Goal: Task Accomplishment & Management: Use online tool/utility

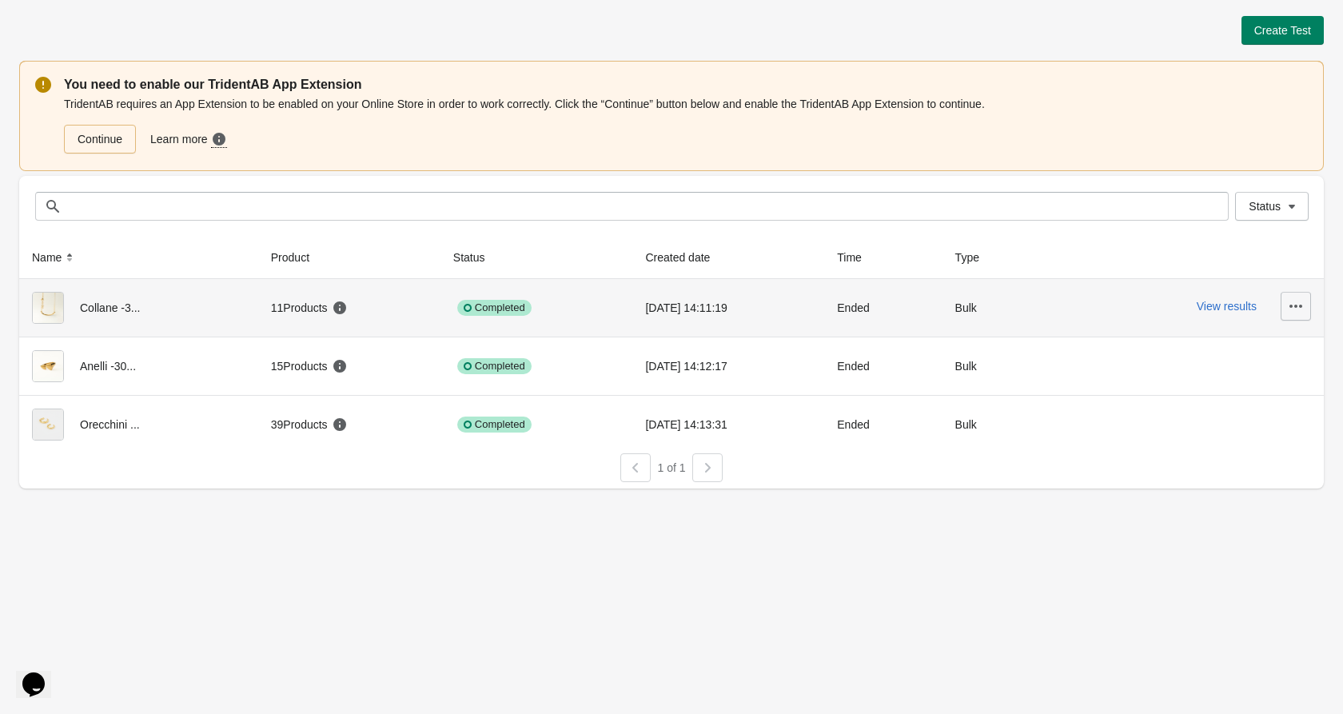
click at [1308, 301] on button "button" at bounding box center [1296, 306] width 30 height 29
click at [1290, 342] on span "Delete" at bounding box center [1282, 348] width 32 height 16
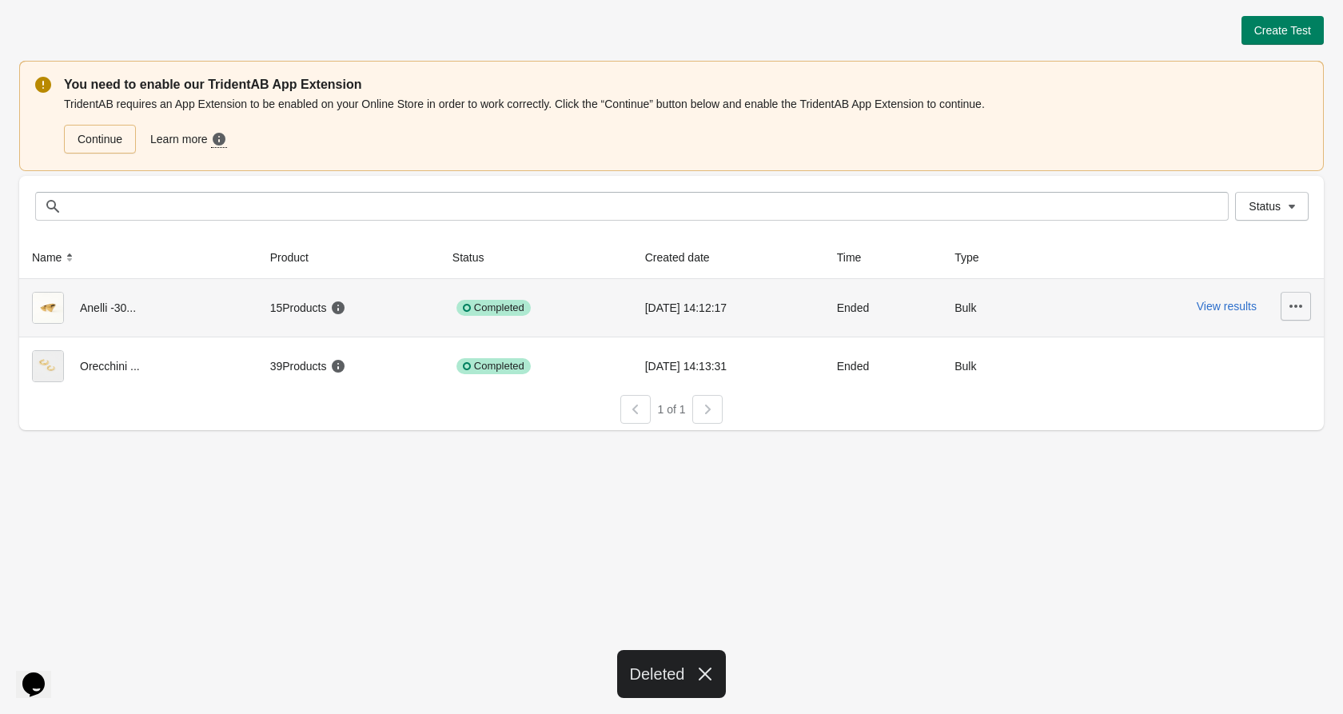
click at [1302, 304] on icon "button" at bounding box center [1296, 306] width 16 height 16
click at [1270, 353] on span "Delete" at bounding box center [1282, 348] width 32 height 16
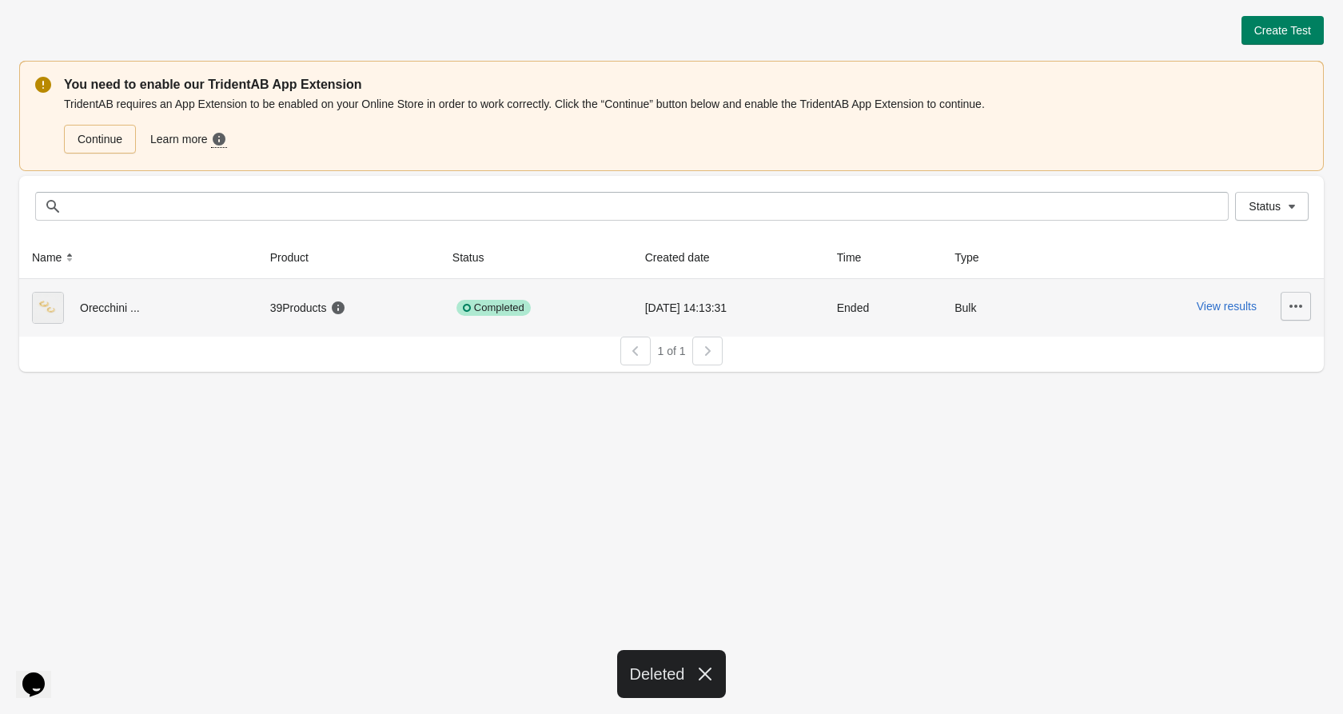
click at [1291, 298] on icon "button" at bounding box center [1296, 306] width 16 height 16
click at [1270, 337] on button "Delete" at bounding box center [1282, 347] width 45 height 33
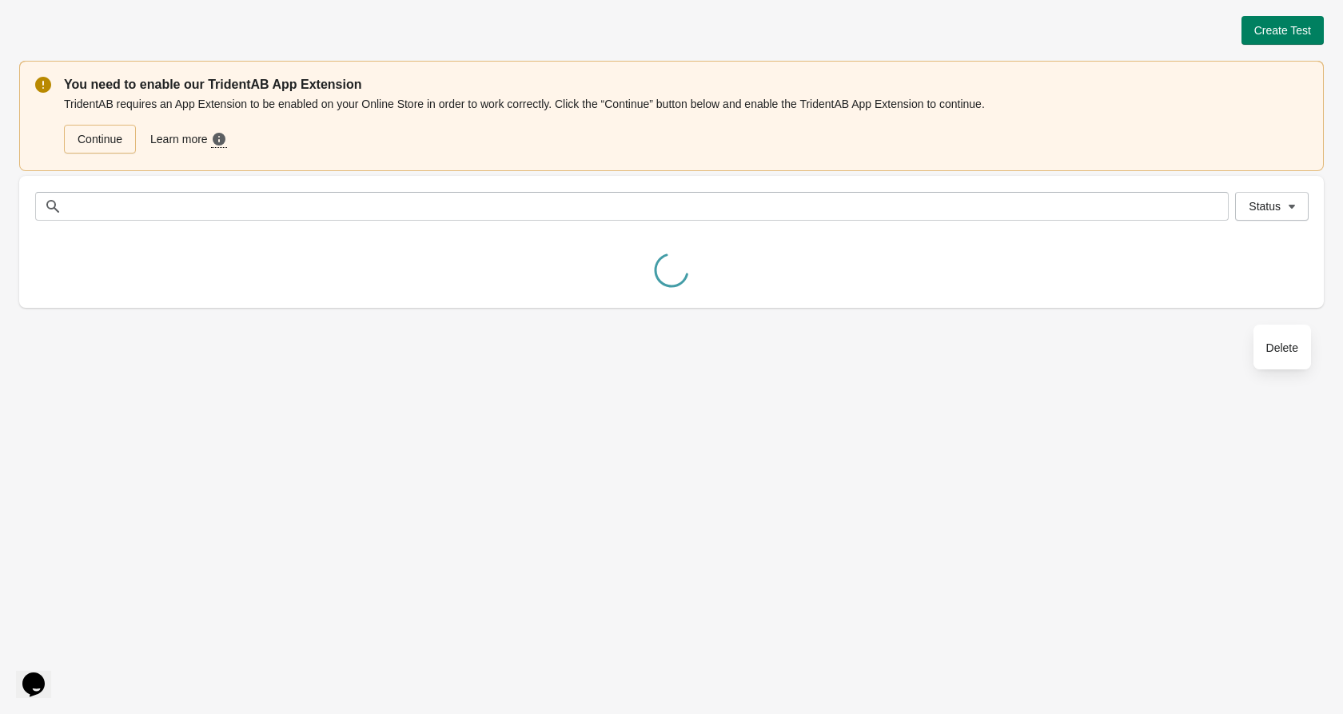
click at [929, 401] on div "Create Test You need to enable our TridentAB App Extension TridentAB requires a…" at bounding box center [671, 357] width 1343 height 714
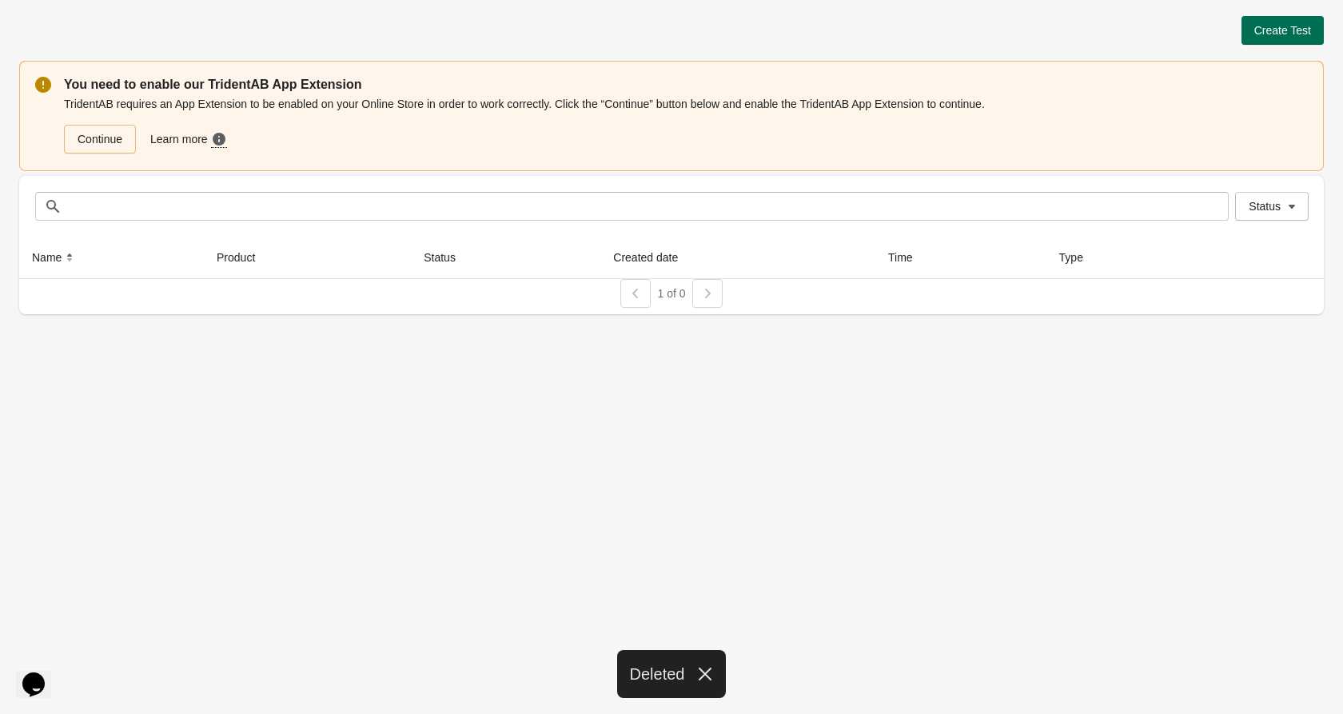
click at [1275, 28] on span "Create Test" at bounding box center [1282, 30] width 57 height 13
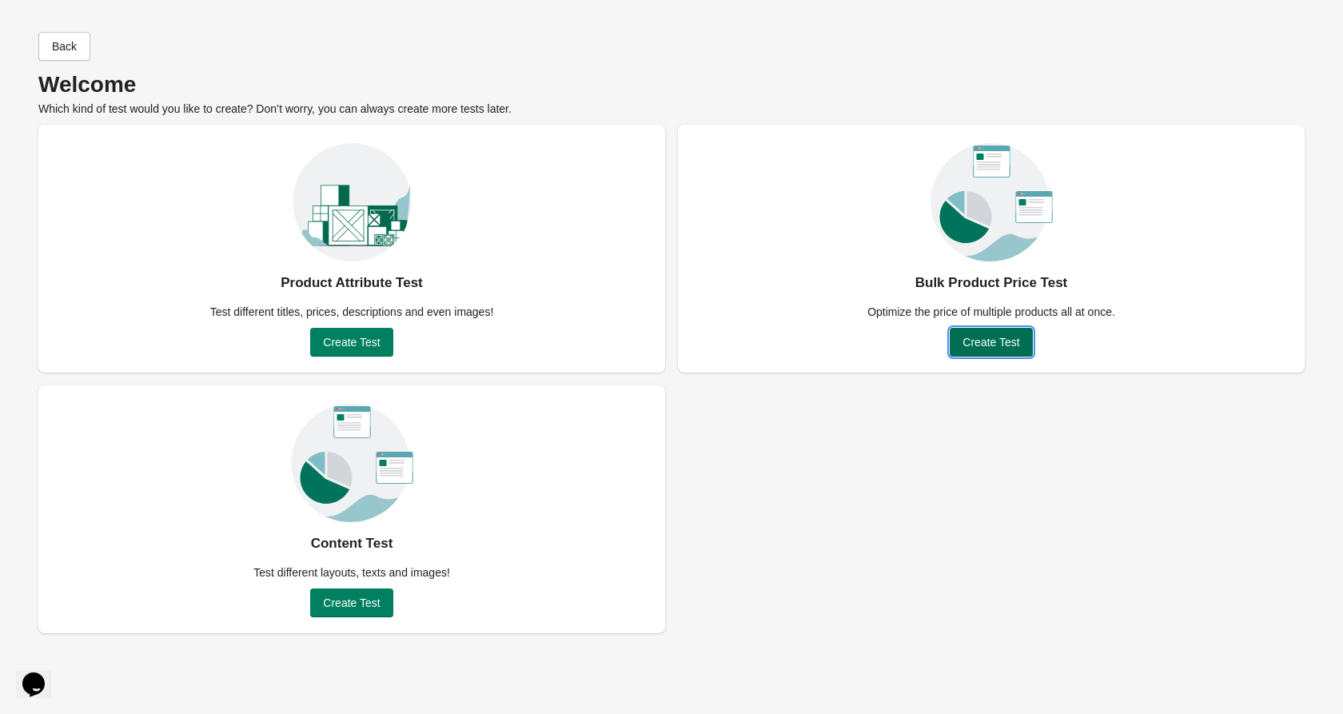
click at [990, 334] on button "Create Test" at bounding box center [991, 342] width 82 height 29
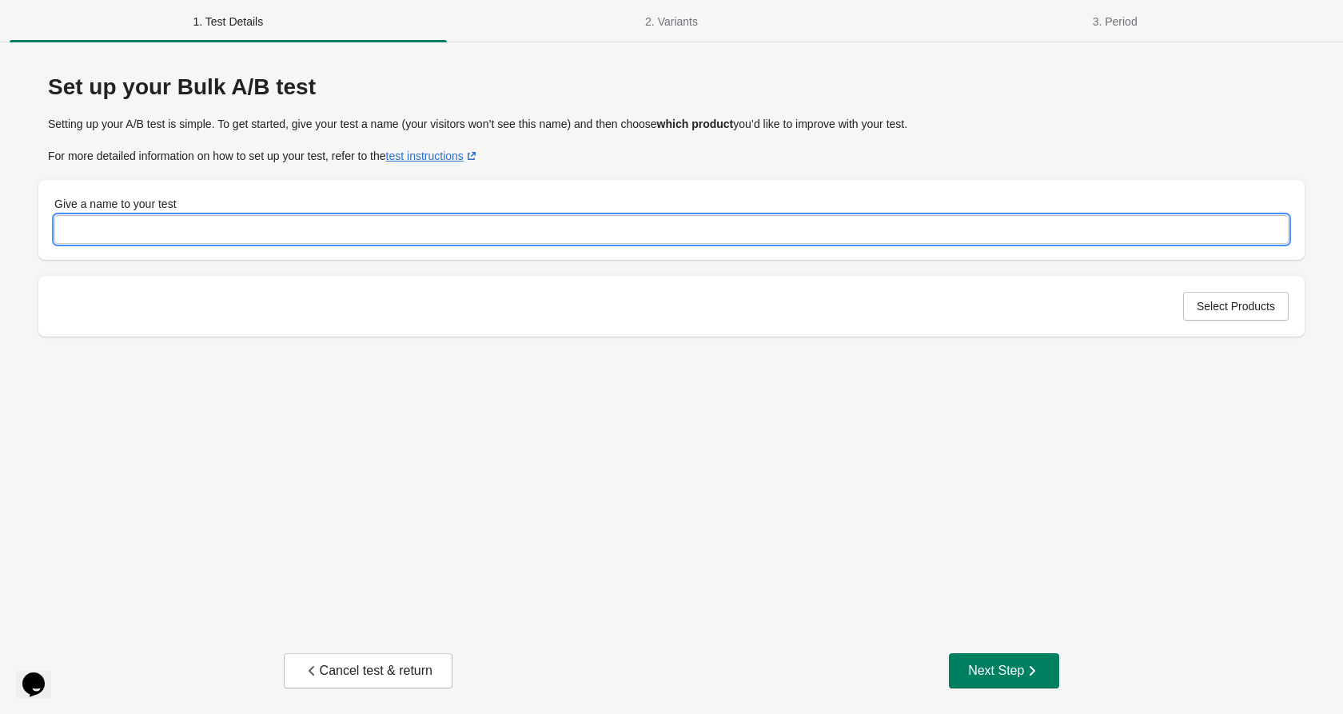
click at [107, 223] on input "Give a name to your test" at bounding box center [671, 229] width 1234 height 29
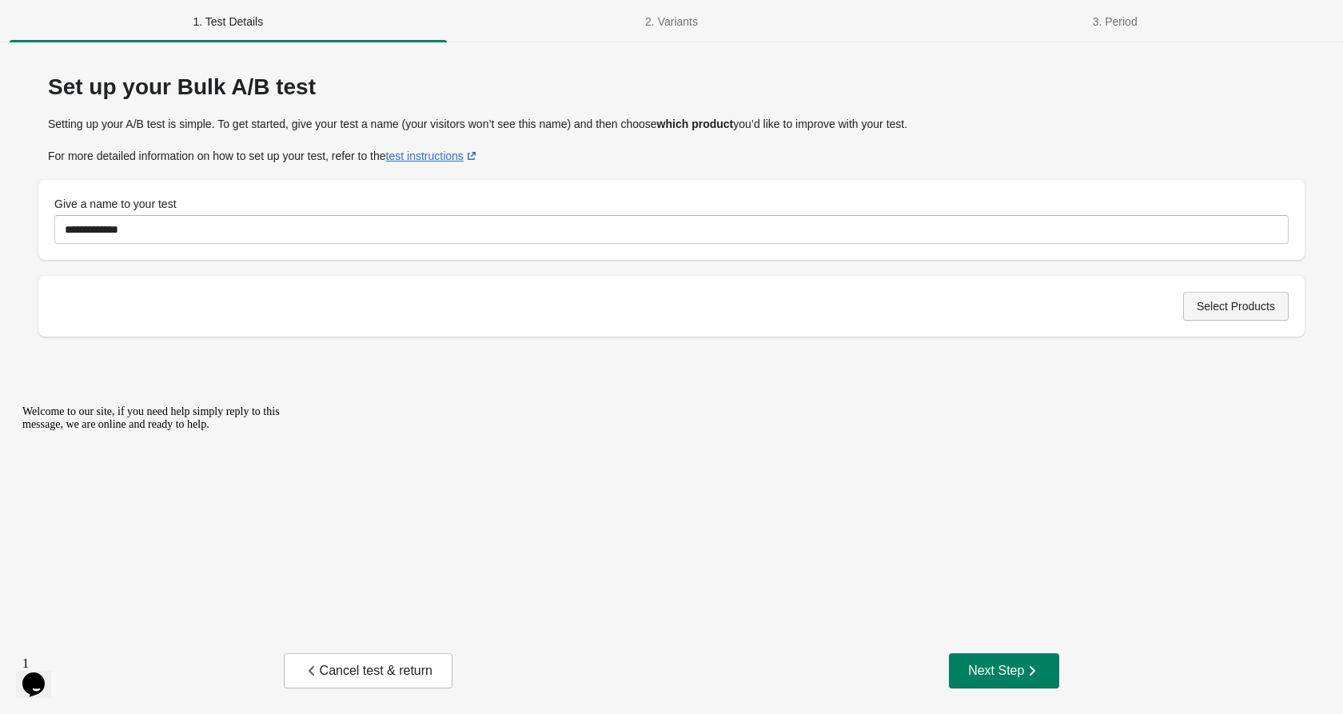
click at [1219, 309] on span "Select Products" at bounding box center [1236, 306] width 78 height 13
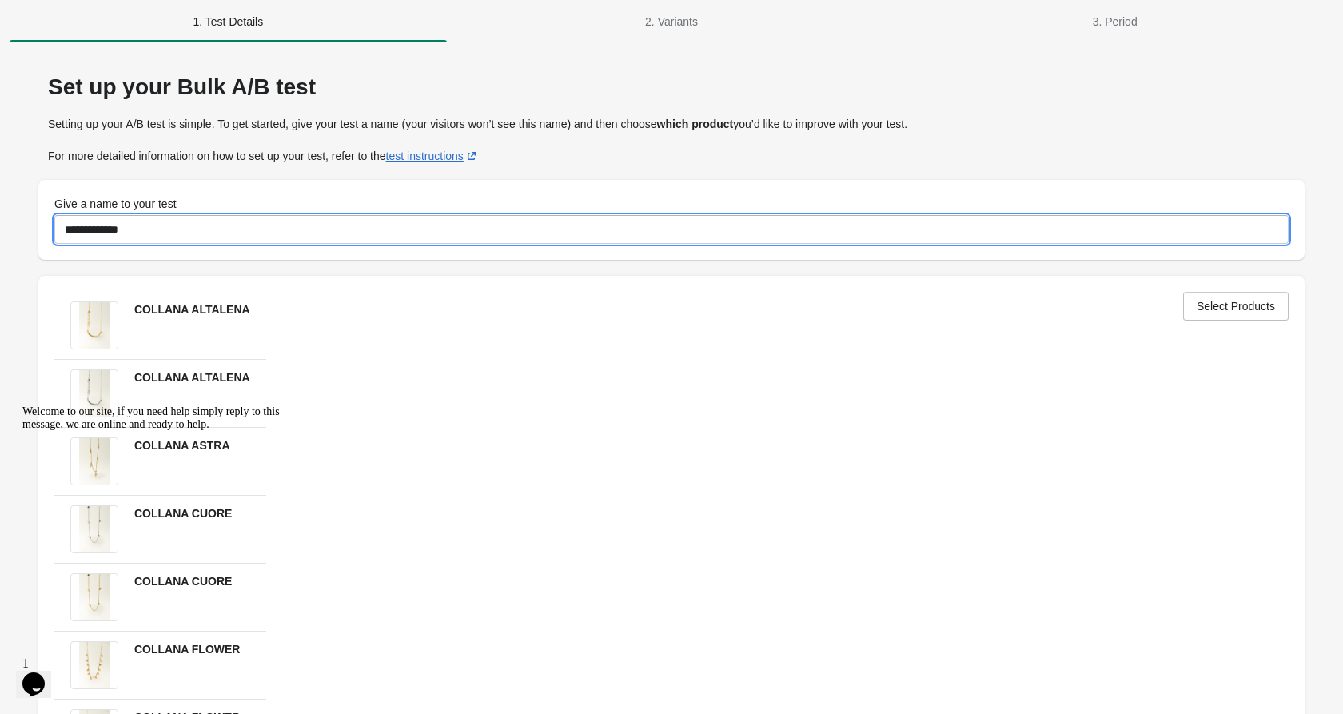
click at [125, 227] on input "**********" at bounding box center [671, 229] width 1234 height 29
type input "**********"
click at [639, 174] on div "**********" at bounding box center [671, 556] width 1266 height 996
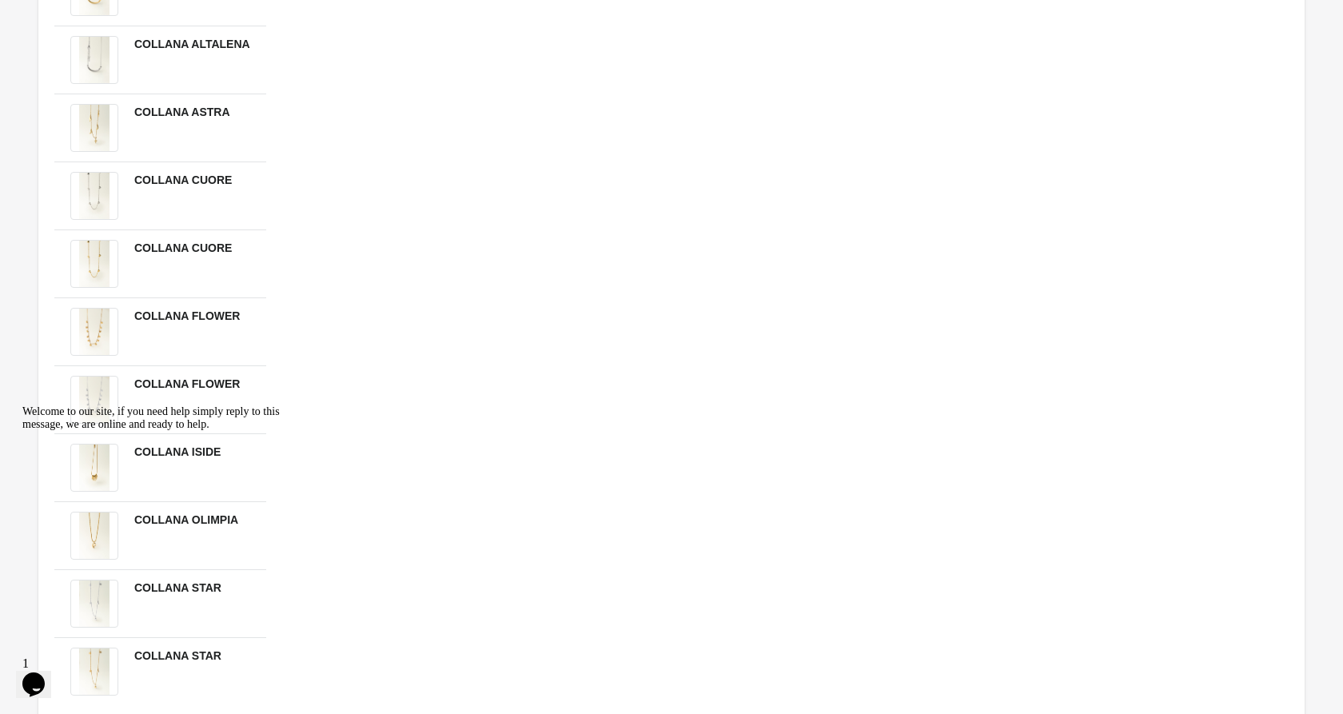
scroll to position [432, 0]
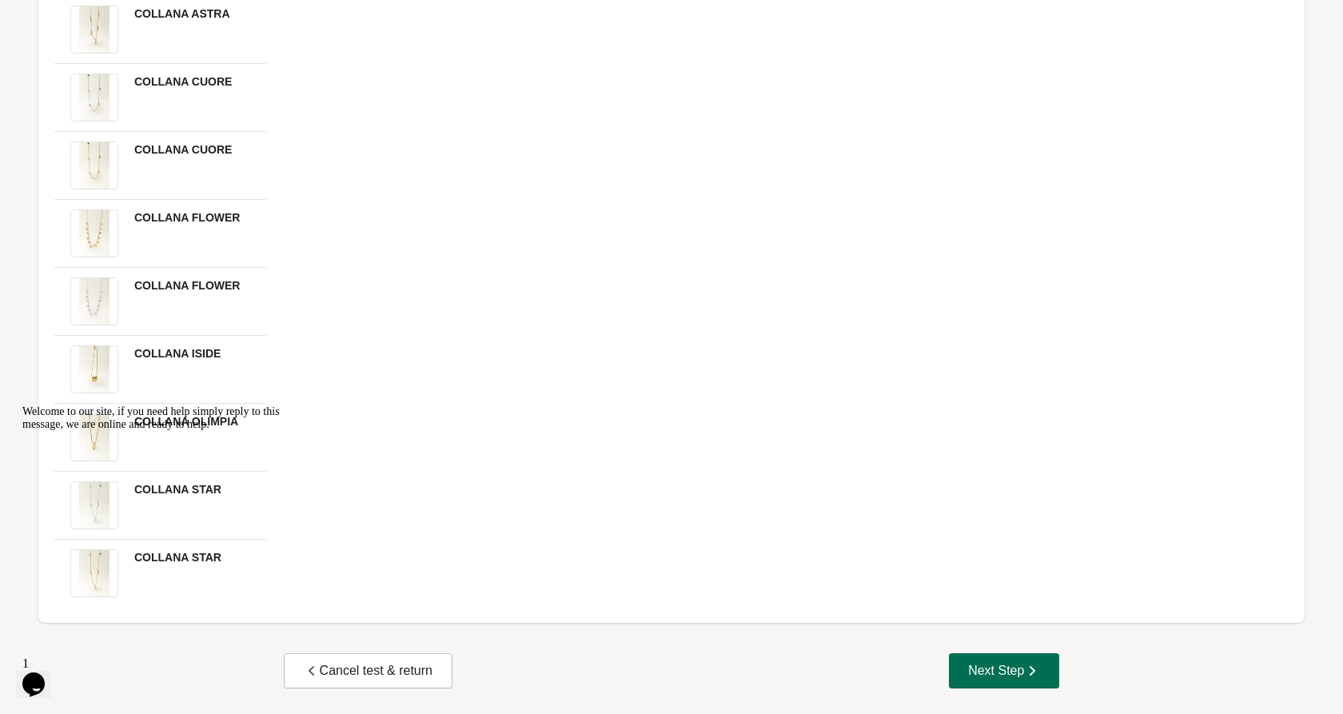
click at [1003, 653] on button "Next Step" at bounding box center [1004, 670] width 110 height 35
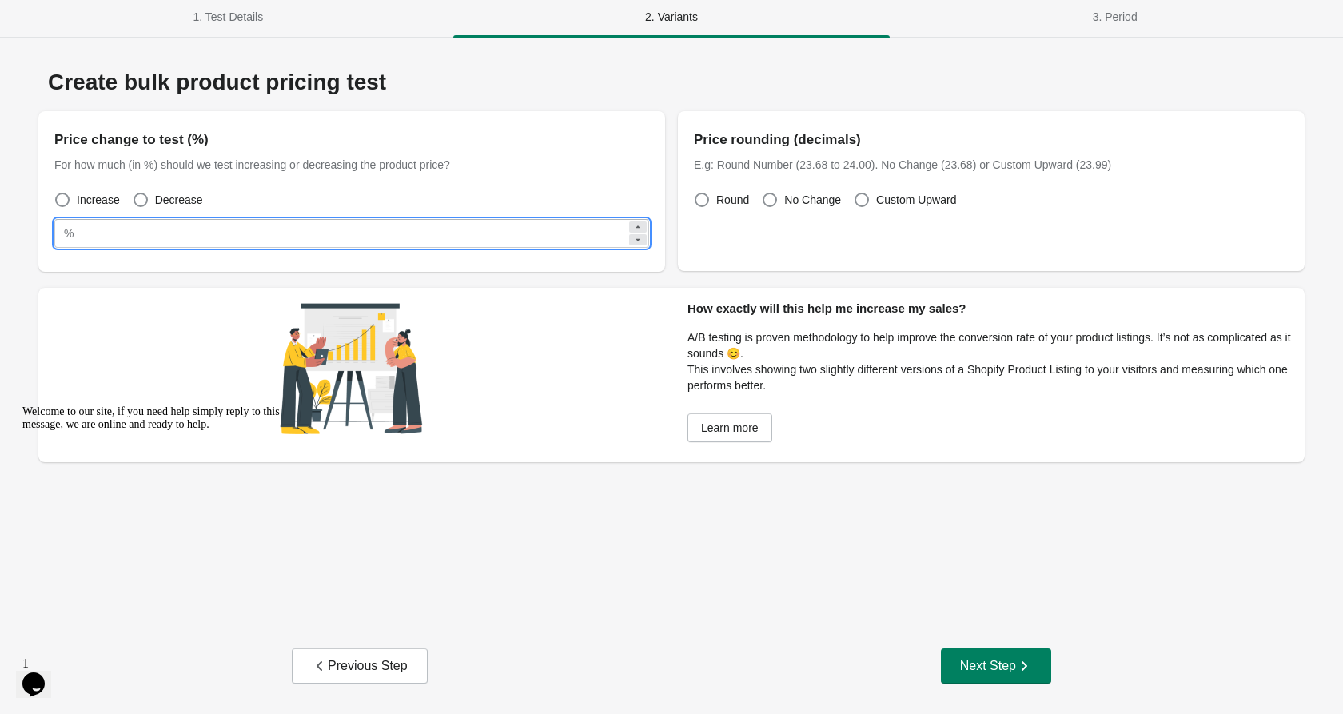
click at [166, 231] on input "**" at bounding box center [353, 233] width 547 height 29
click at [138, 190] on label "Decrease" at bounding box center [168, 200] width 70 height 22
click at [102, 236] on input "**" at bounding box center [353, 233] width 547 height 29
type input "*"
type input "**"
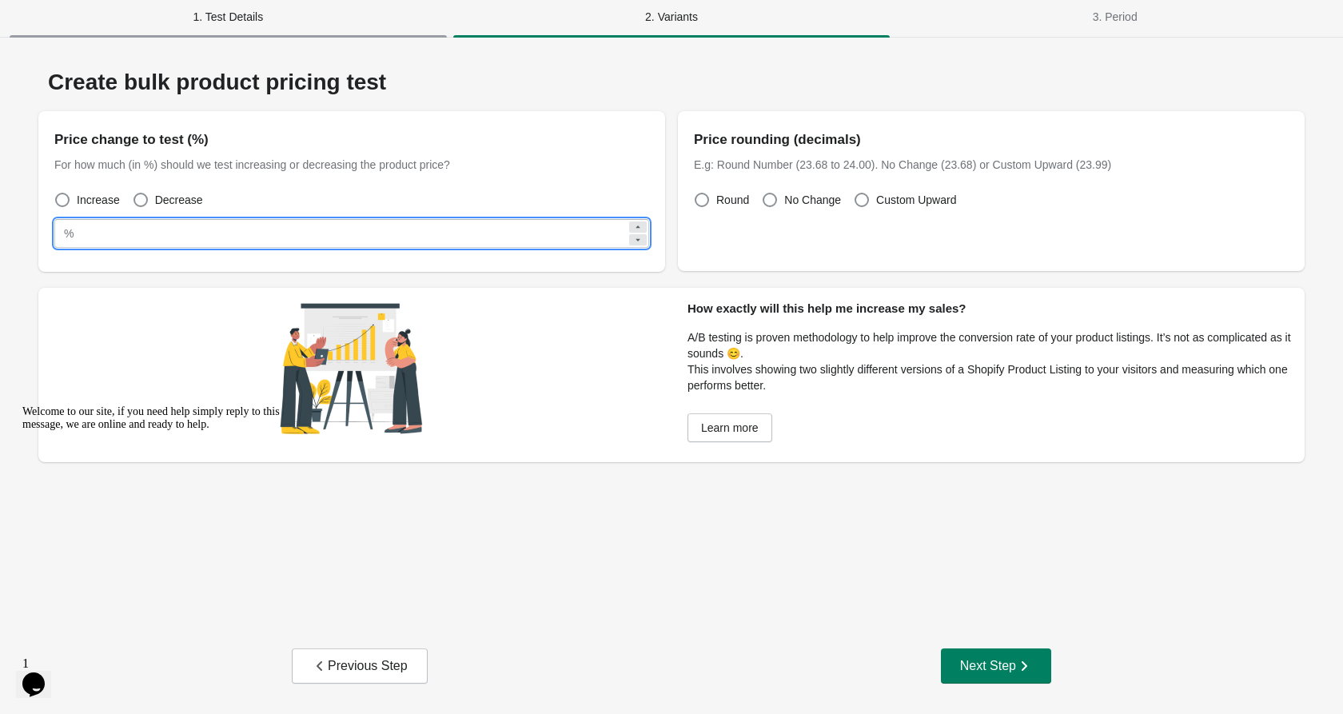
click at [277, 13] on span "1. Test Details" at bounding box center [228, 16] width 437 height 29
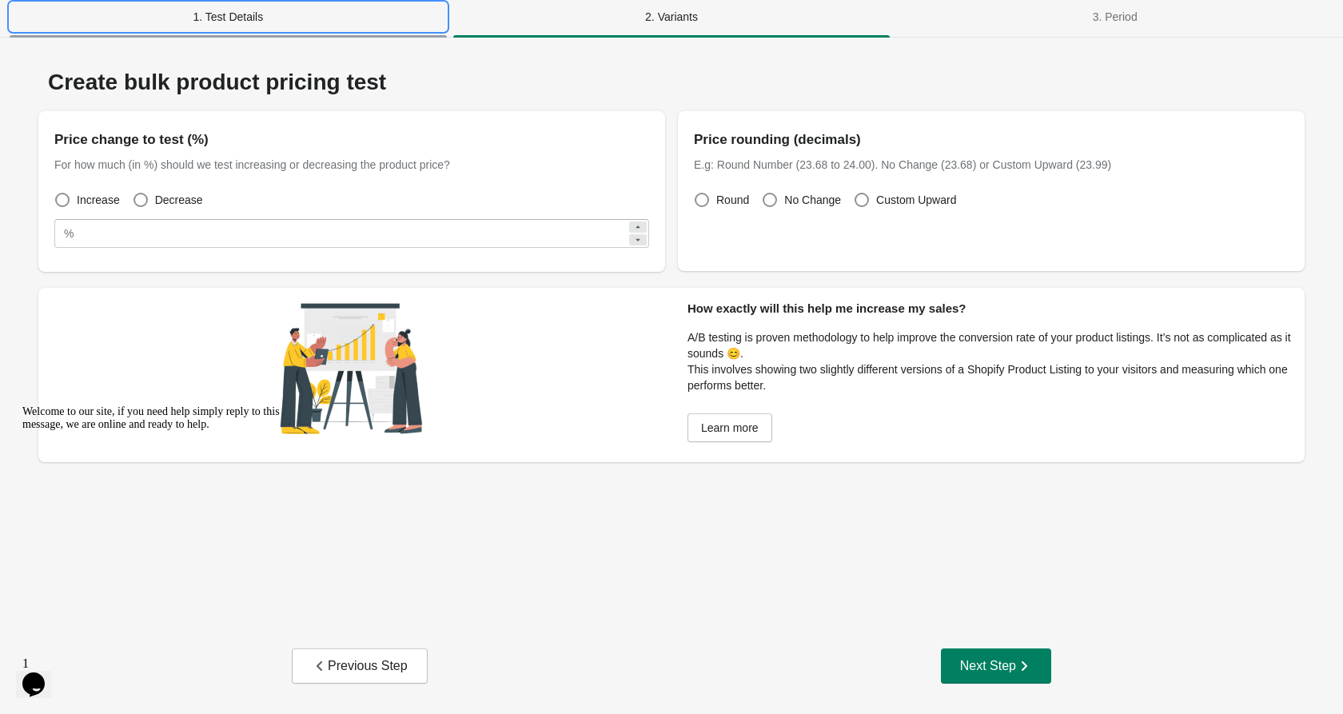
click at [246, 28] on span "1. Test Details" at bounding box center [228, 16] width 437 height 29
click at [256, 20] on span "1. Test Details" at bounding box center [228, 16] width 437 height 29
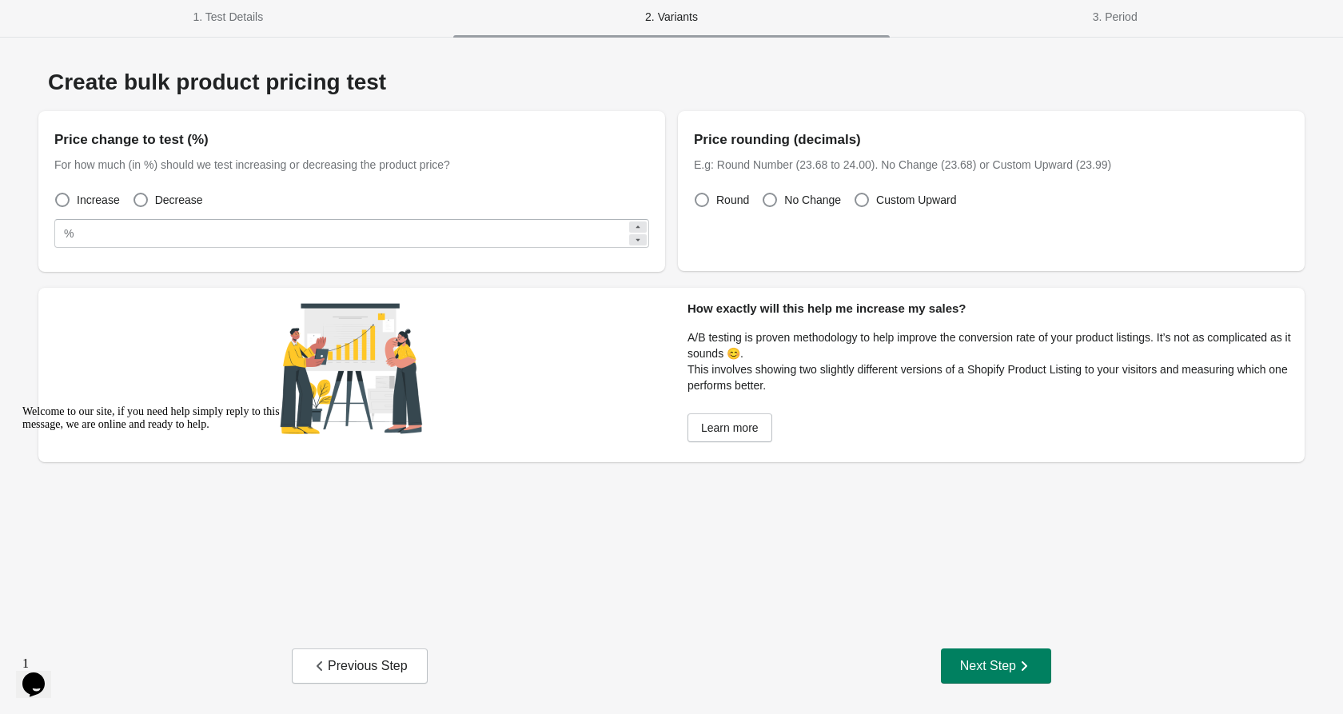
click at [603, 11] on span "2. Variants" at bounding box center [671, 16] width 437 height 29
click at [776, 201] on span at bounding box center [770, 200] width 14 height 14
click at [865, 197] on span at bounding box center [862, 200] width 14 height 14
click at [767, 192] on span at bounding box center [770, 200] width 16 height 16
click at [981, 667] on div "Next Step" at bounding box center [996, 666] width 72 height 16
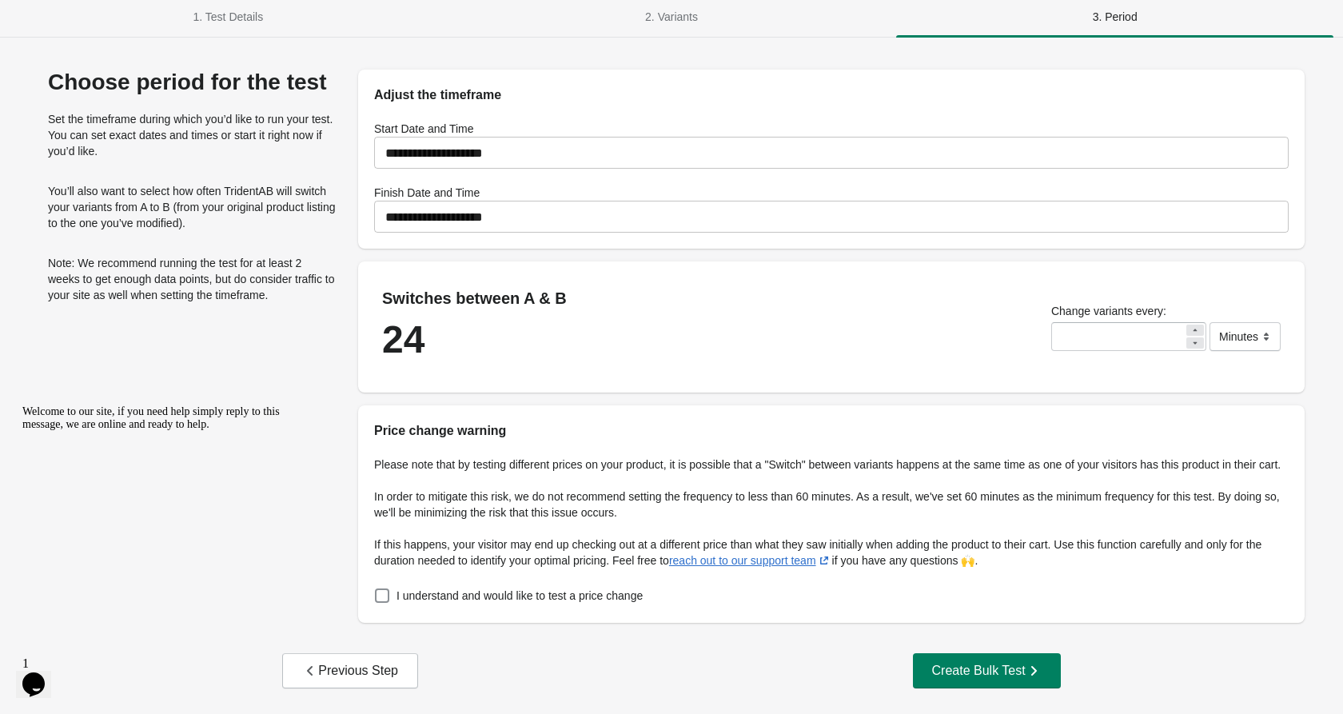
scroll to position [25, 0]
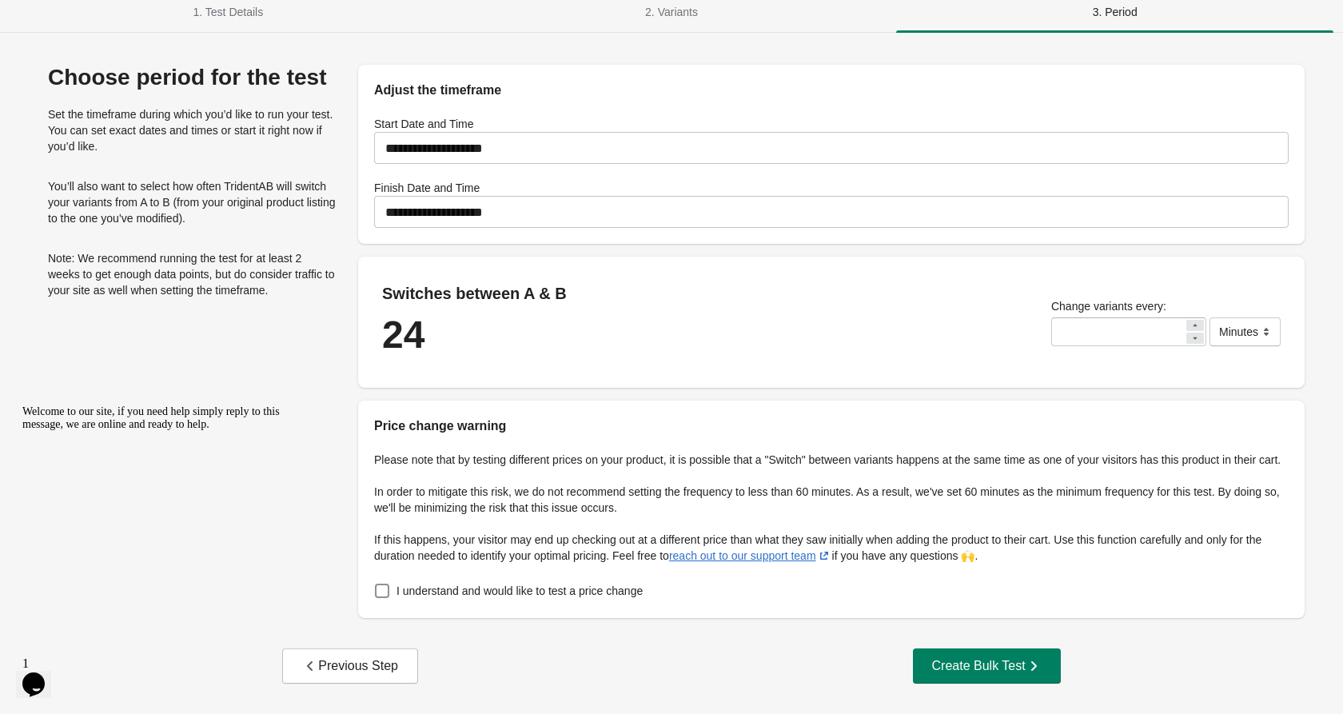
click at [493, 200] on input "**********" at bounding box center [831, 211] width 915 height 45
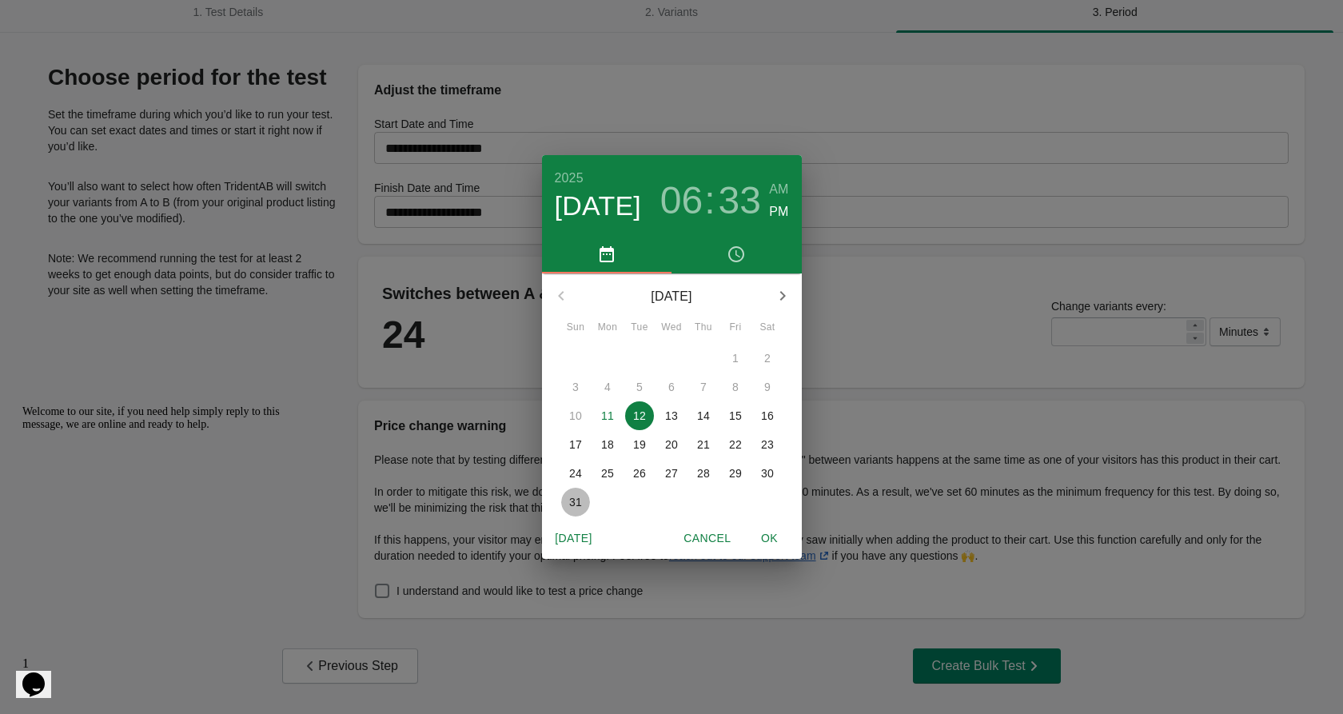
click at [573, 500] on p "31" at bounding box center [575, 502] width 13 height 16
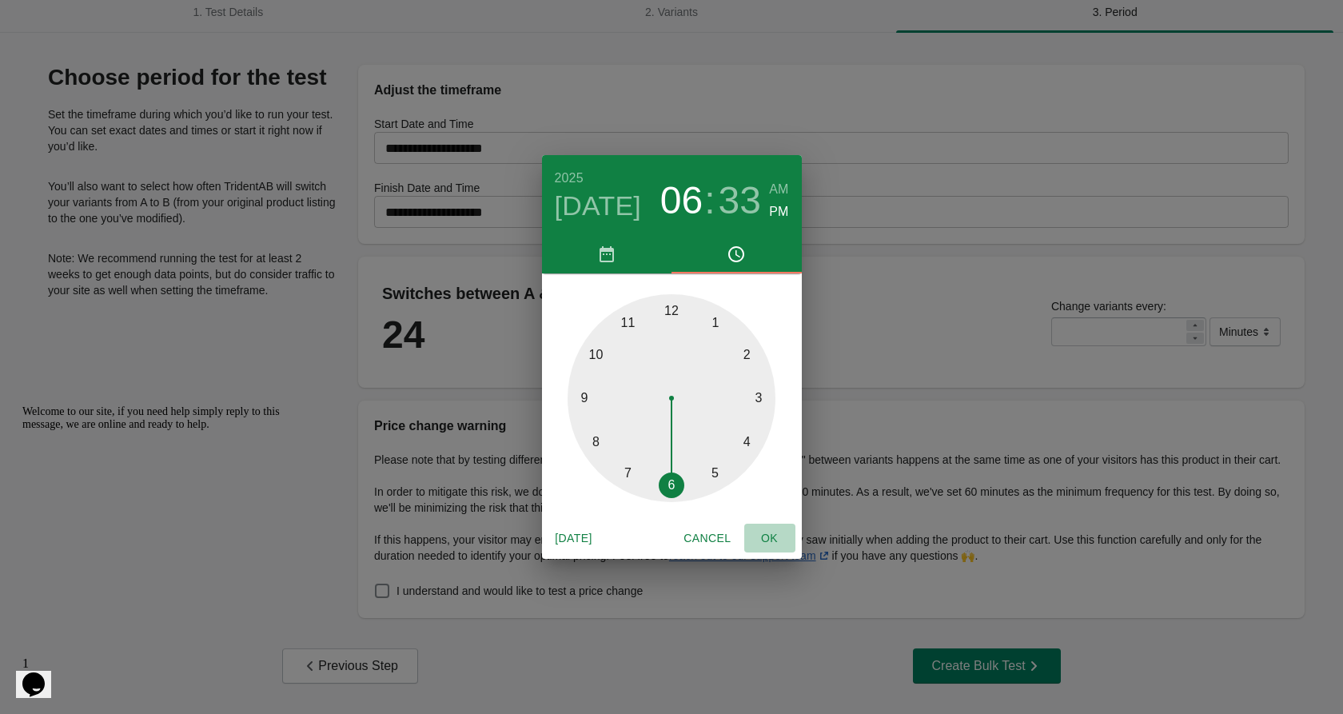
click at [778, 540] on span "OK" at bounding box center [770, 538] width 38 height 20
type input "**********"
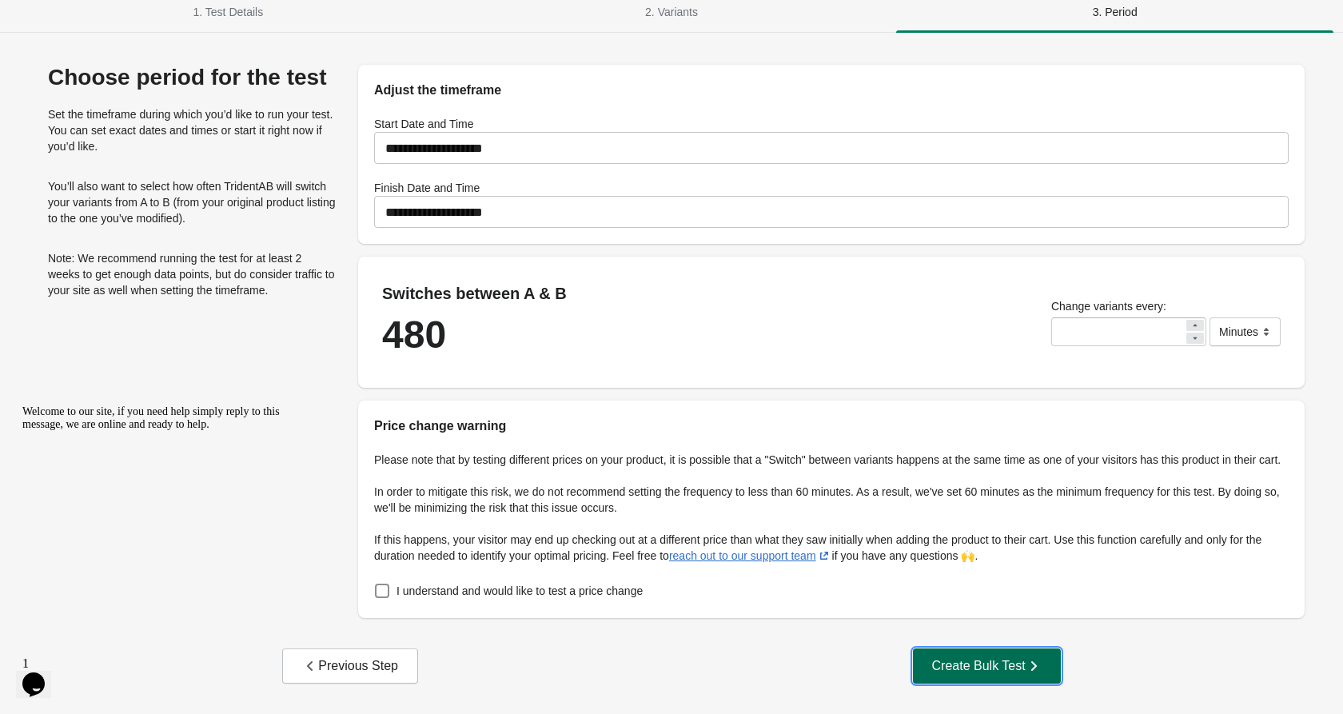
click at [963, 663] on div "Create Bulk Test" at bounding box center [987, 666] width 110 height 16
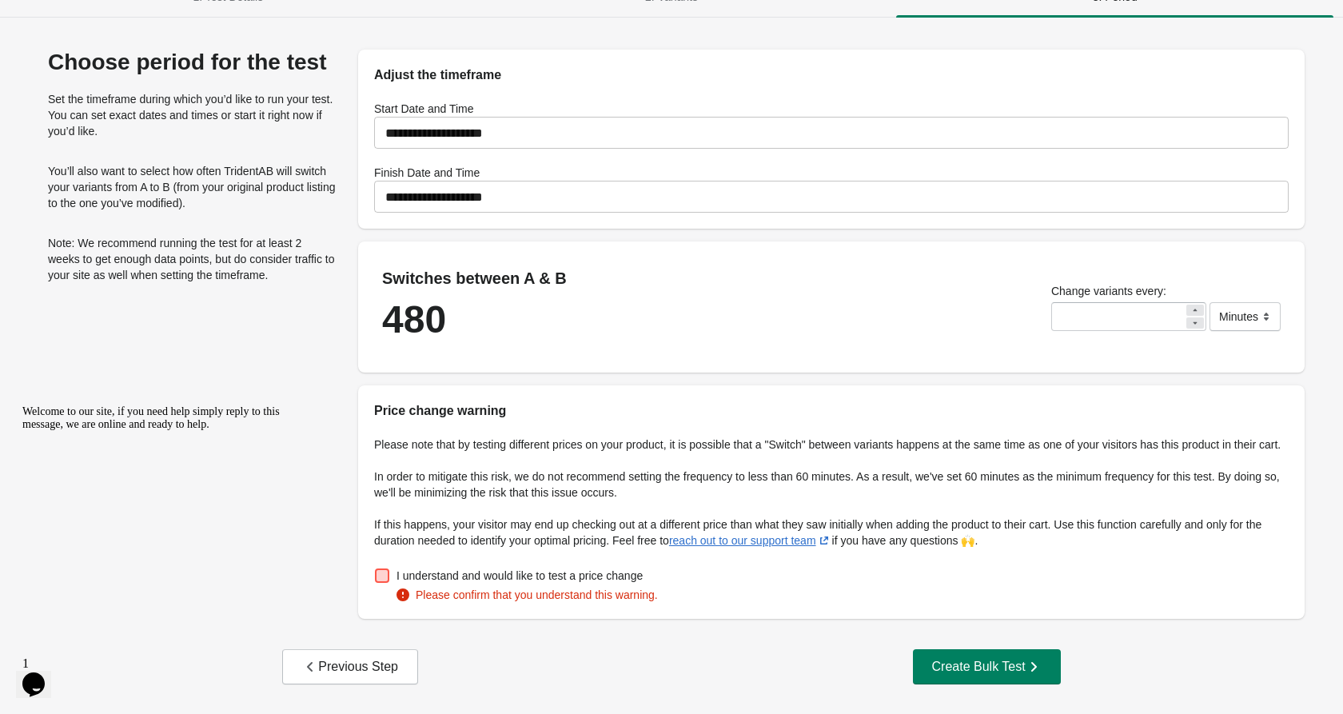
click at [380, 583] on span at bounding box center [382, 575] width 14 height 14
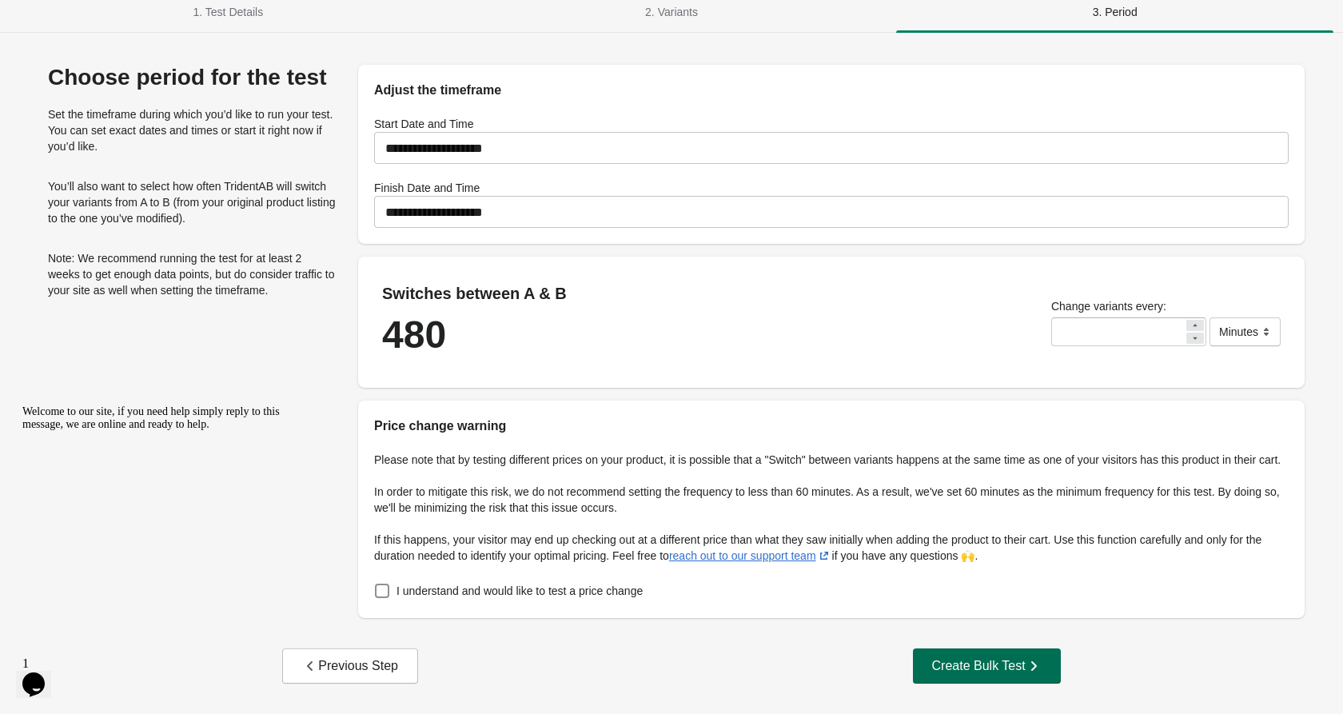
click at [953, 652] on button "Create Bulk Test" at bounding box center [987, 665] width 148 height 35
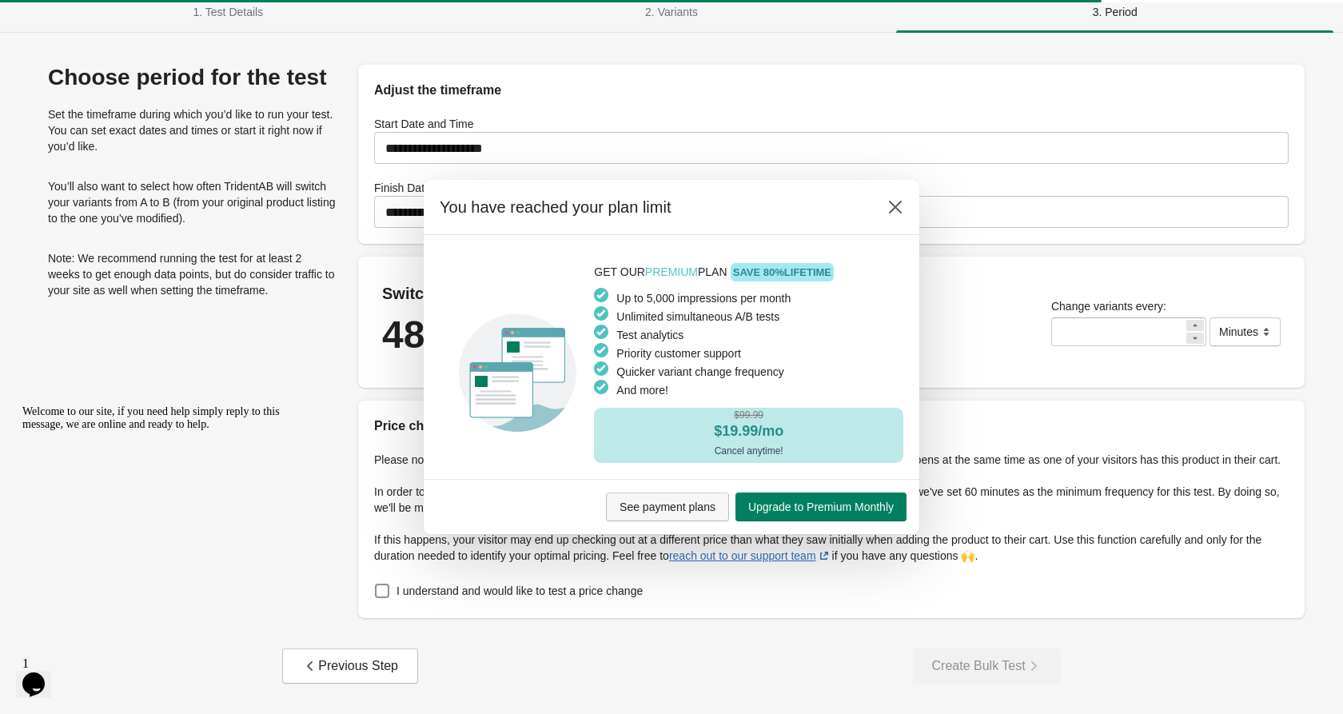
click at [697, 509] on span "See payment plans" at bounding box center [668, 506] width 96 height 13
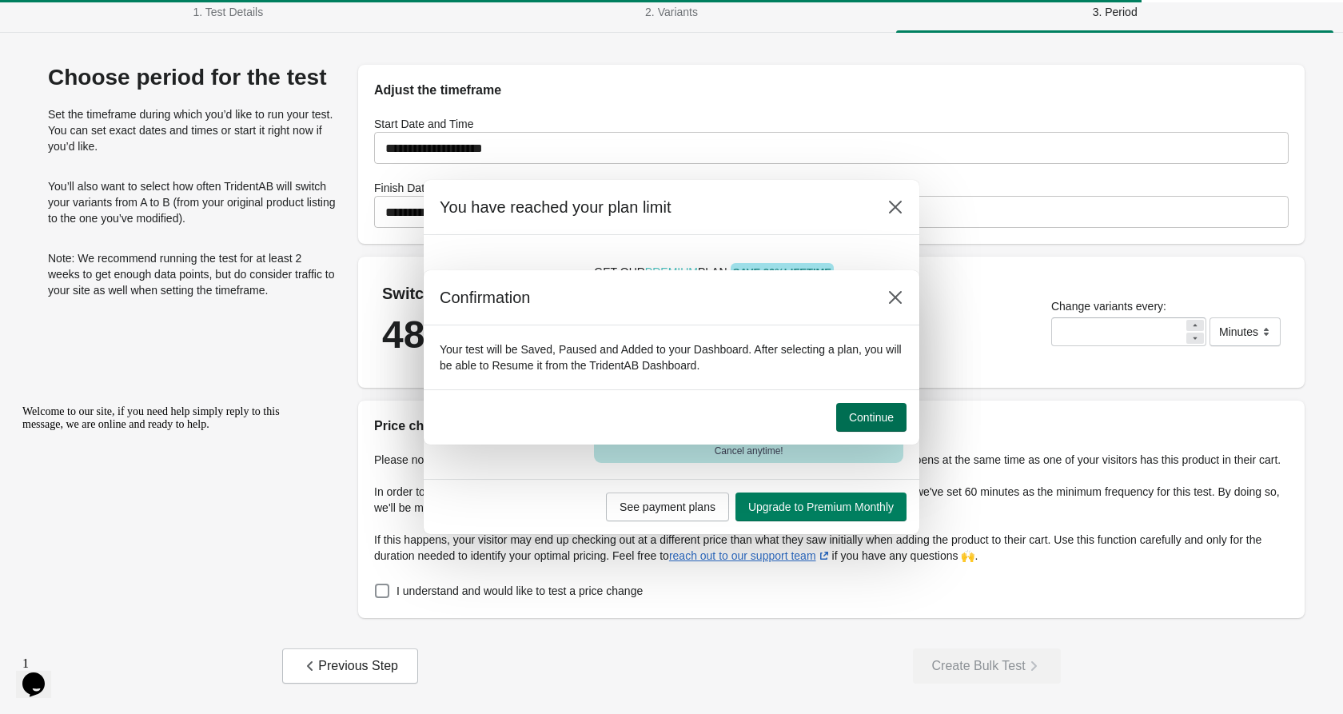
click at [869, 420] on span "Continue" at bounding box center [871, 417] width 45 height 13
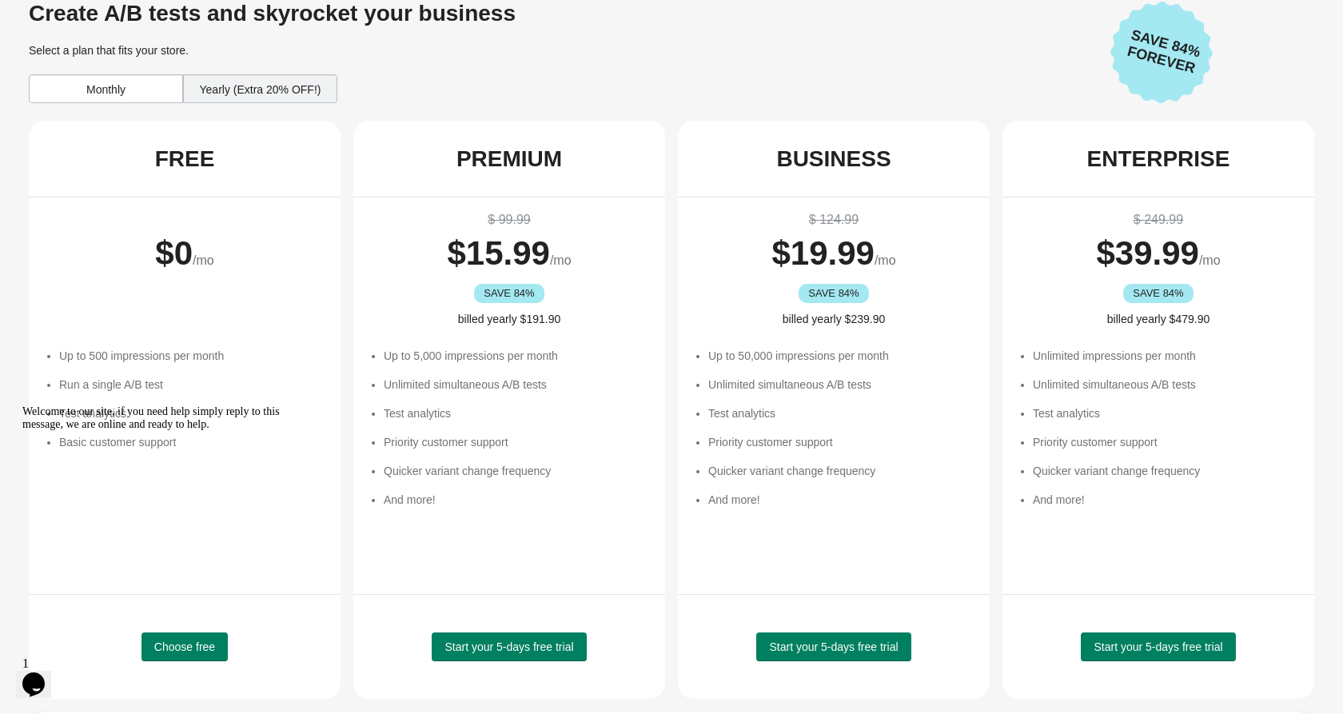
scroll to position [126, 0]
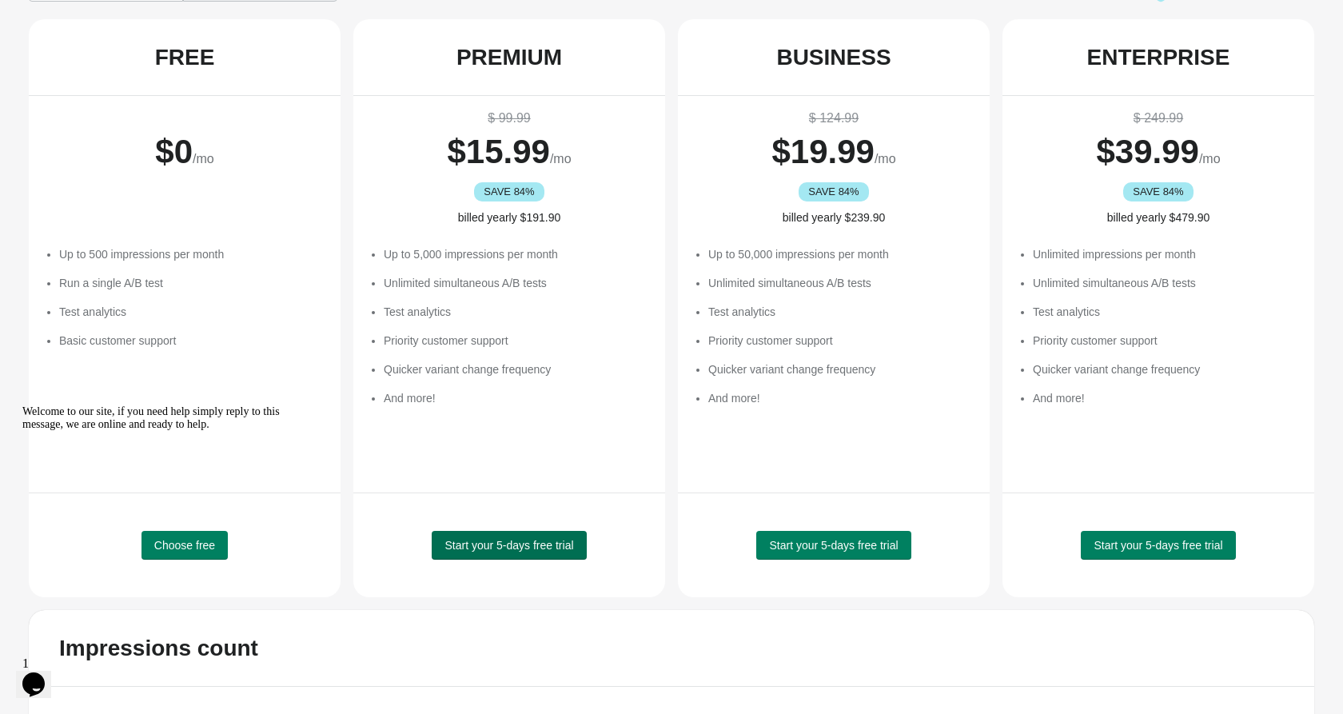
click at [533, 548] on span "Start your 5-days free trial" at bounding box center [508, 545] width 129 height 13
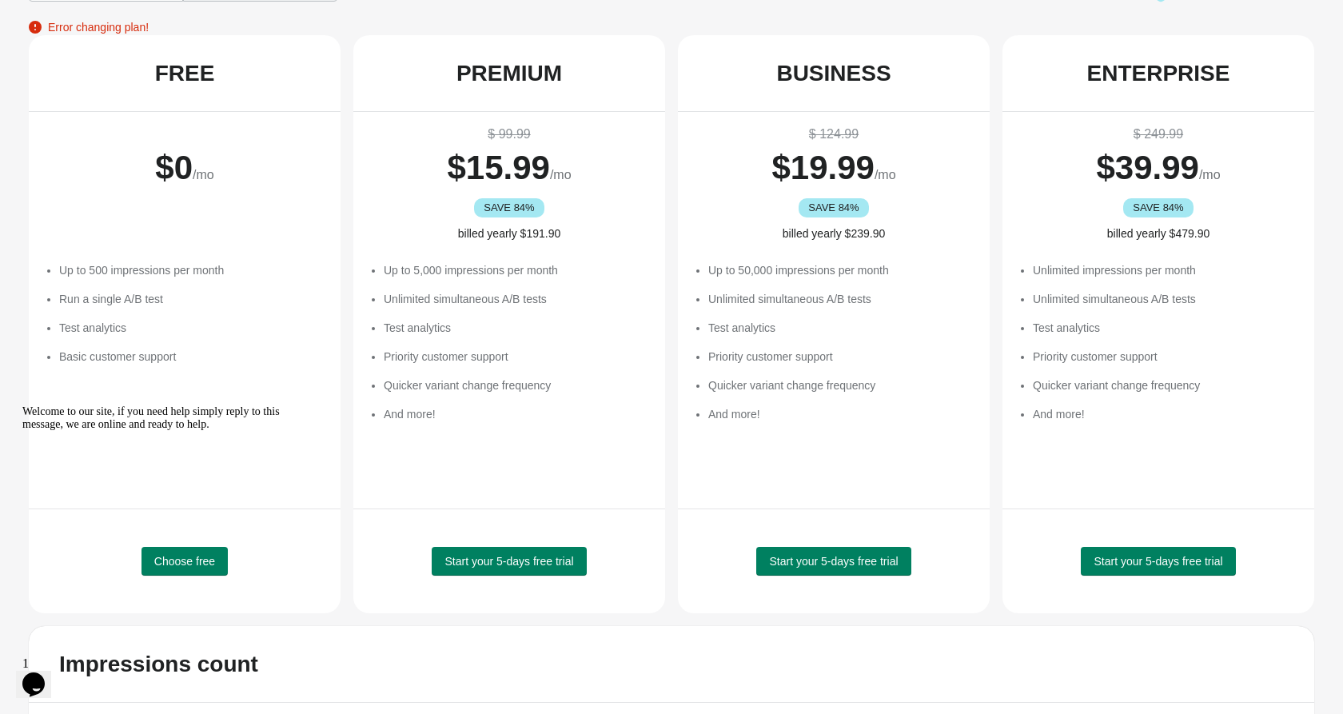
scroll to position [0, 0]
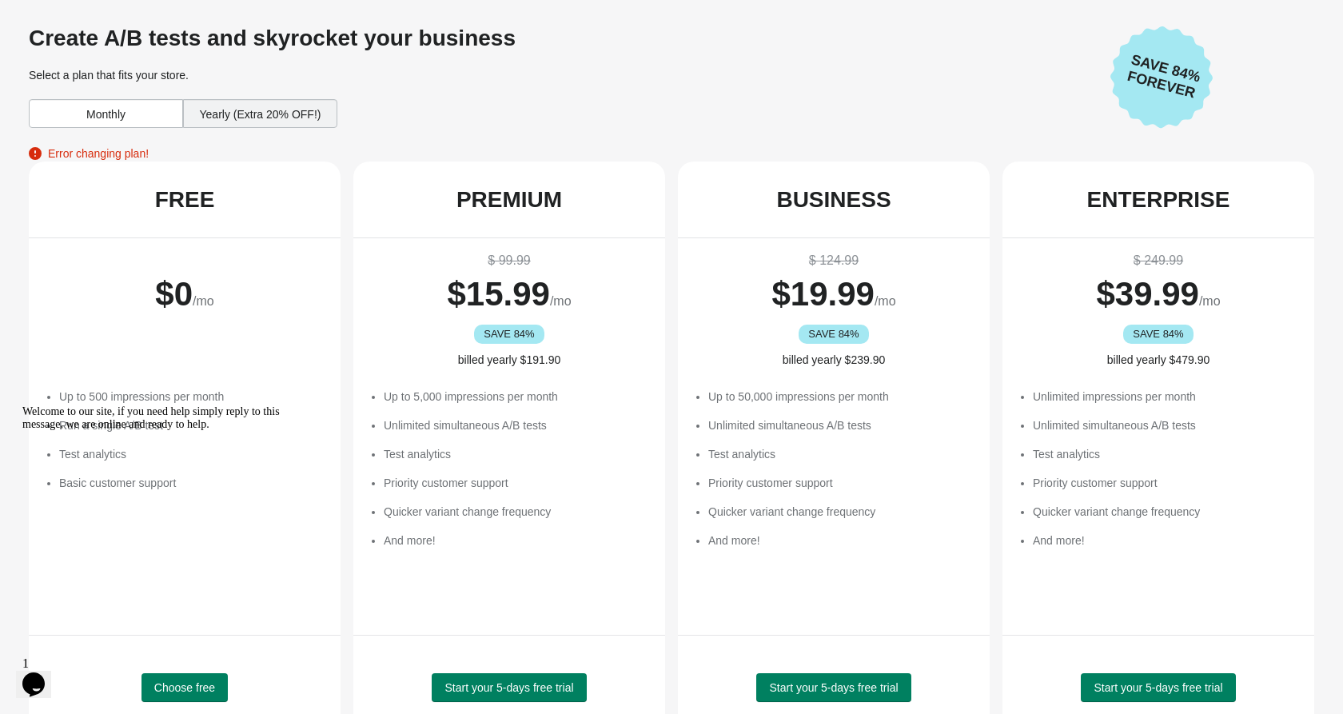
click at [285, 113] on div "Yearly (Extra 20% OFF!)" at bounding box center [260, 113] width 154 height 29
click at [158, 114] on div "Monthly" at bounding box center [106, 113] width 154 height 29
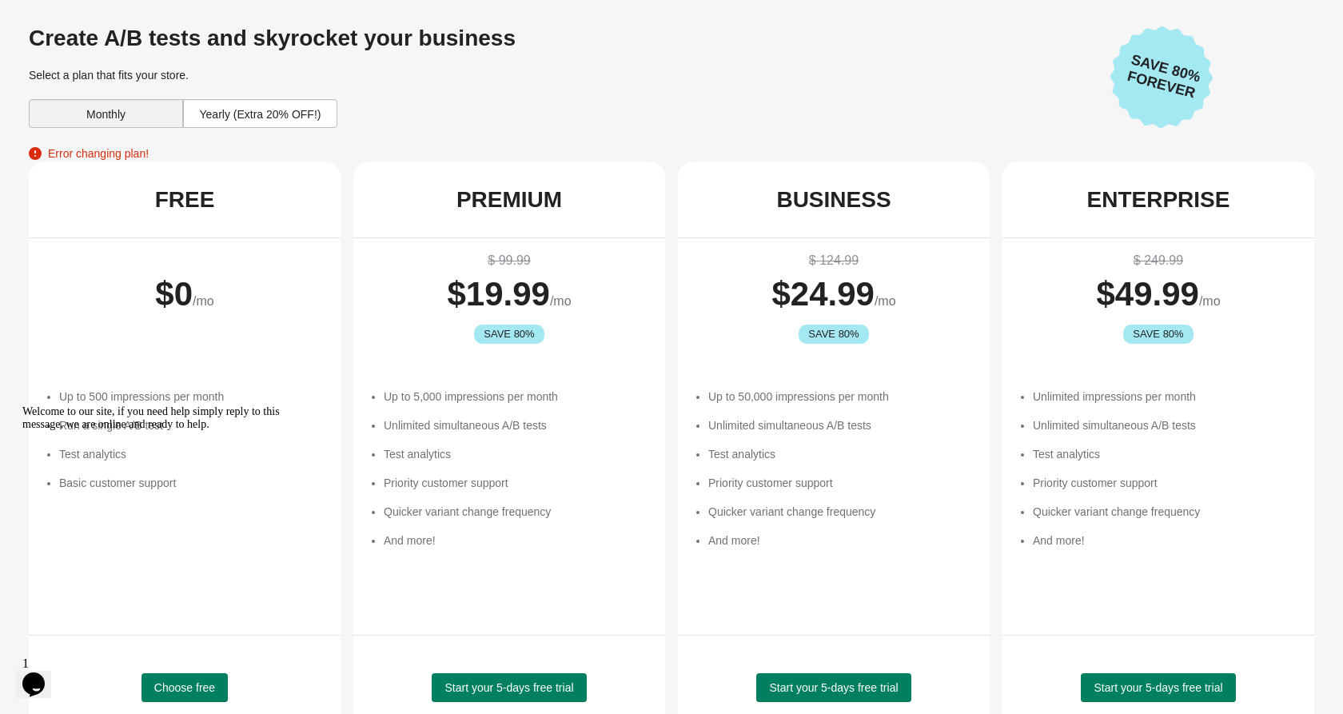
click at [126, 118] on div "Monthly" at bounding box center [106, 113] width 154 height 29
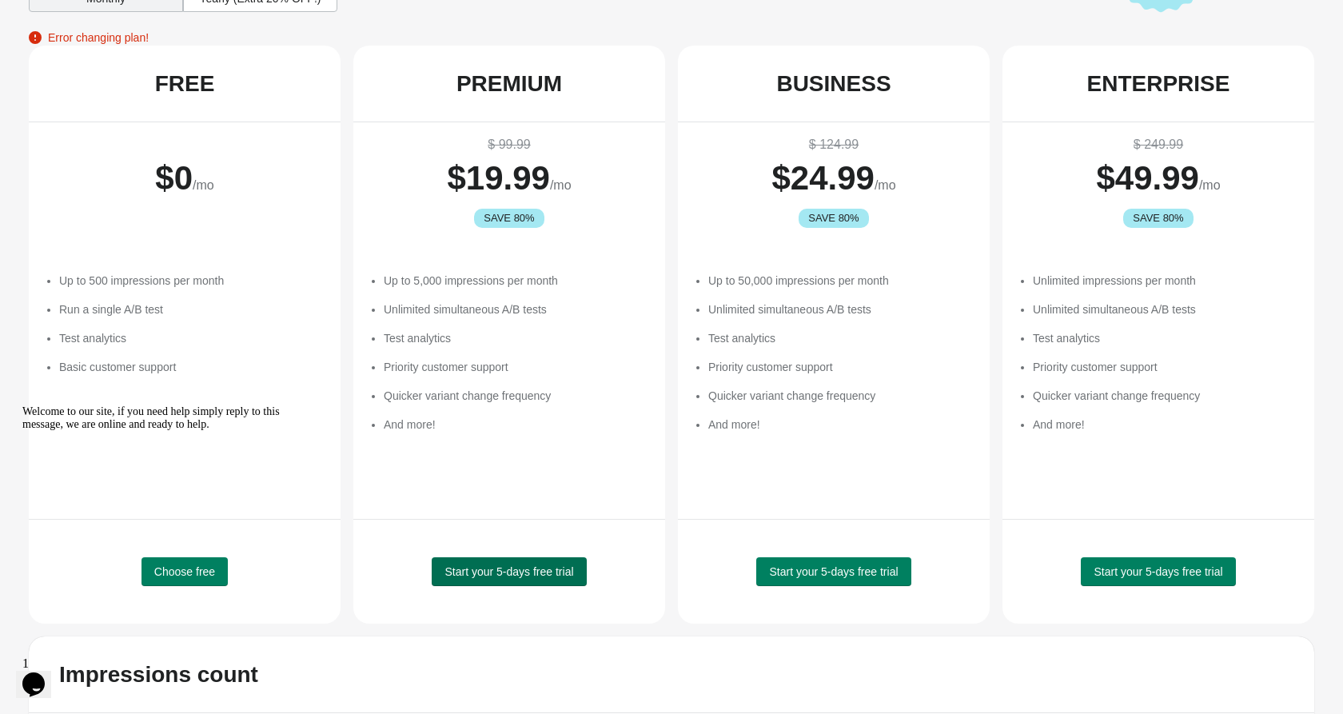
click at [473, 574] on span "Start your 5-days free trial" at bounding box center [508, 571] width 129 height 13
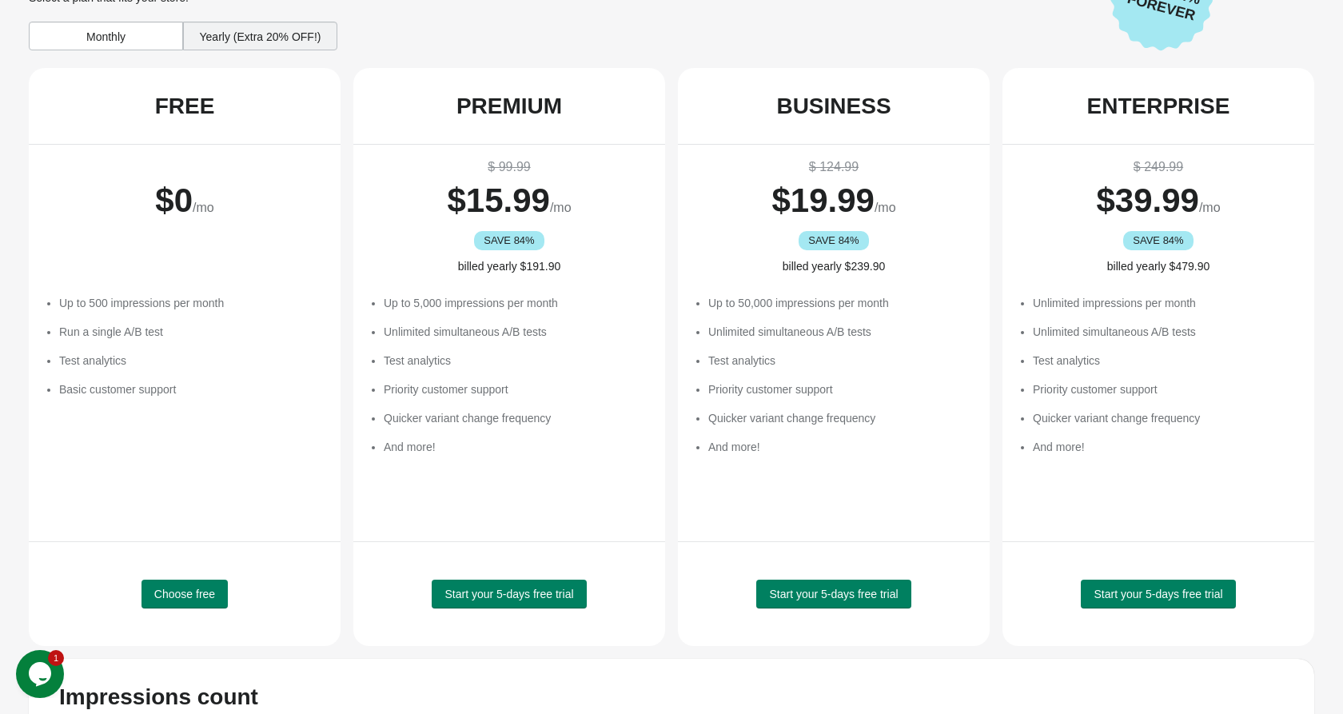
scroll to position [82, 0]
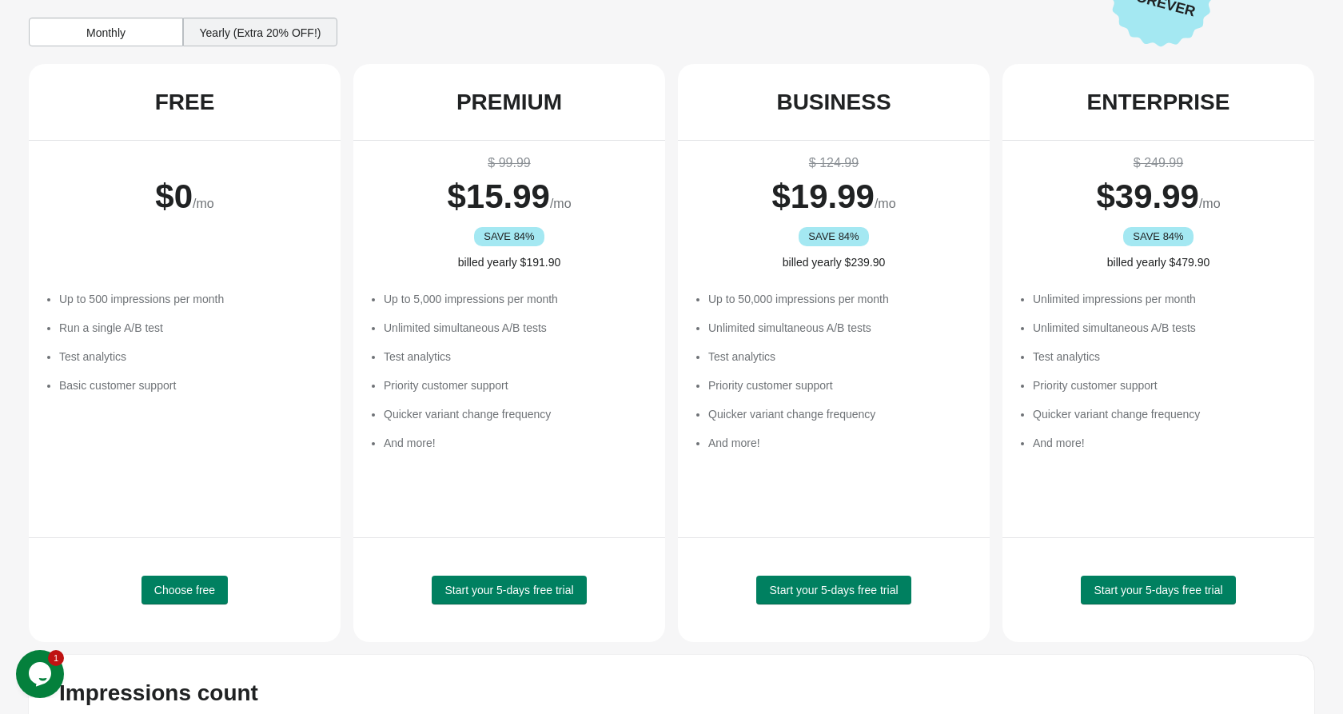
click at [133, 26] on div "Monthly" at bounding box center [106, 32] width 154 height 29
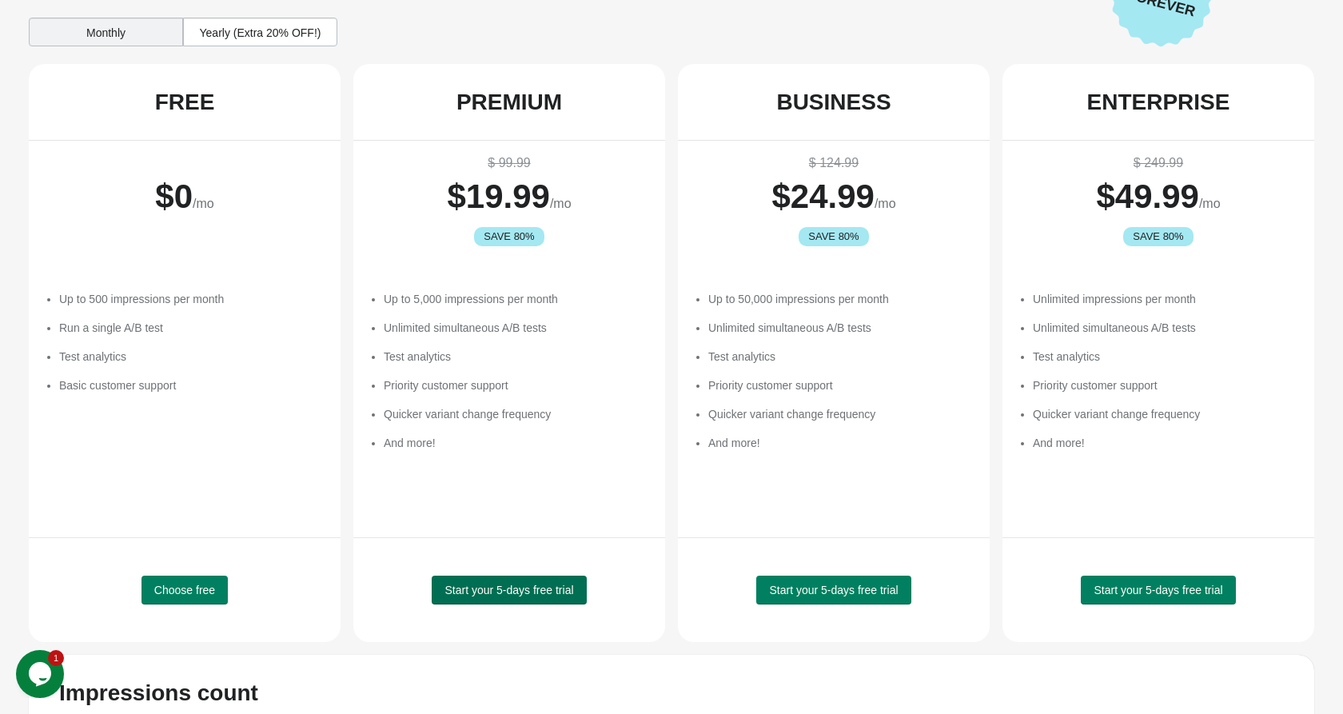
click at [508, 594] on span "Start your 5-days free trial" at bounding box center [508, 590] width 129 height 13
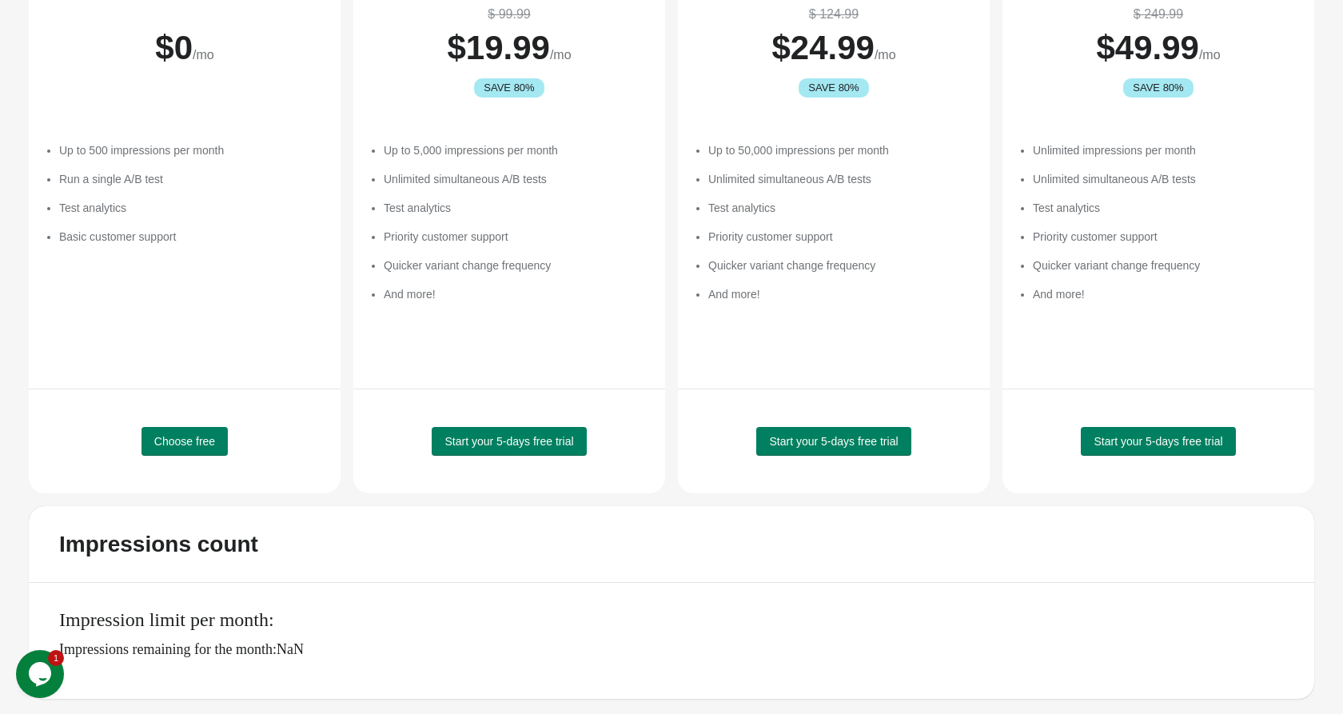
scroll to position [0, 0]
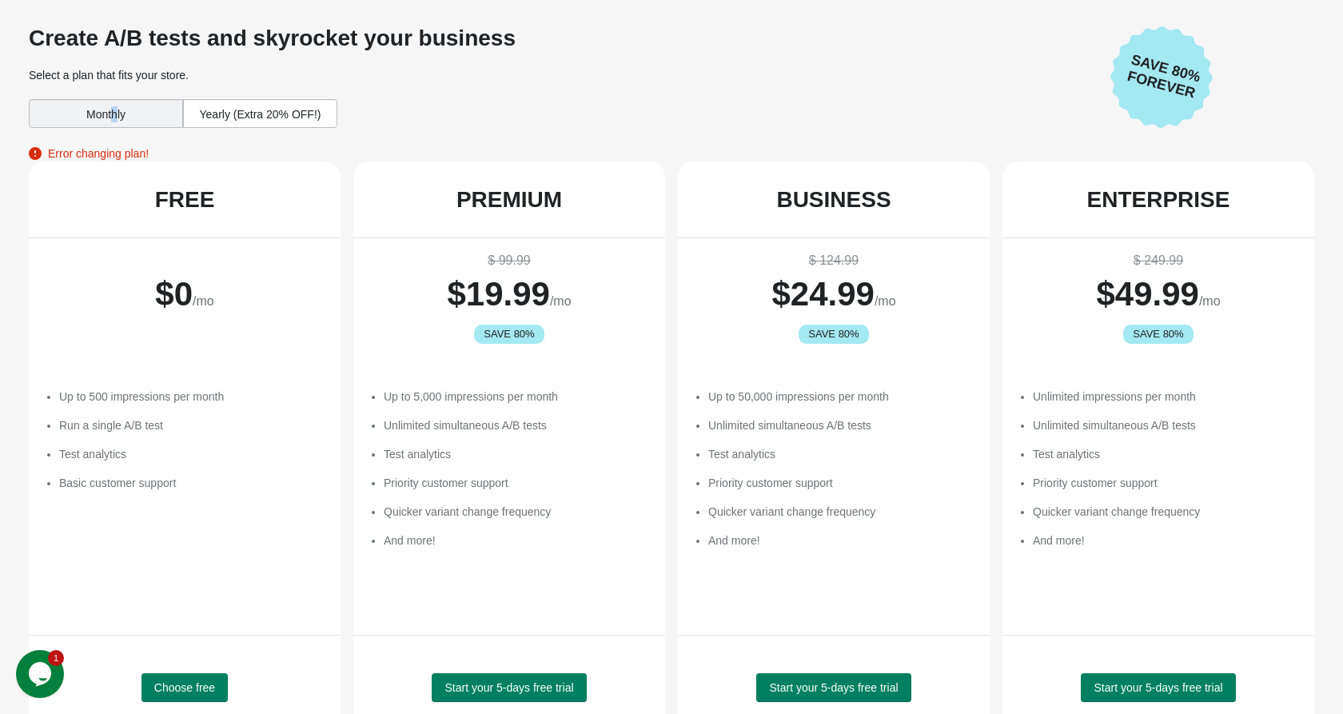
click at [114, 114] on div "Monthly" at bounding box center [106, 113] width 154 height 29
click at [104, 85] on div at bounding box center [104, 85] width 0 height 0
click at [145, 118] on div "Monthly" at bounding box center [106, 113] width 154 height 29
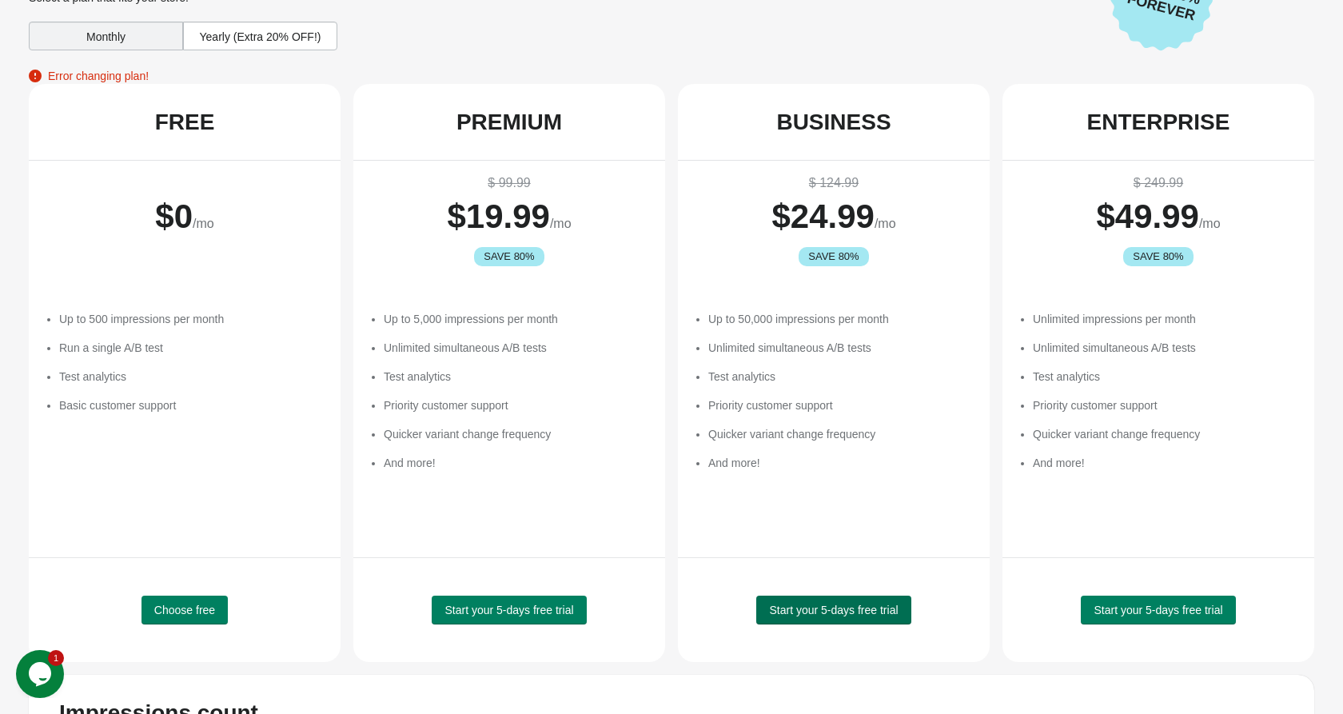
click at [851, 612] on span "Start your 5-days free trial" at bounding box center [833, 610] width 129 height 13
click at [226, 28] on div "Yearly (Extra 20% OFF!)" at bounding box center [260, 36] width 154 height 29
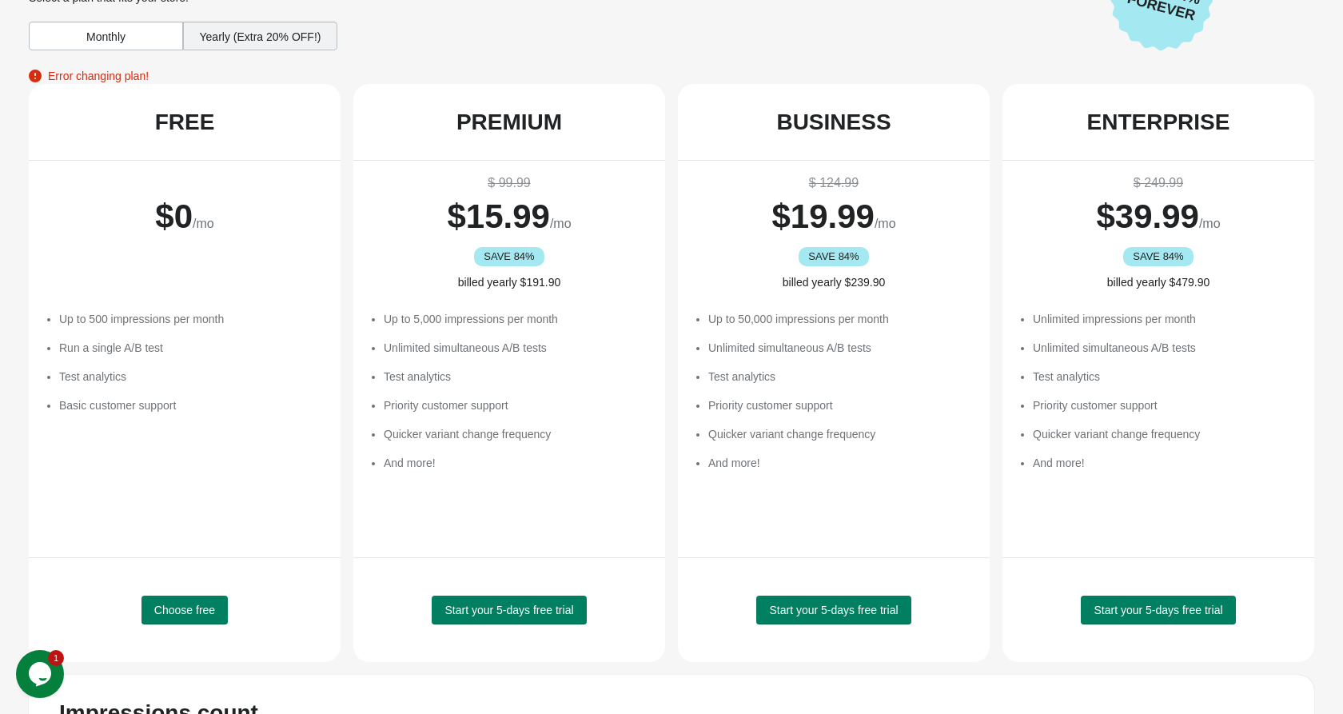
click at [88, 28] on div "Monthly" at bounding box center [106, 36] width 154 height 29
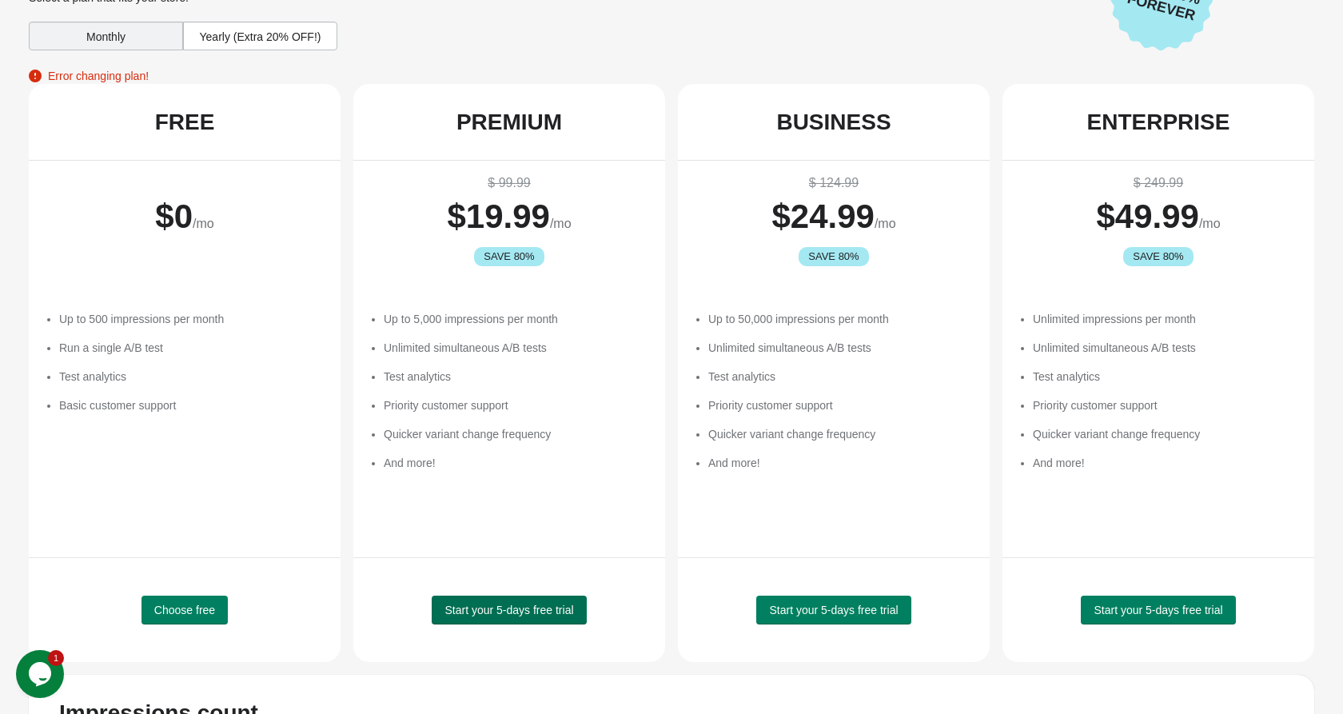
click at [489, 604] on span "Start your 5-days free trial" at bounding box center [508, 610] width 129 height 13
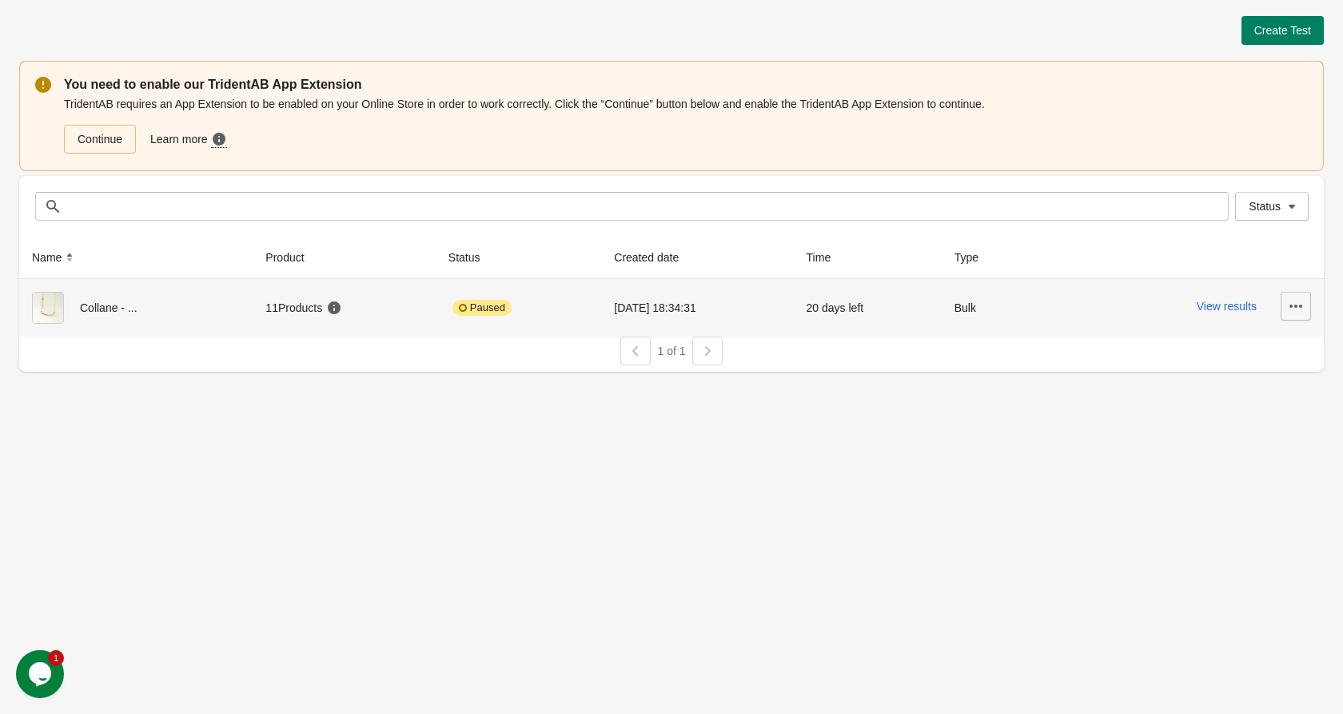
click at [1306, 309] on button "button" at bounding box center [1296, 306] width 30 height 29
click at [1282, 377] on span "Resume" at bounding box center [1278, 381] width 42 height 16
click at [1274, 383] on span "Resume" at bounding box center [1278, 381] width 42 height 16
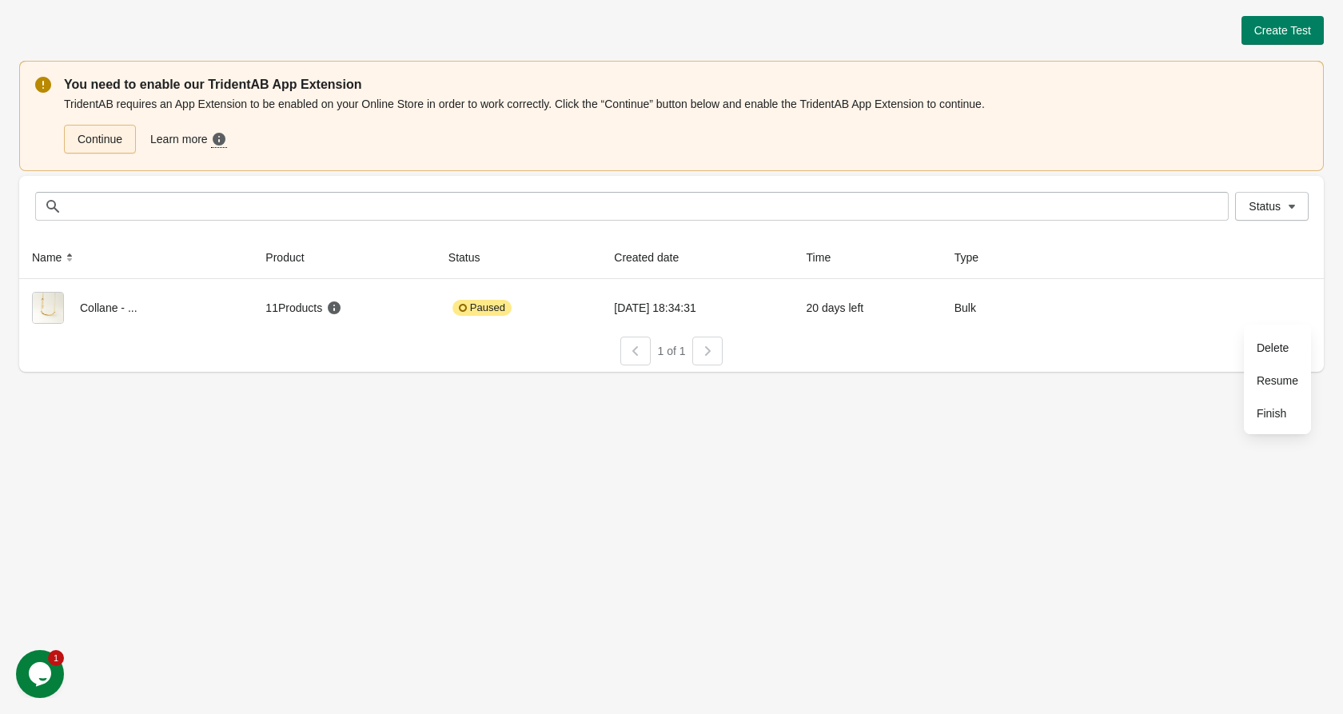
click at [88, 138] on link "Continue" at bounding box center [100, 139] width 72 height 29
click at [108, 150] on link "Continue" at bounding box center [100, 139] width 72 height 29
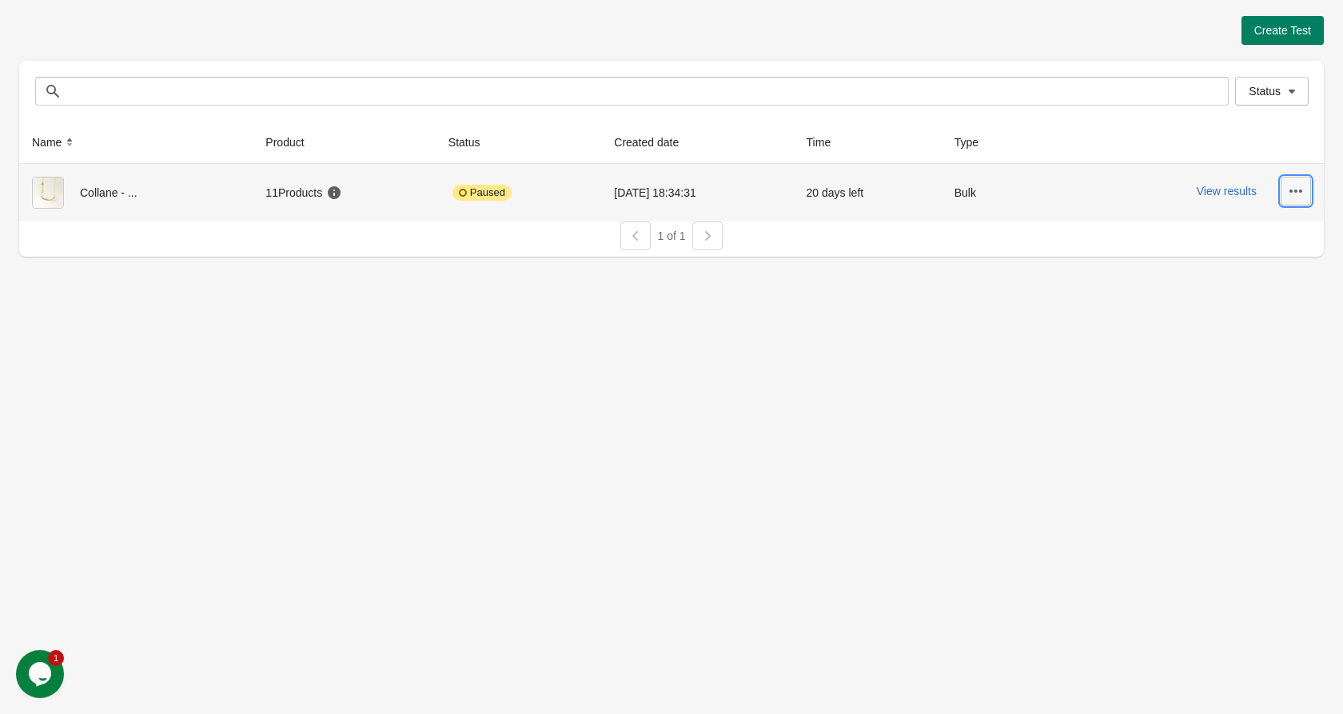
click at [1290, 188] on icon "button" at bounding box center [1296, 191] width 16 height 16
click at [1289, 261] on span "Resume" at bounding box center [1278, 265] width 42 height 16
click at [1275, 257] on span "Resume" at bounding box center [1278, 265] width 42 height 16
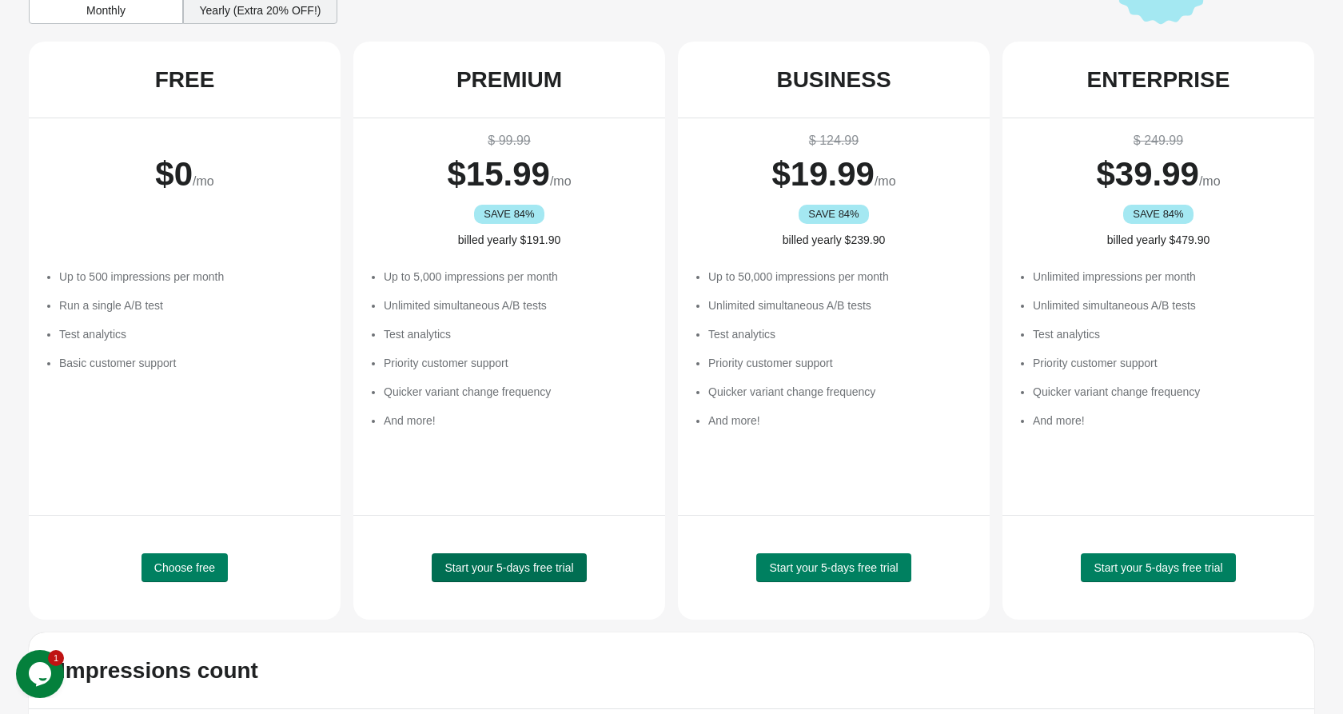
scroll to position [118, 0]
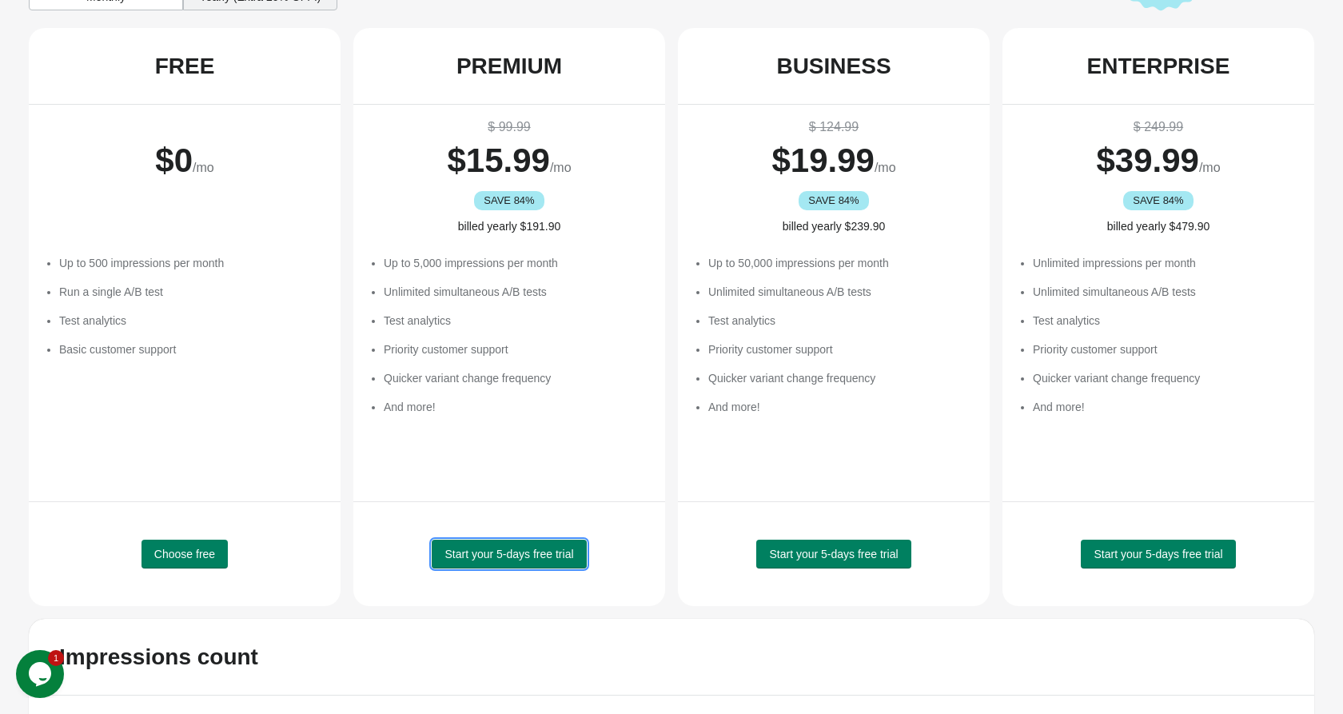
drag, startPoint x: 508, startPoint y: 564, endPoint x: 518, endPoint y: 360, distance: 204.9
click at [518, 360] on div "PREMIUM $ 99.99 $ 15.99 /mo SAVE 84% billed yearly $191.90 Up to 5,000 impressi…" at bounding box center [509, 317] width 312 height 578
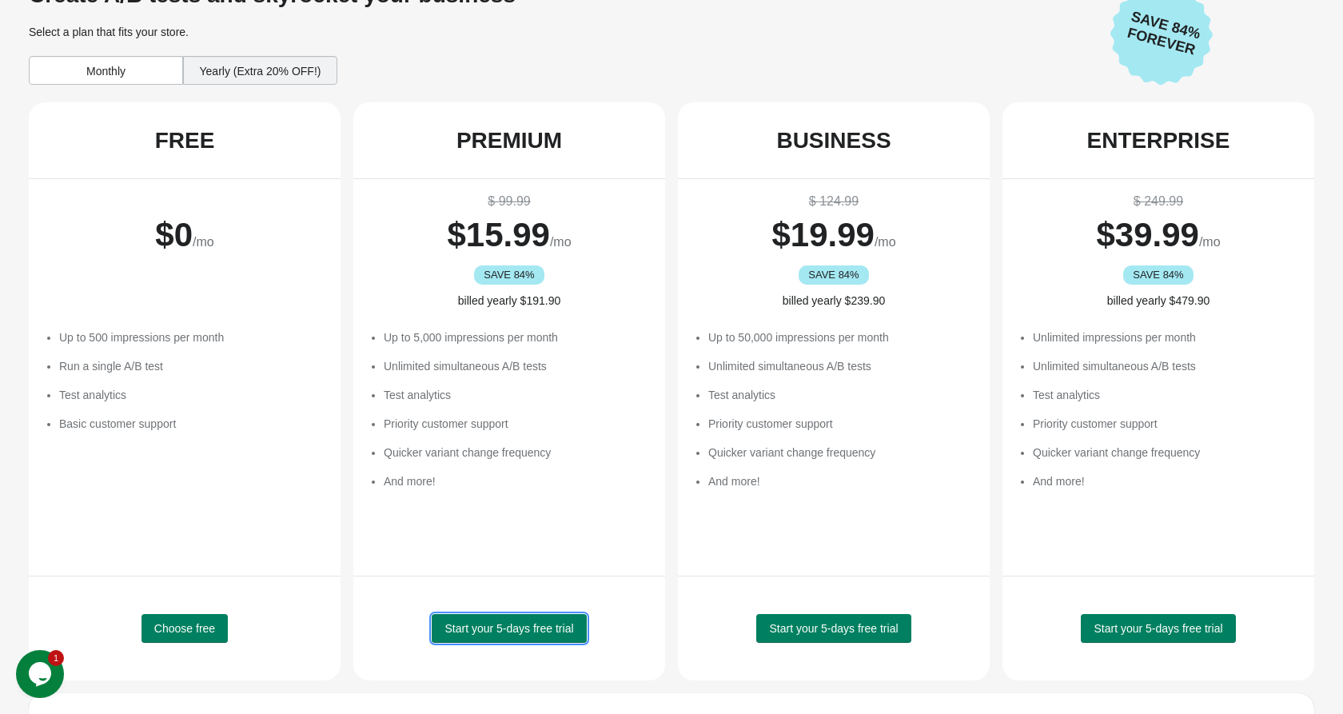
scroll to position [12, 0]
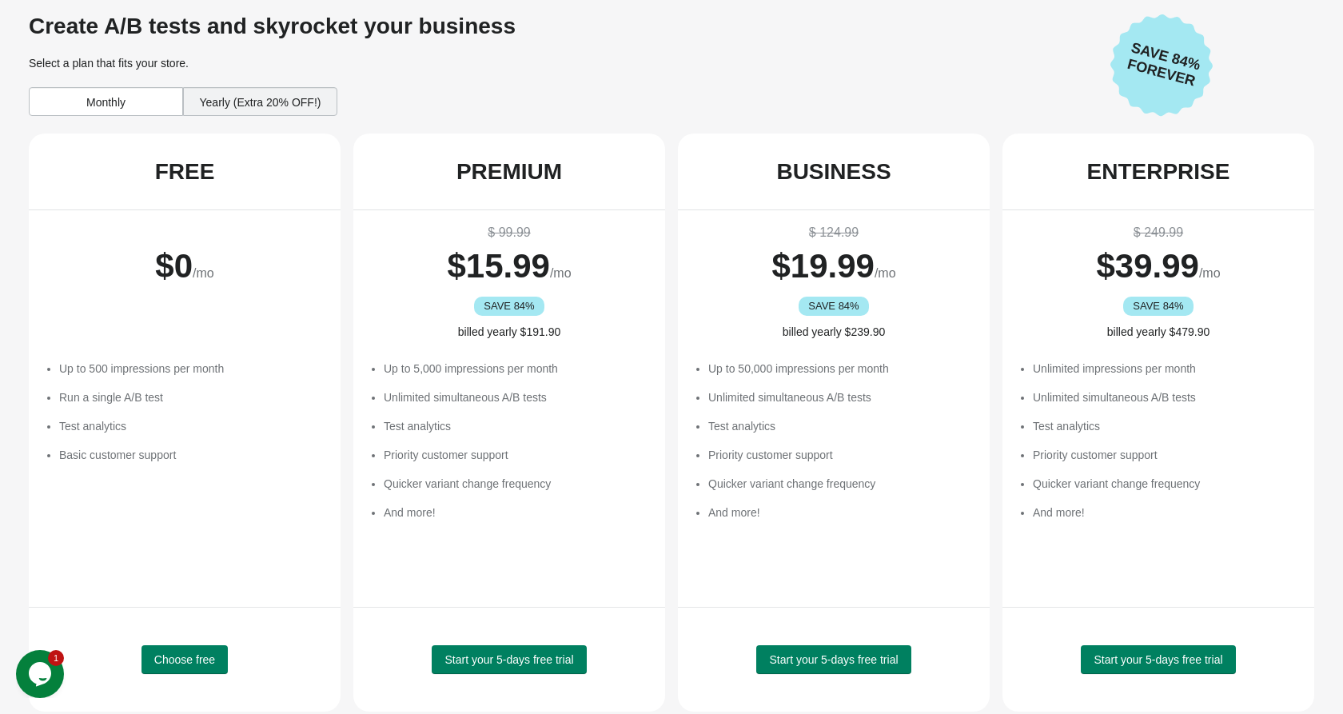
click at [121, 120] on div "Create A/B tests and skyrocket your business Select a plan that fits your store…" at bounding box center [671, 465] width 1305 height 923
click at [126, 103] on div "Monthly" at bounding box center [106, 101] width 154 height 29
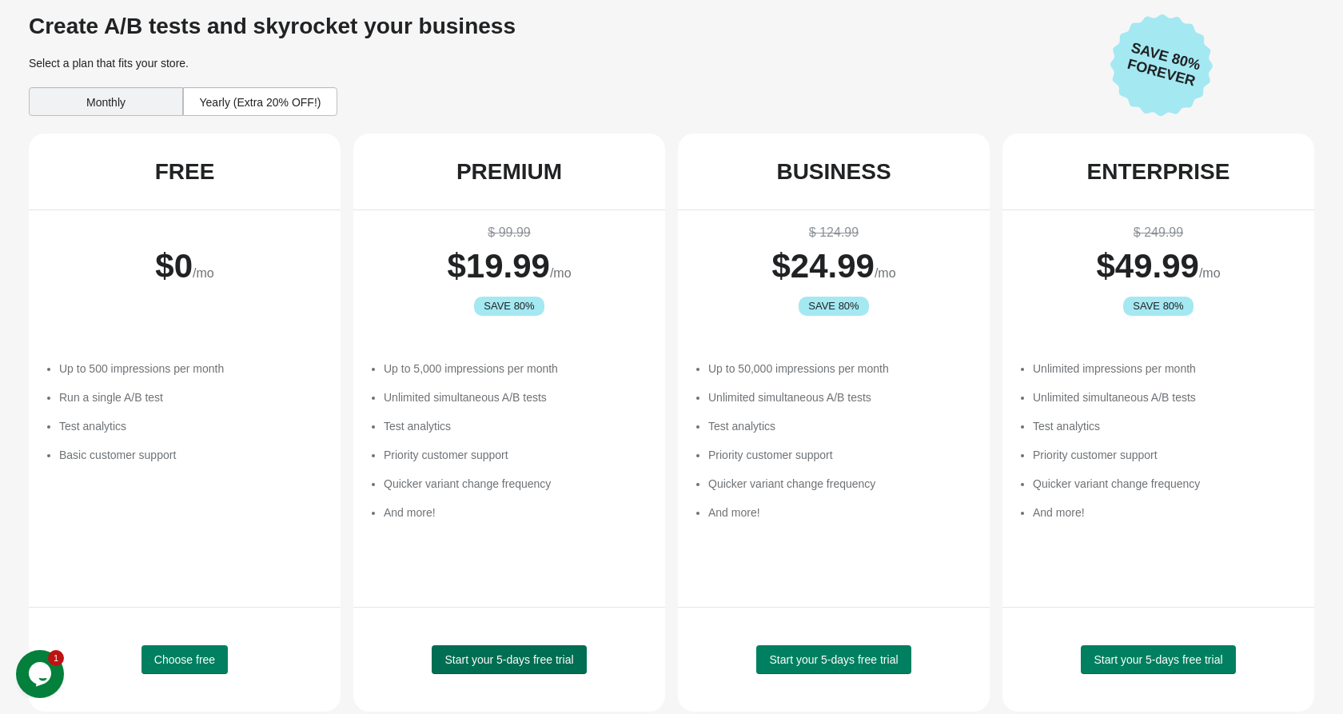
click at [489, 656] on span "Start your 5-days free trial" at bounding box center [508, 659] width 129 height 13
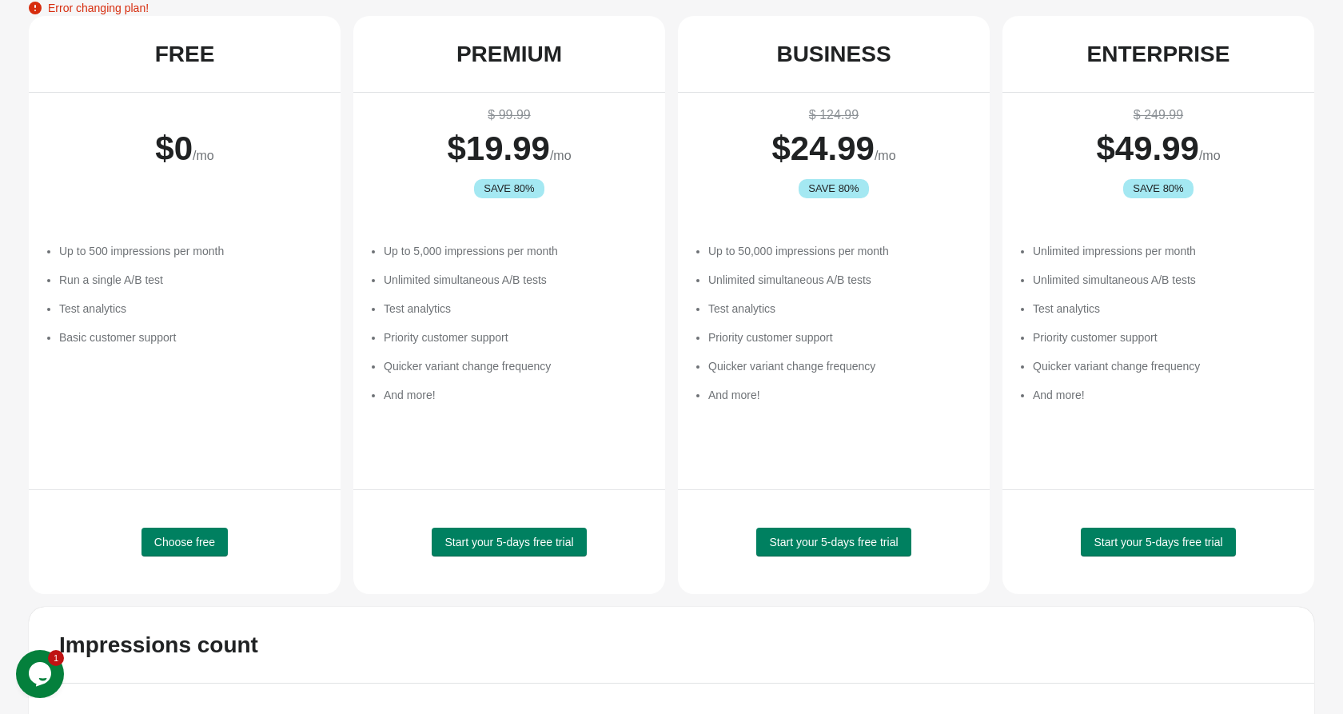
scroll to position [246, 0]
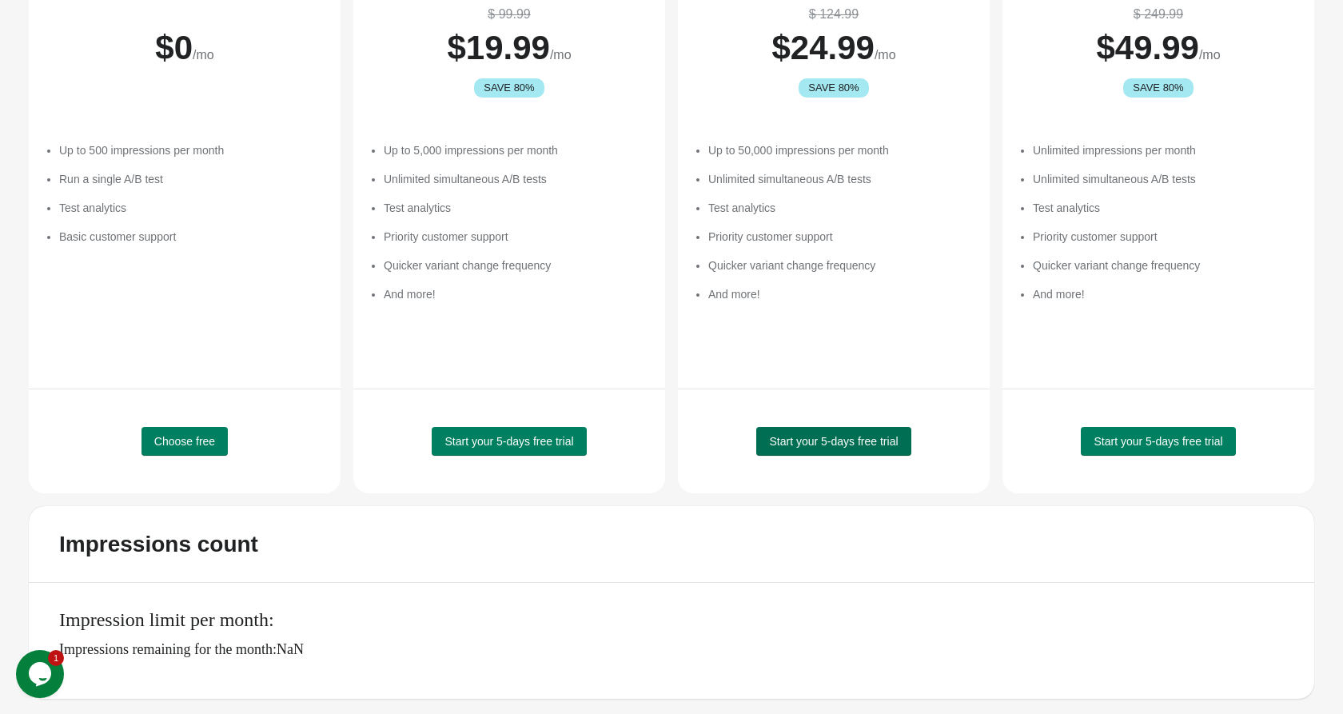
click at [836, 448] on button "Start your 5-days free trial" at bounding box center [833, 441] width 154 height 29
click at [831, 452] on button "Start your 5-days free trial" at bounding box center [833, 441] width 154 height 29
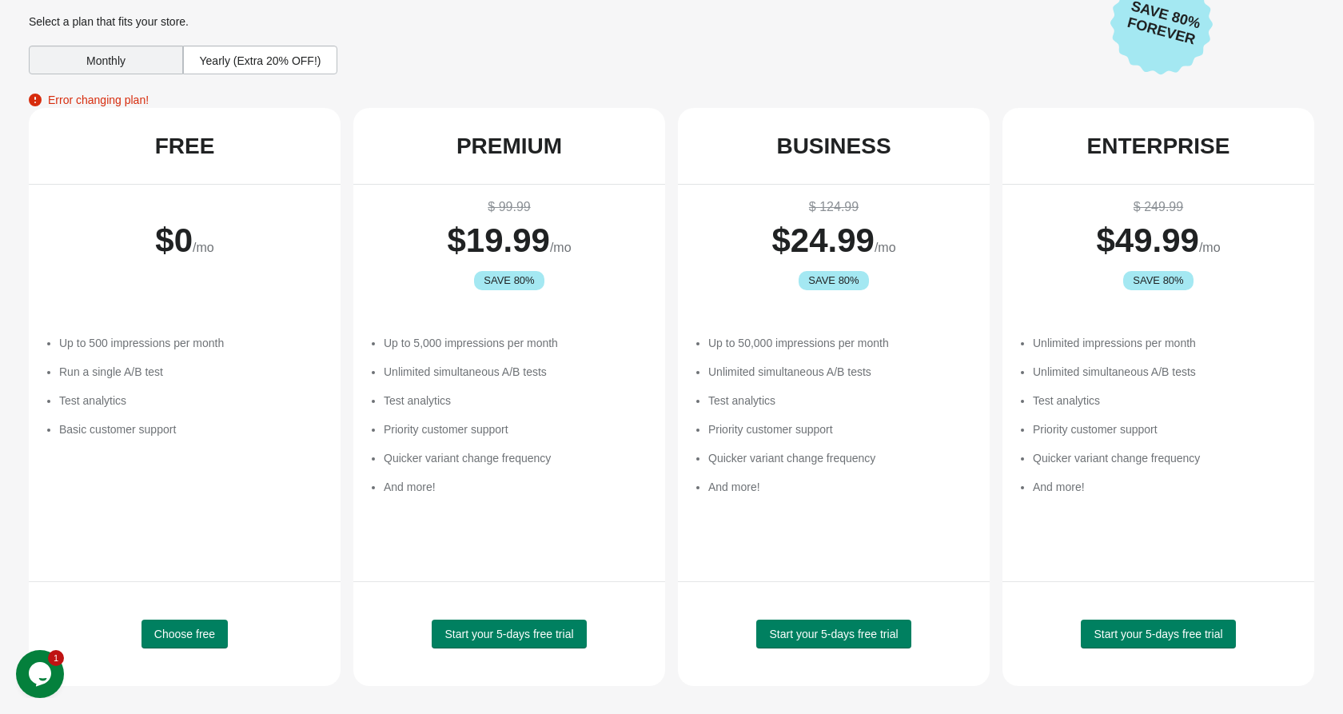
scroll to position [0, 0]
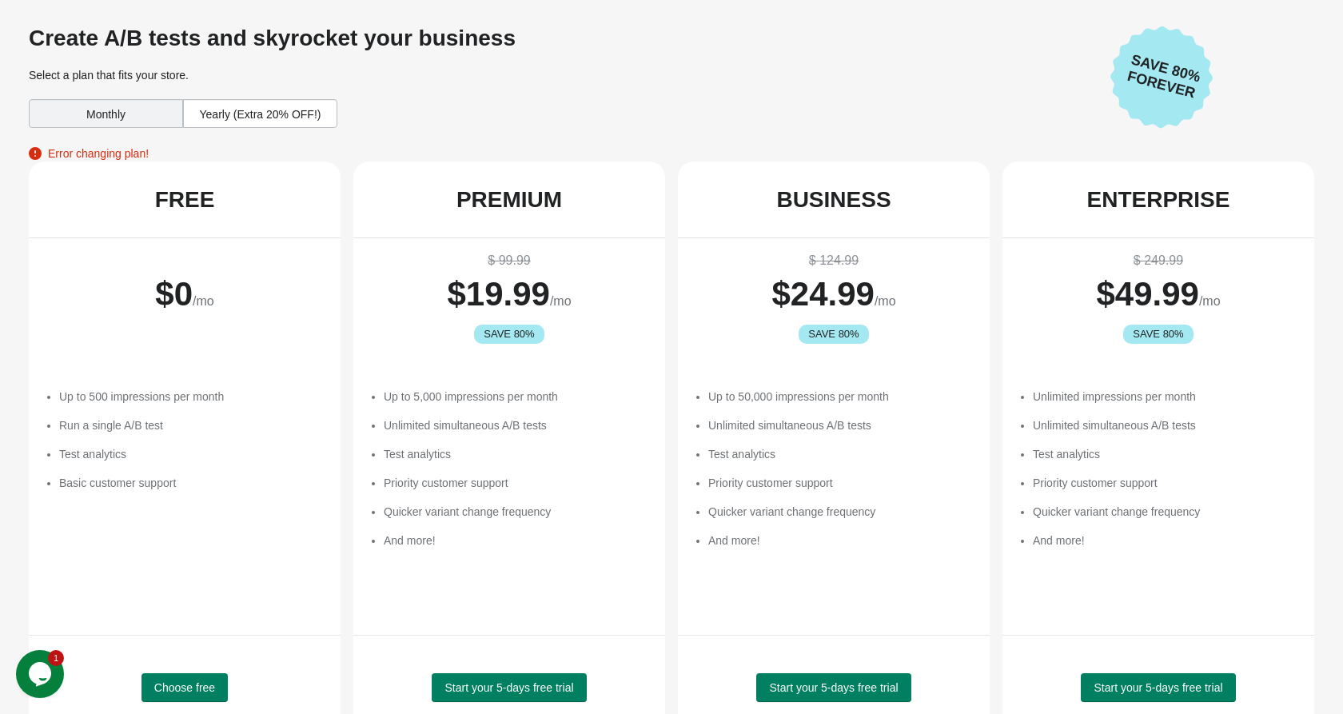
click at [295, 118] on div "Yearly (Extra 20% OFF!)" at bounding box center [260, 113] width 154 height 29
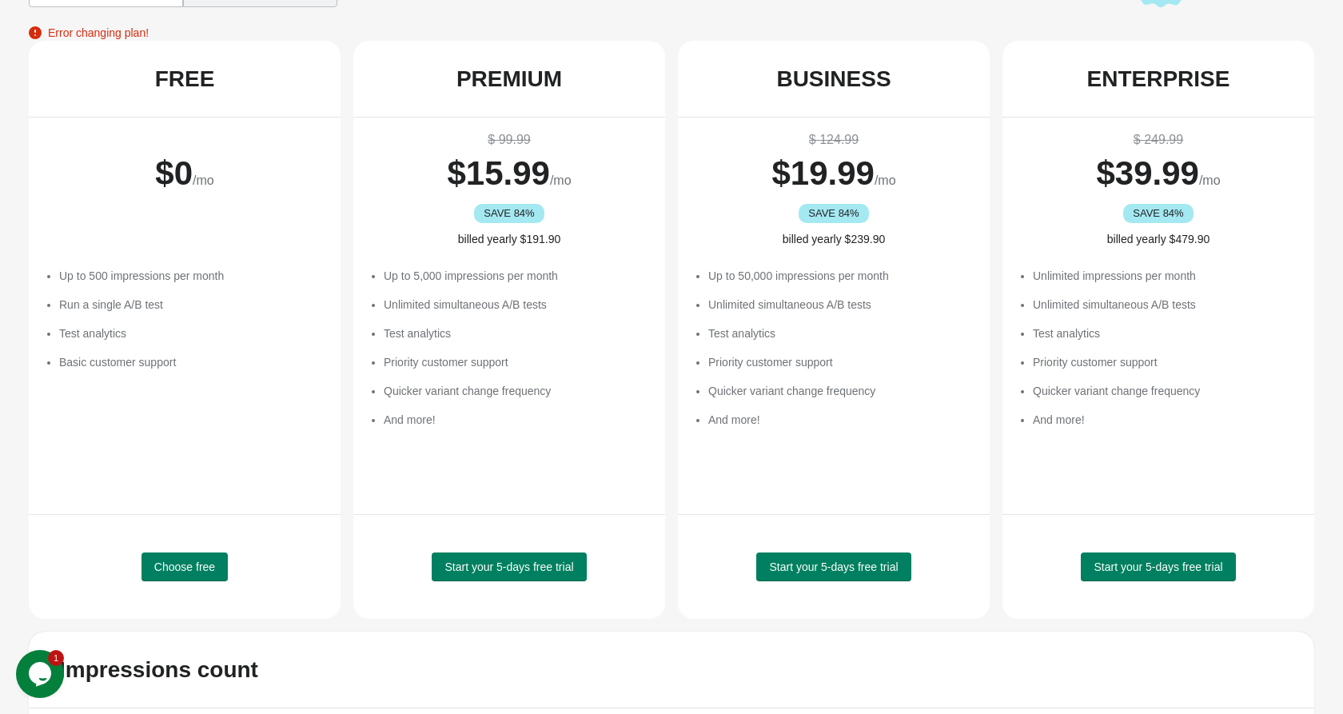
scroll to position [132, 0]
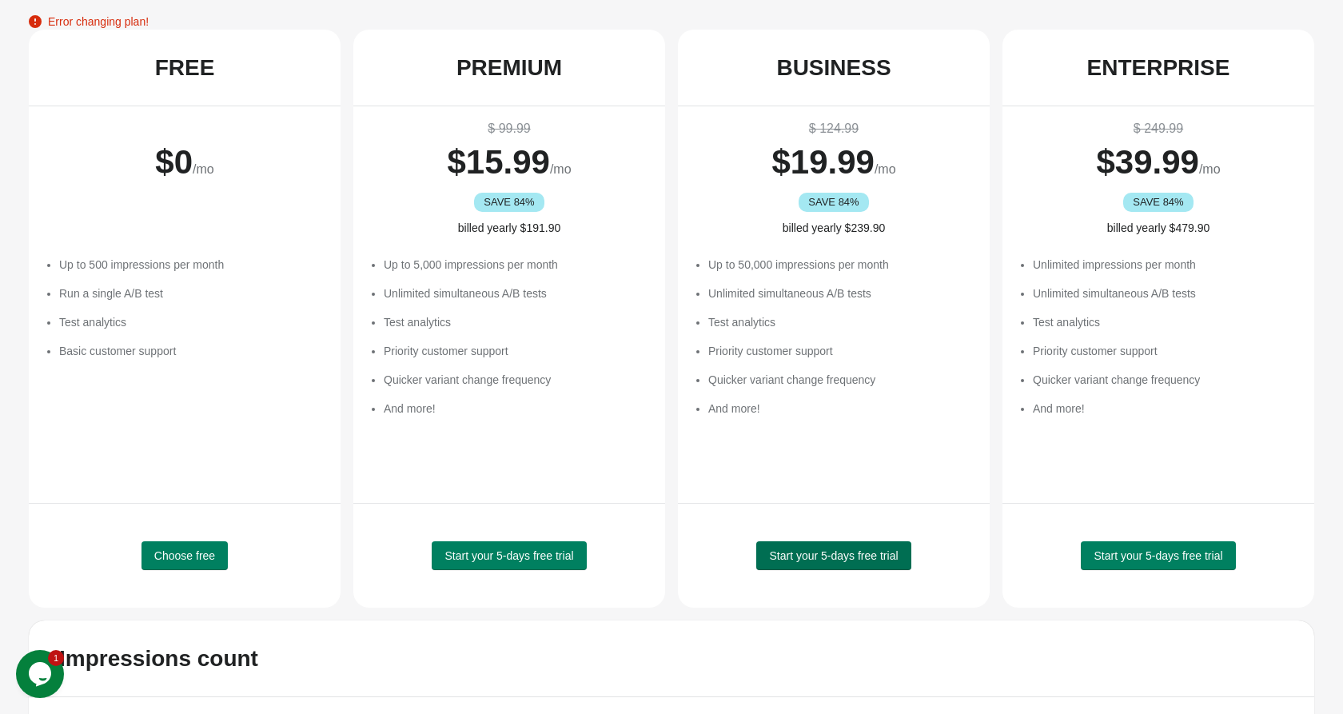
click at [809, 555] on span "Start your 5-days free trial" at bounding box center [833, 555] width 129 height 13
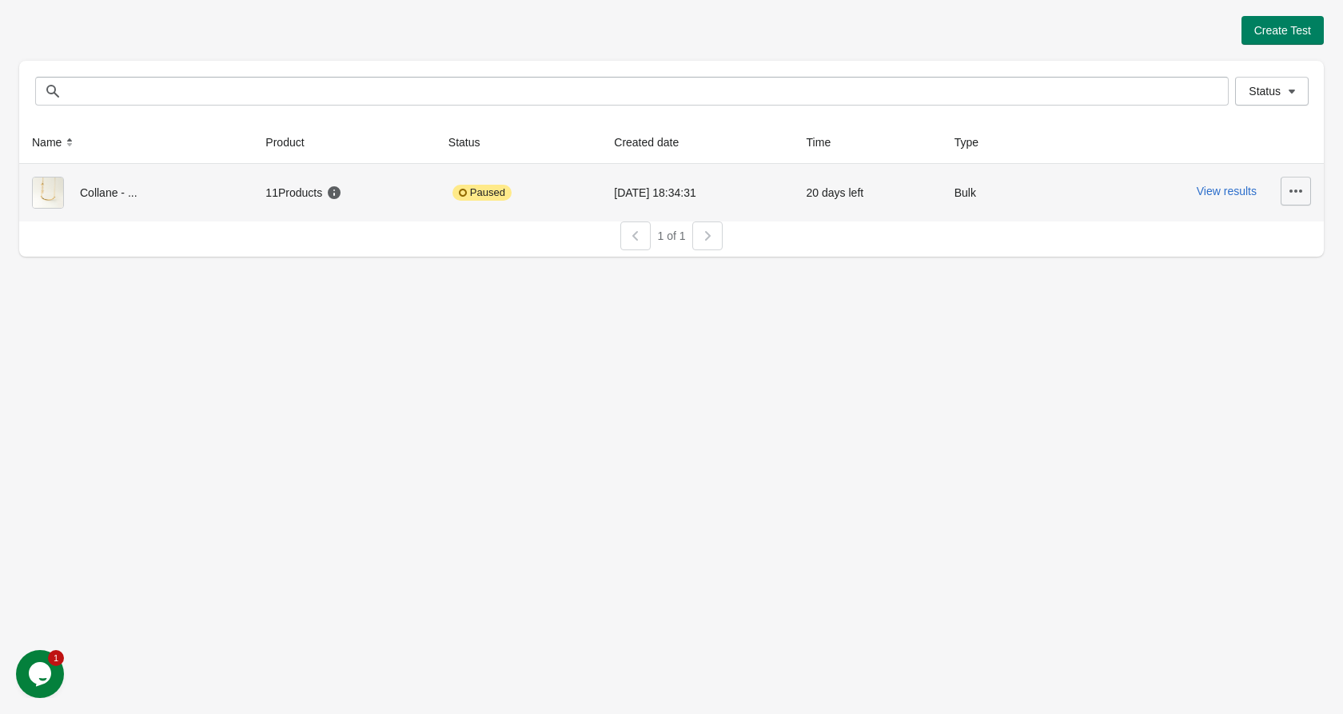
click at [1301, 193] on icon "button" at bounding box center [1296, 191] width 16 height 16
click at [1287, 260] on span "Resume" at bounding box center [1278, 265] width 42 height 16
click at [1282, 266] on span "Resume" at bounding box center [1278, 265] width 42 height 16
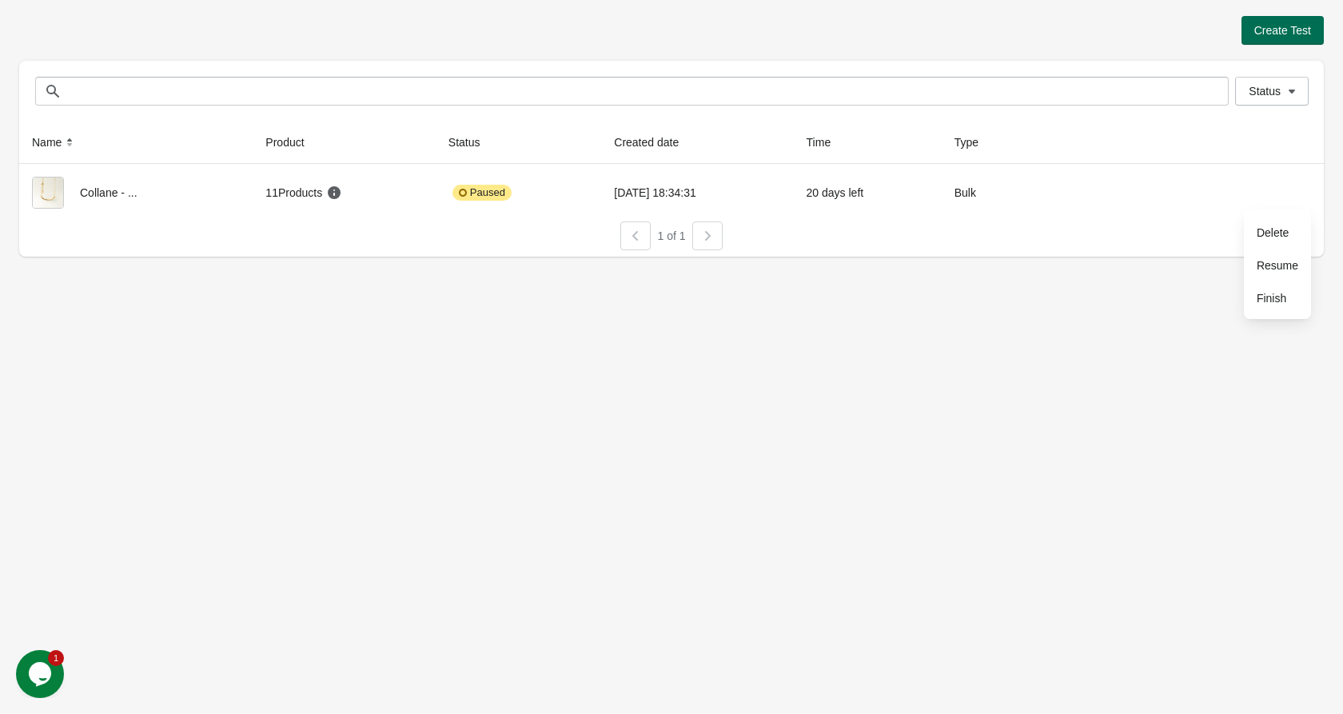
click at [1294, 29] on span "Create Test" at bounding box center [1282, 30] width 57 height 13
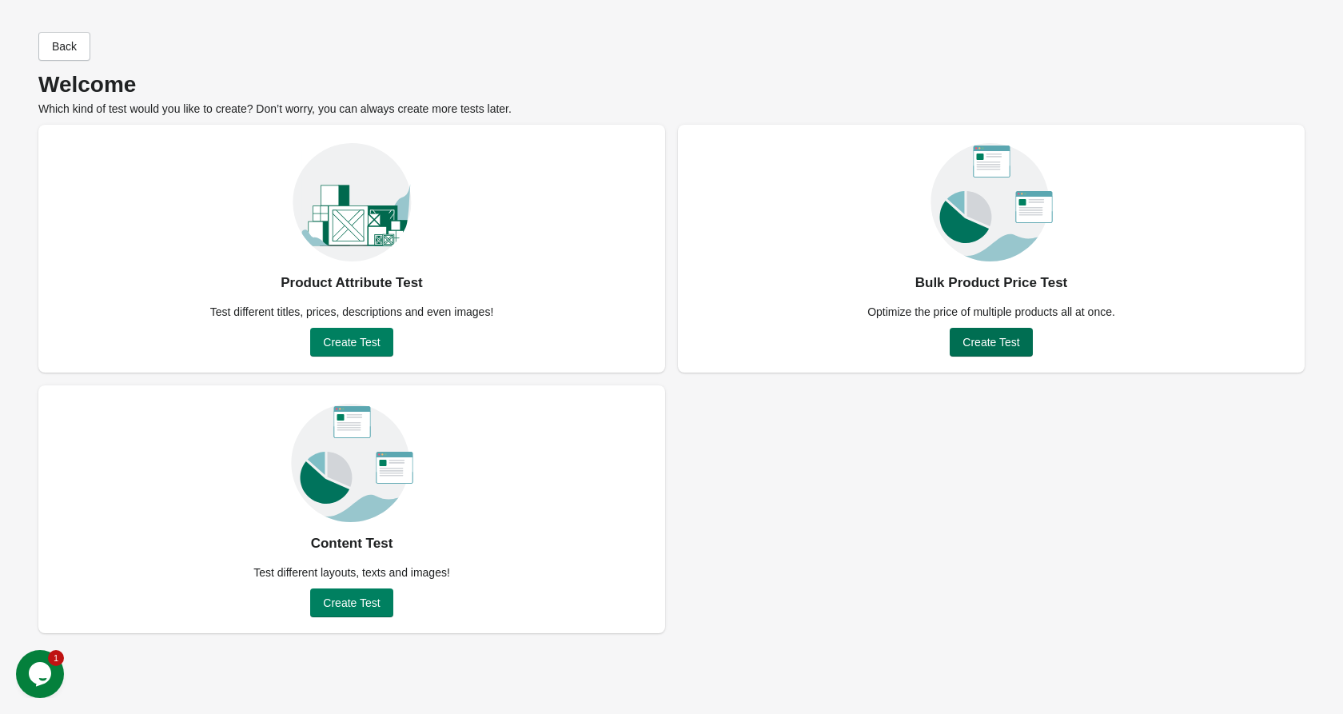
click at [984, 350] on button "Create Test" at bounding box center [991, 342] width 82 height 29
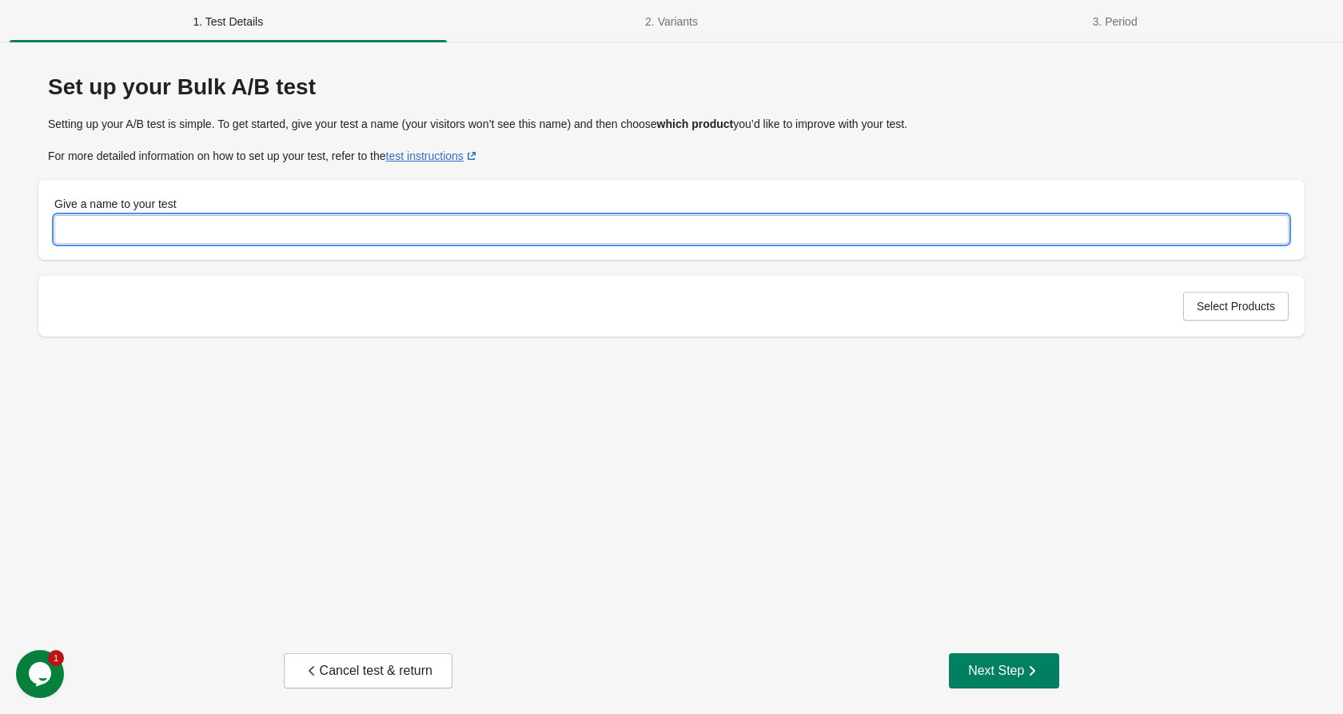
click at [177, 227] on input "Give a name to your test" at bounding box center [671, 229] width 1234 height 29
type input "**********"
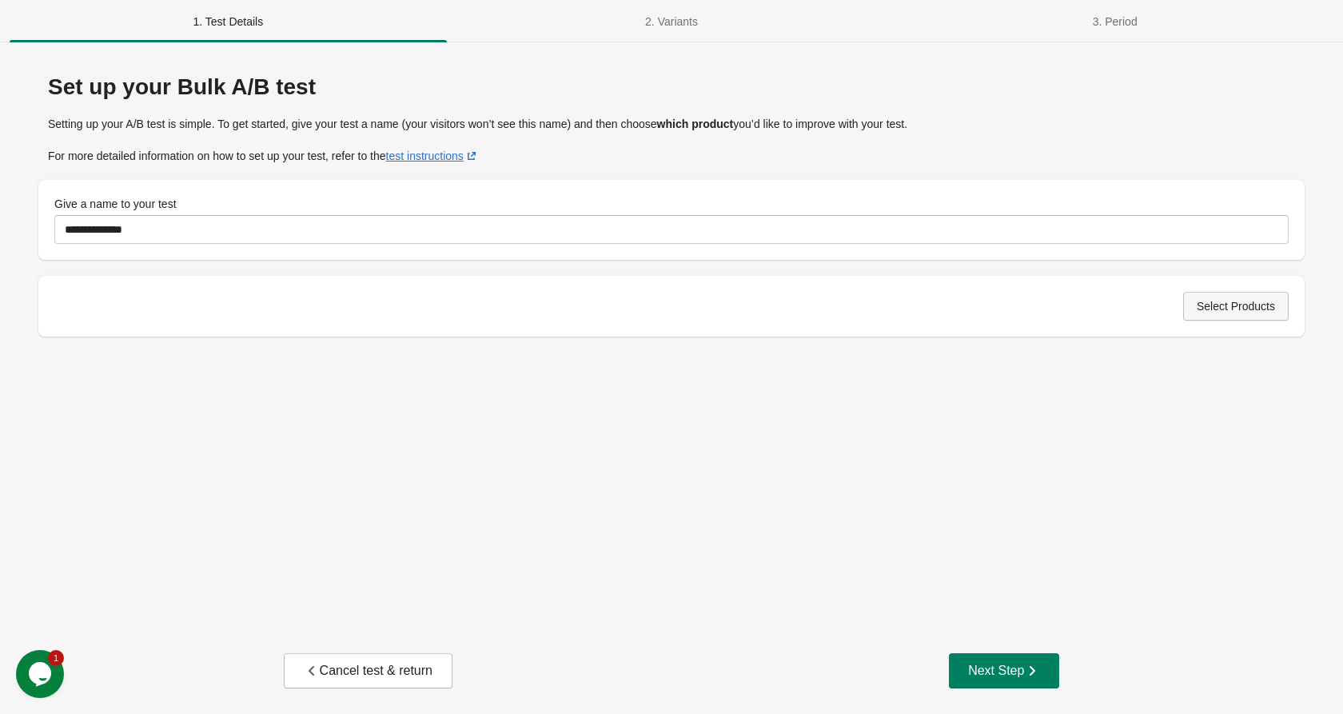
click at [1238, 306] on span "Select Products" at bounding box center [1236, 306] width 78 height 13
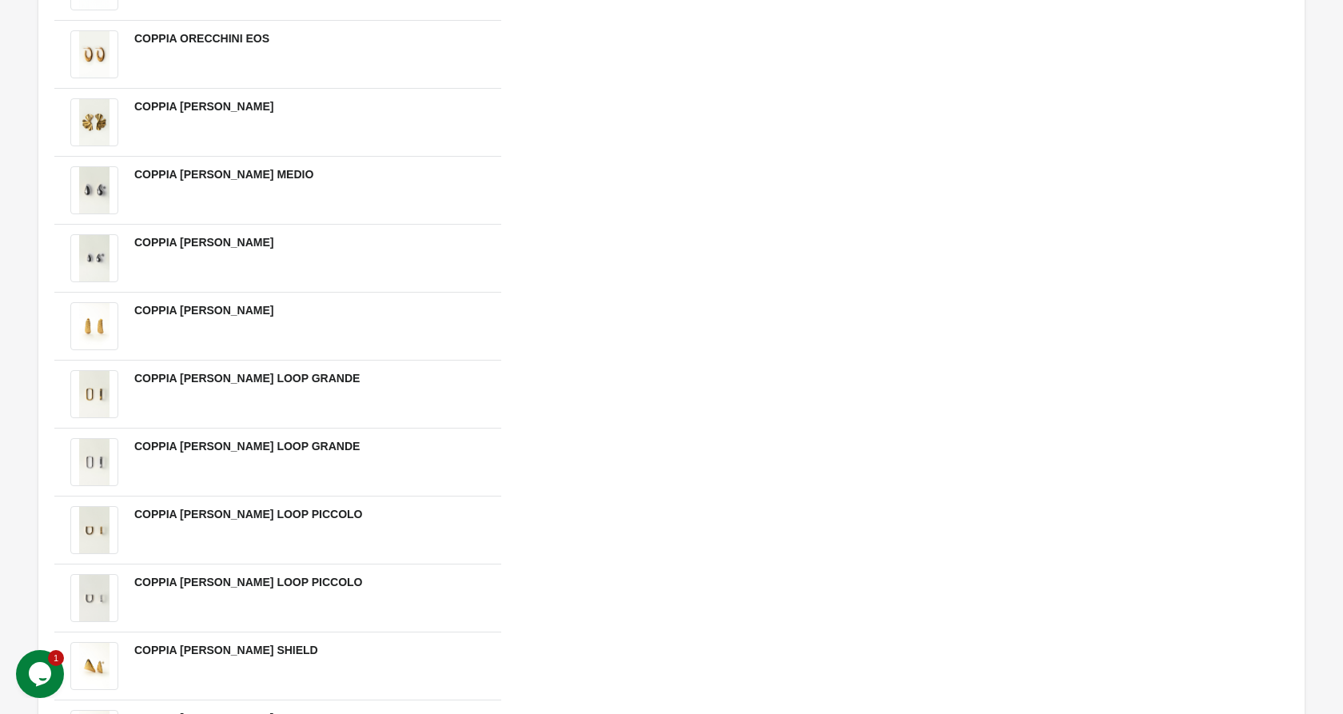
scroll to position [1987, 0]
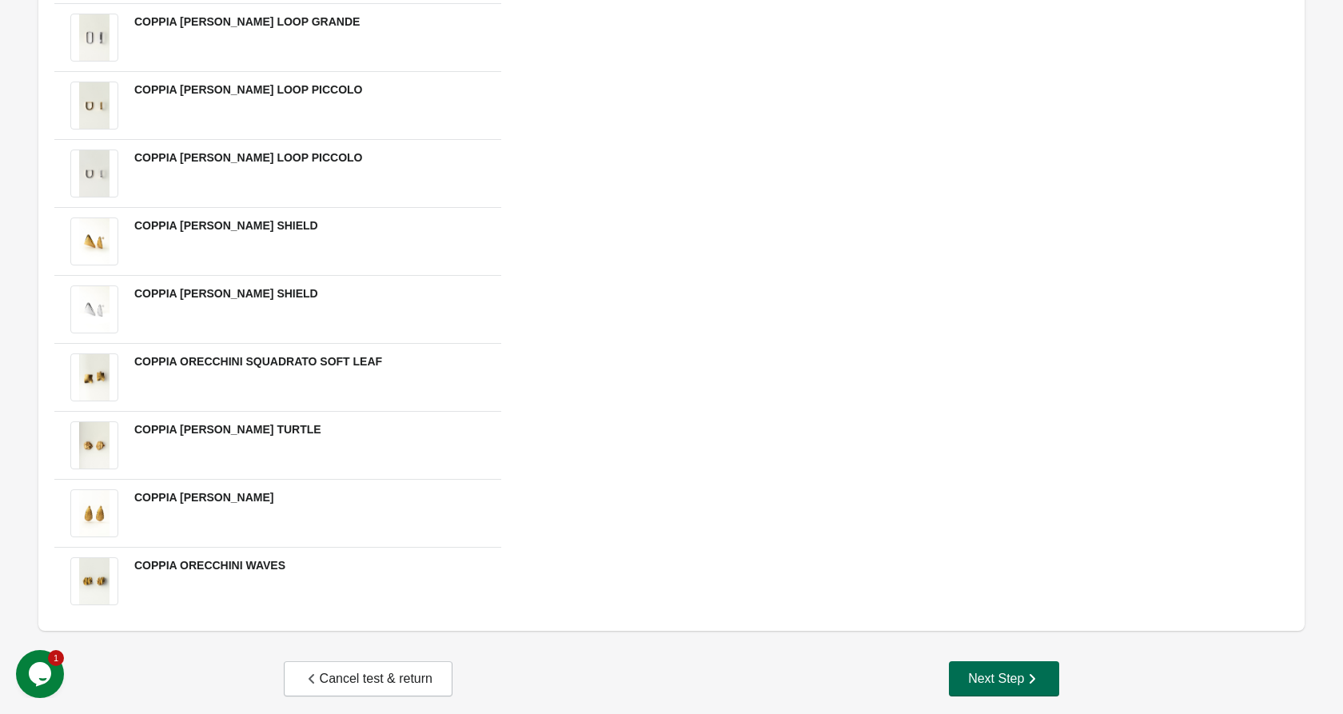
click at [975, 671] on div "Next Step" at bounding box center [1004, 679] width 72 height 16
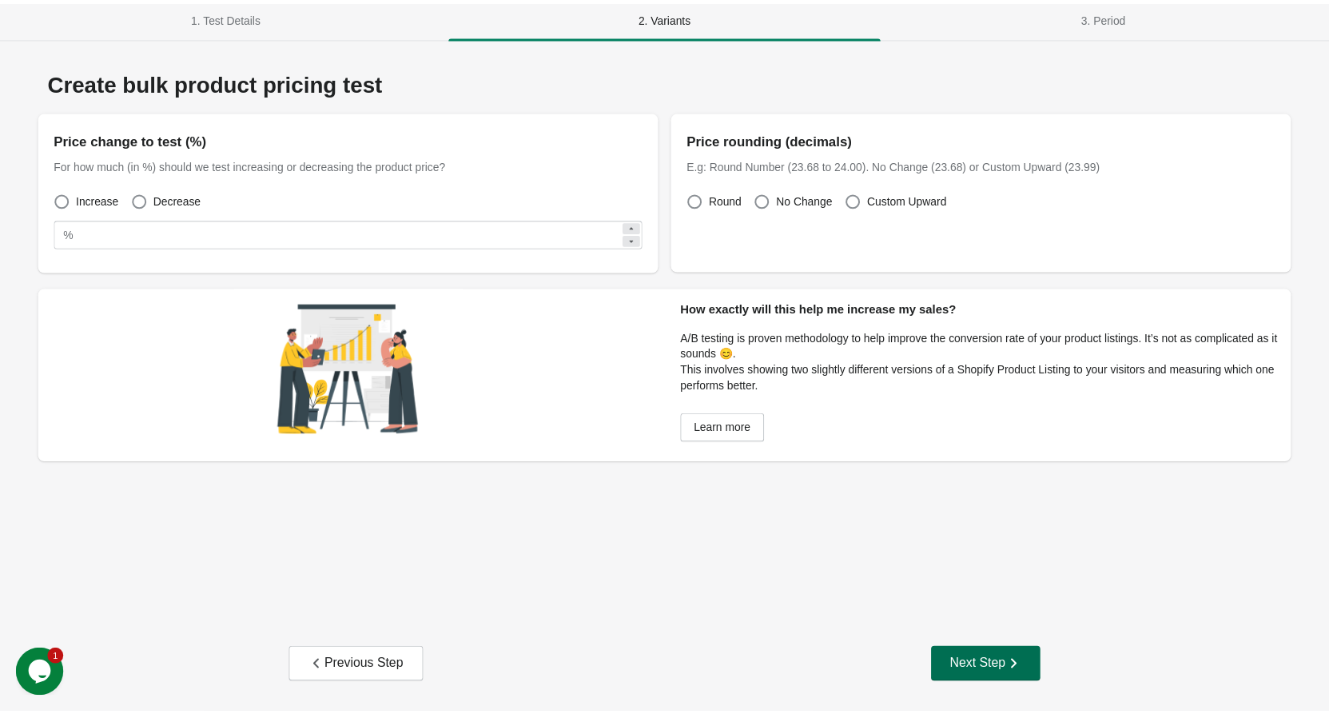
scroll to position [5, 0]
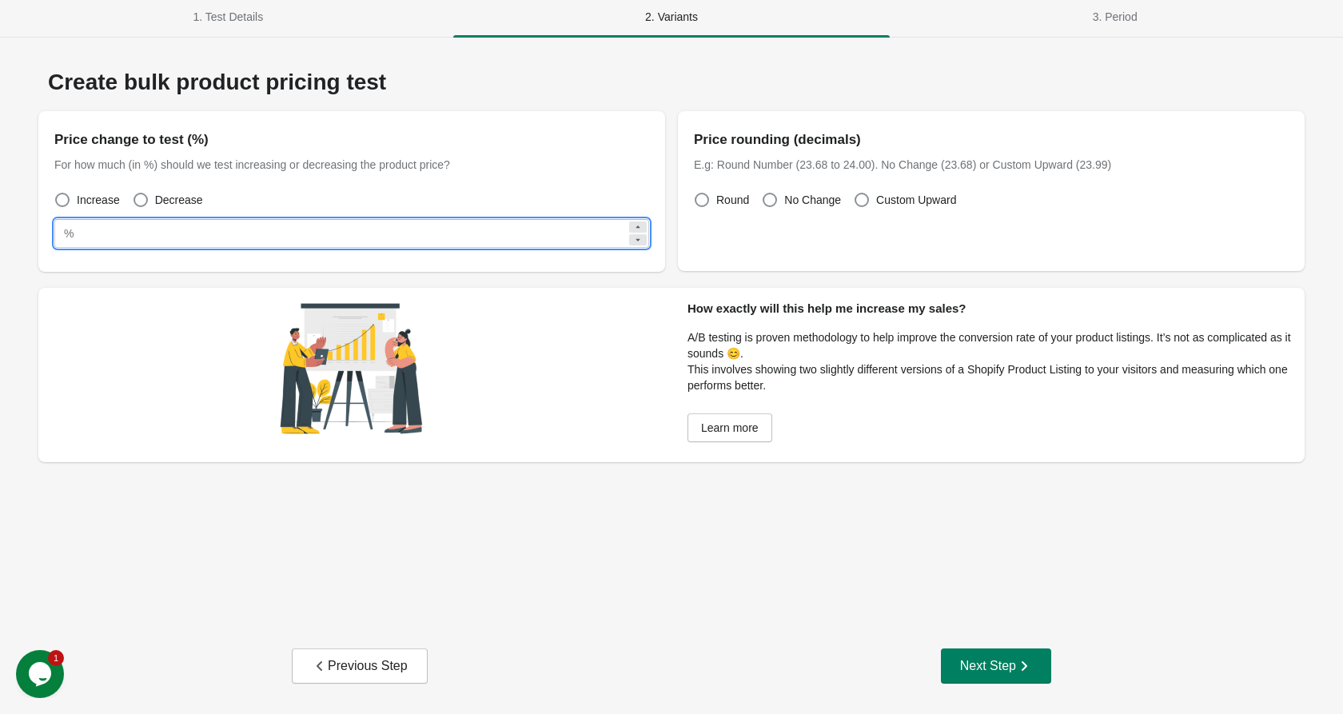
click at [214, 225] on input "**" at bounding box center [353, 233] width 547 height 29
type input "*"
type input "**"
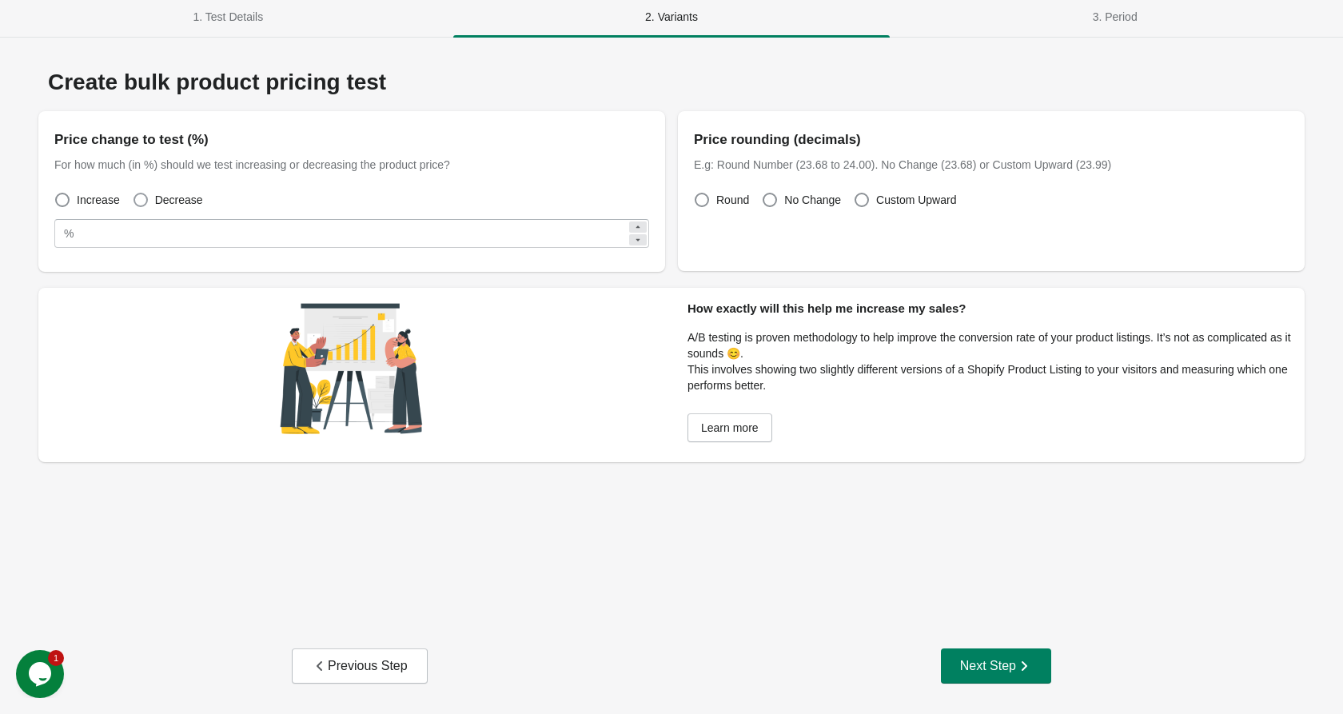
click at [140, 196] on span at bounding box center [141, 200] width 14 height 14
click at [784, 201] on span "No Change" at bounding box center [812, 200] width 57 height 16
click at [975, 649] on button "Next Step" at bounding box center [996, 665] width 110 height 35
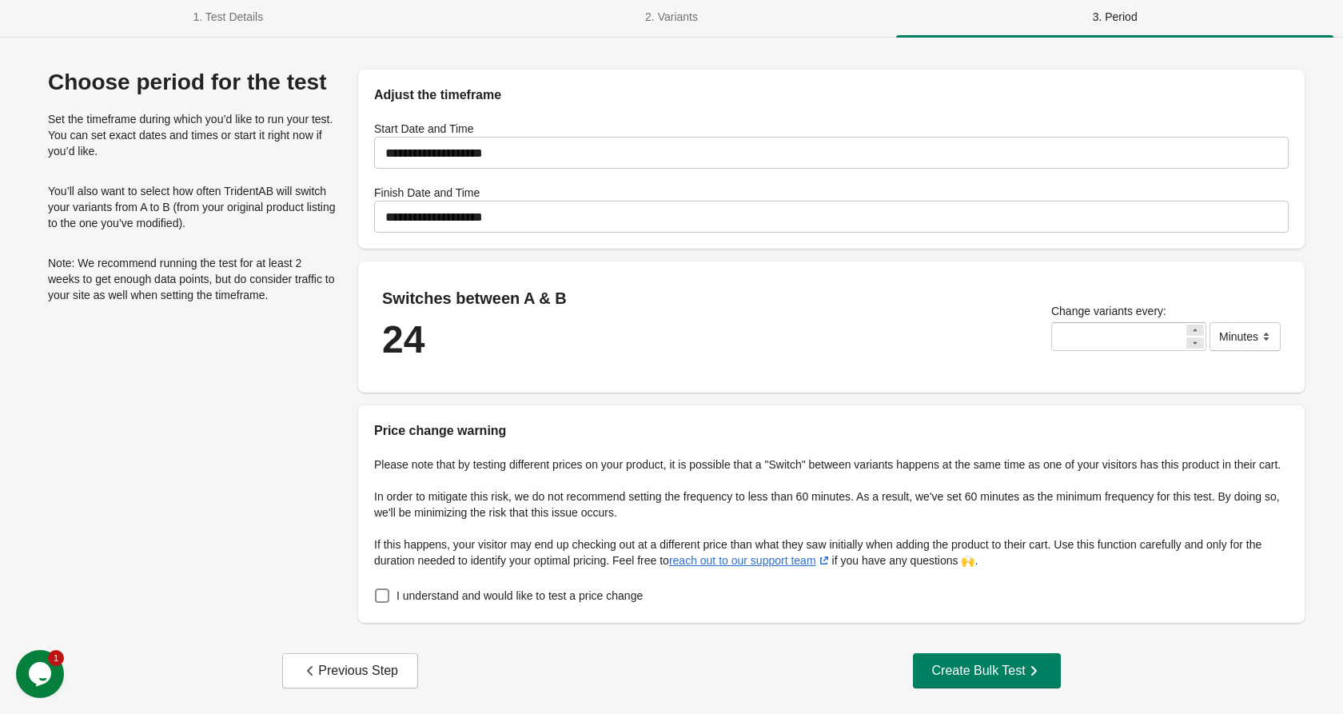
click at [534, 216] on input "**********" at bounding box center [831, 216] width 915 height 45
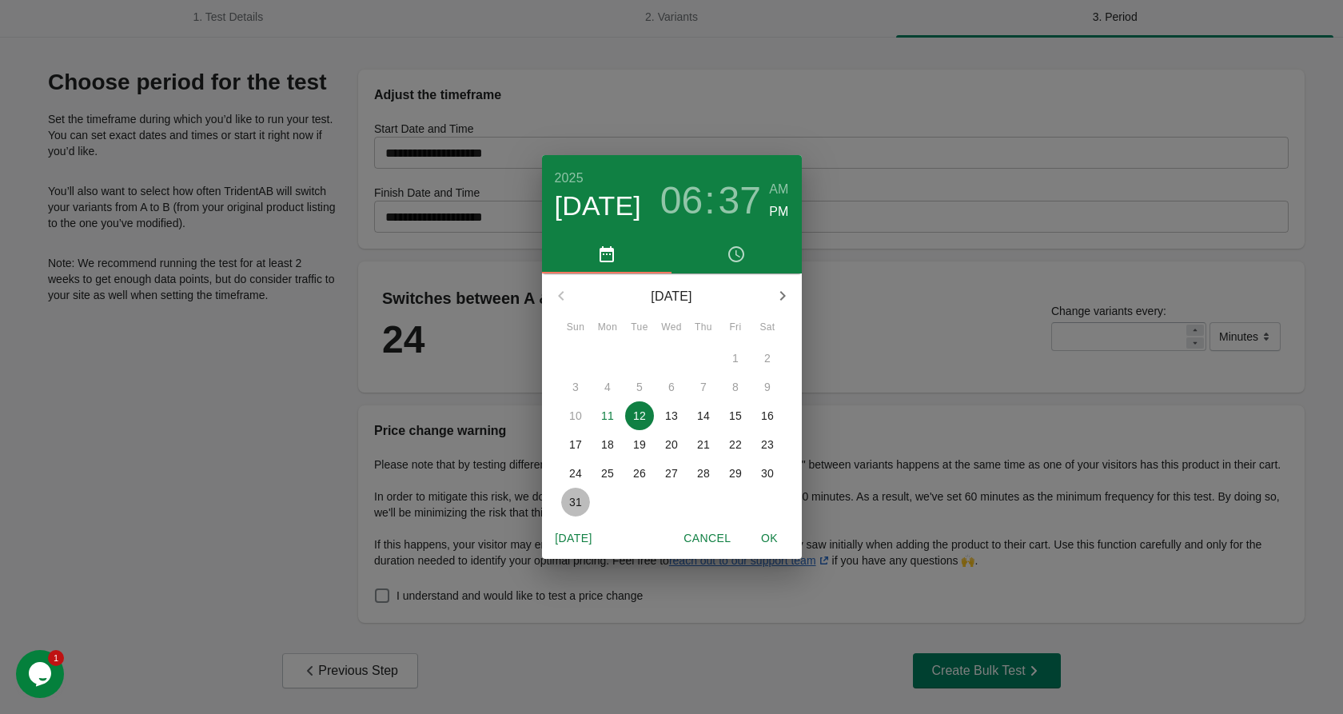
click at [561, 500] on span "31" at bounding box center [575, 502] width 29 height 16
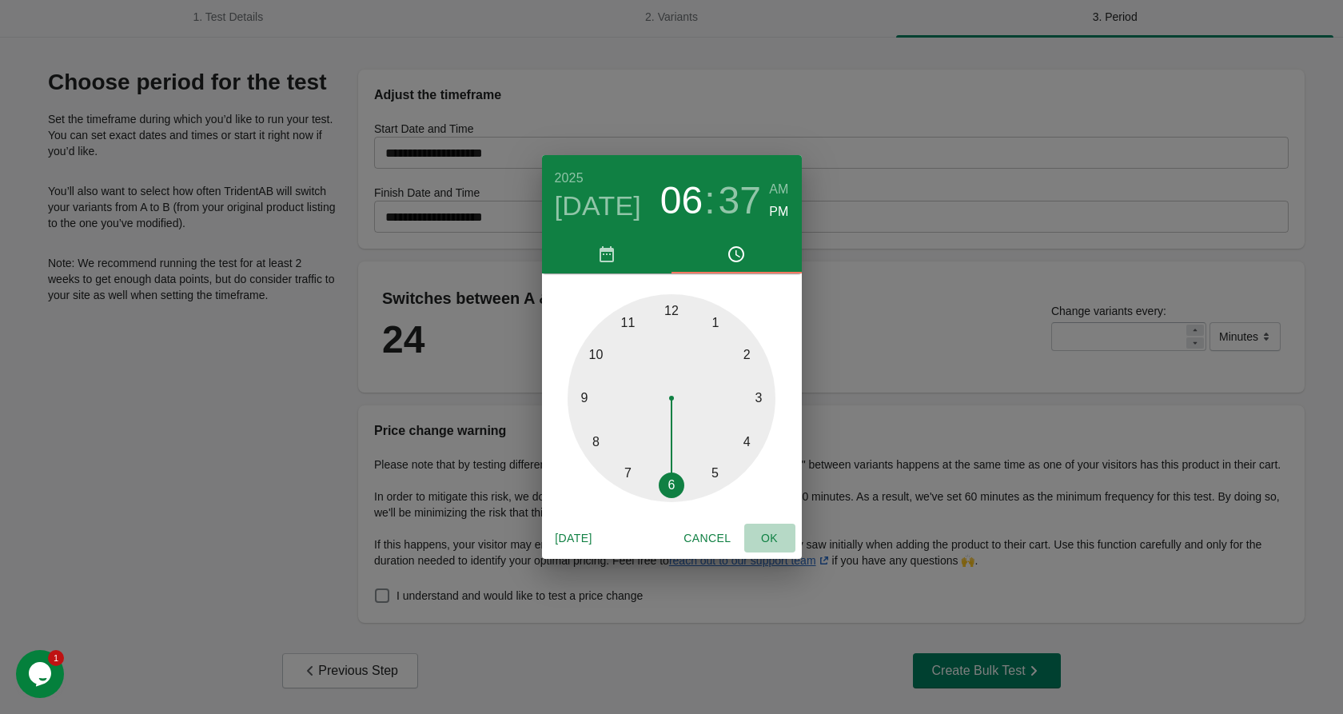
click at [766, 548] on button "OK" at bounding box center [769, 539] width 51 height 30
type input "**********"
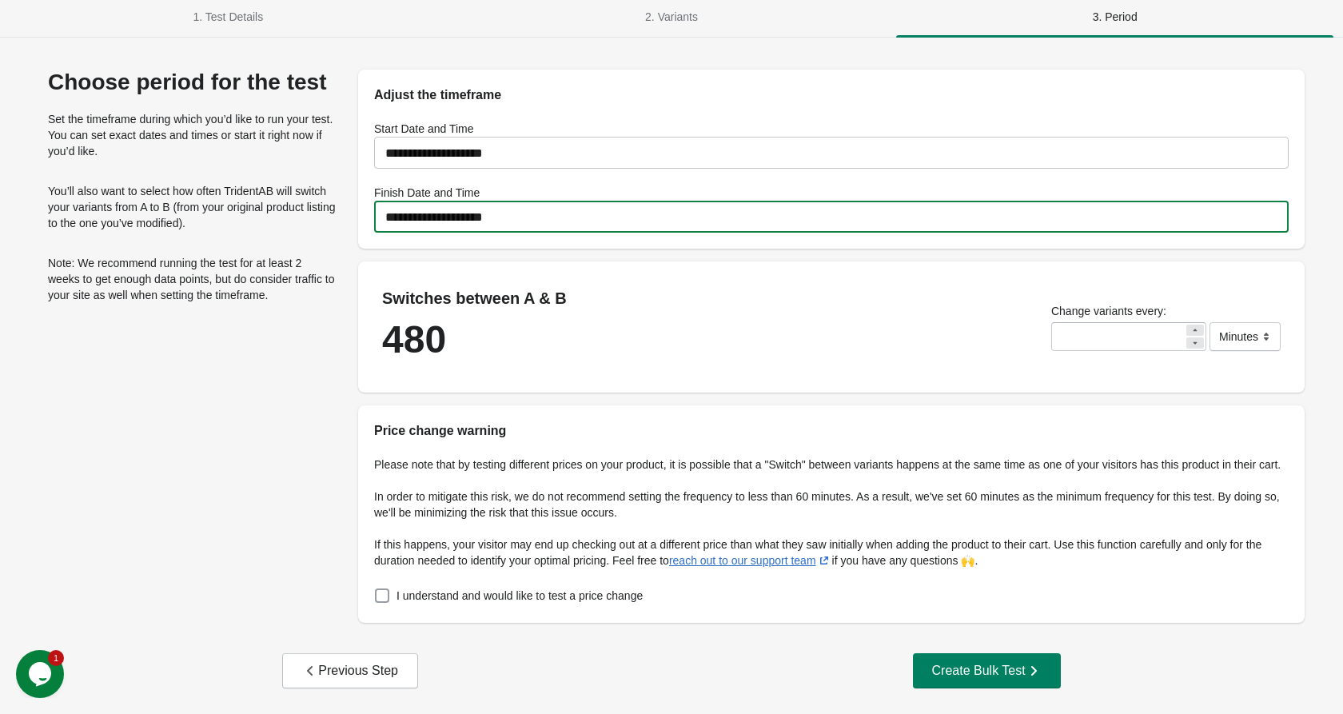
click at [384, 603] on span at bounding box center [382, 595] width 14 height 14
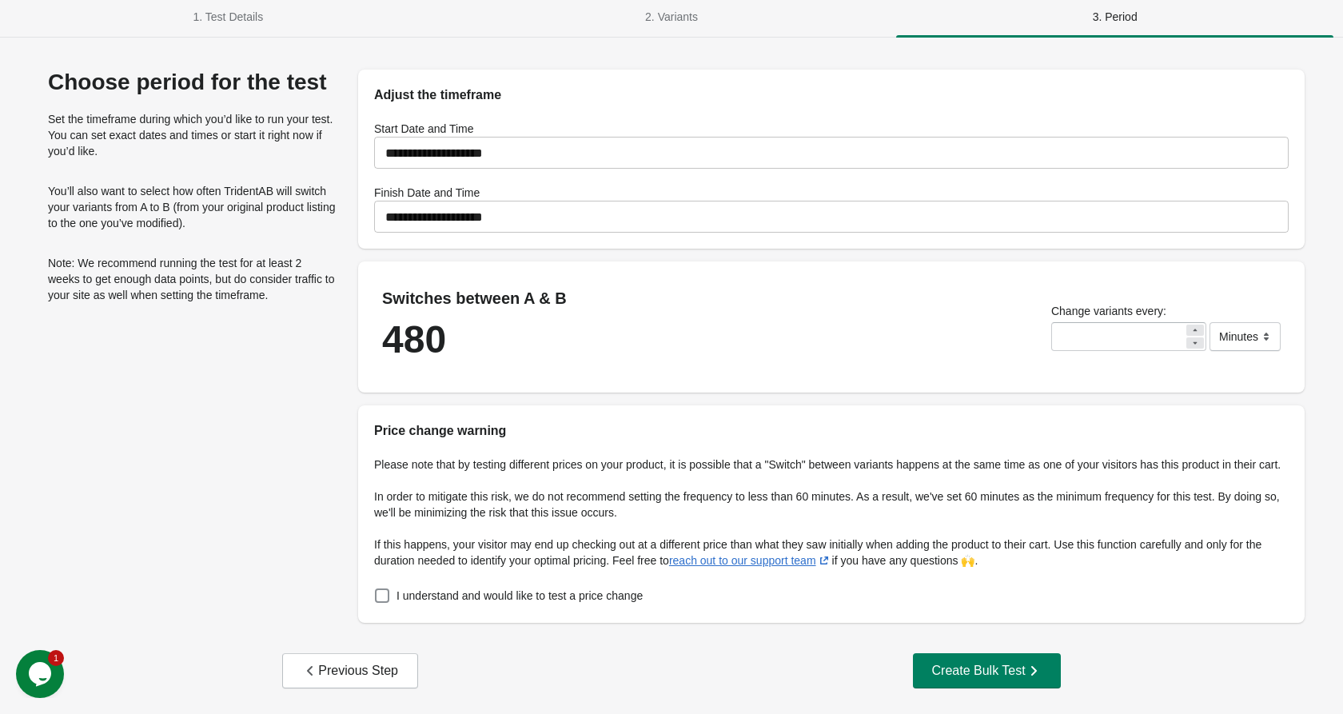
click at [975, 667] on div "**********" at bounding box center [671, 383] width 1305 height 659
click at [956, 679] on div "Create Bulk Test" at bounding box center [987, 671] width 110 height 16
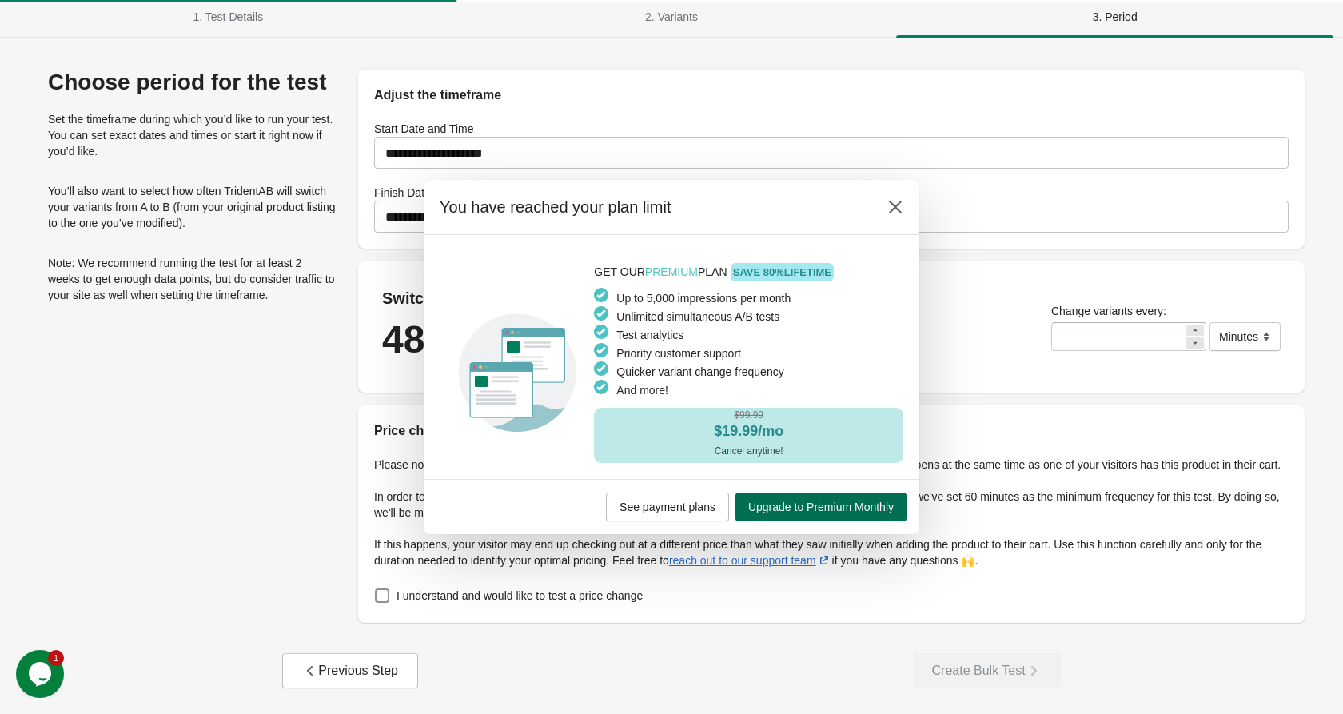
click at [815, 506] on span "Upgrade to Premium Monthly" at bounding box center [821, 506] width 146 height 13
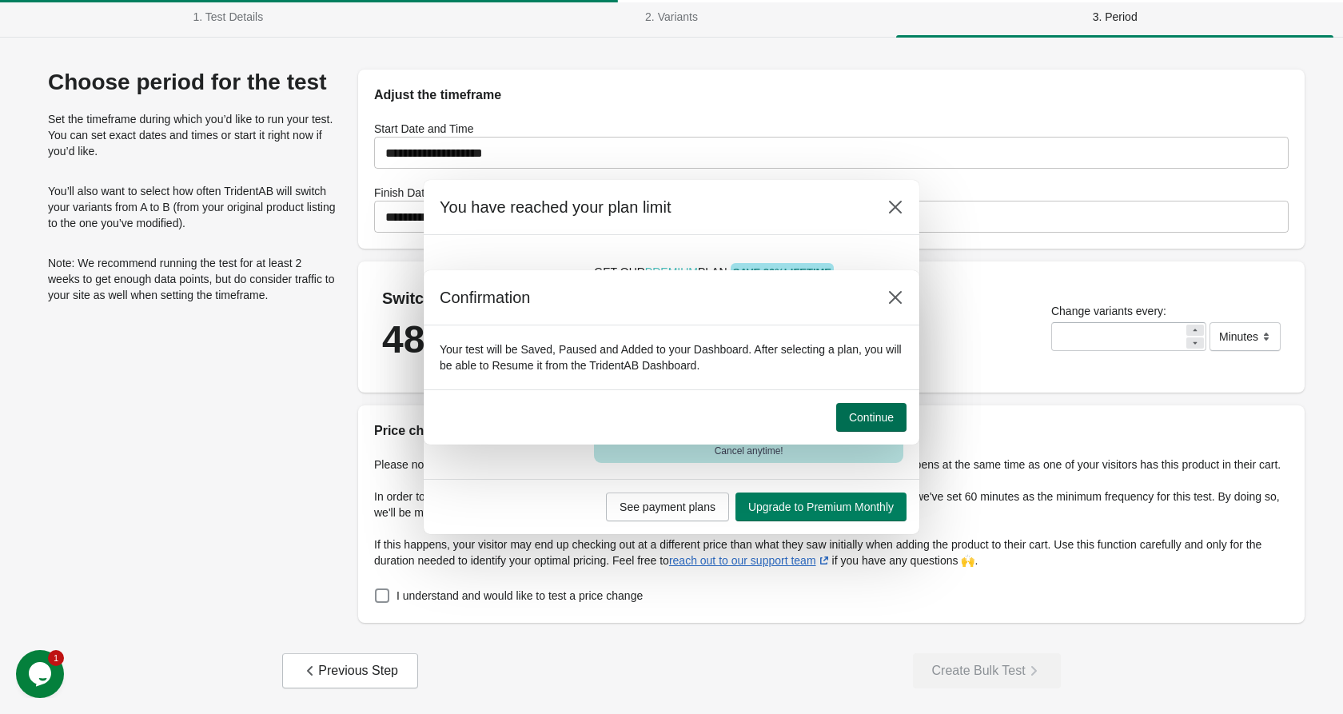
click at [882, 412] on span "Continue" at bounding box center [871, 417] width 45 height 13
click at [873, 417] on span "Continue" at bounding box center [871, 417] width 45 height 13
click at [871, 415] on span "Continue" at bounding box center [871, 417] width 45 height 13
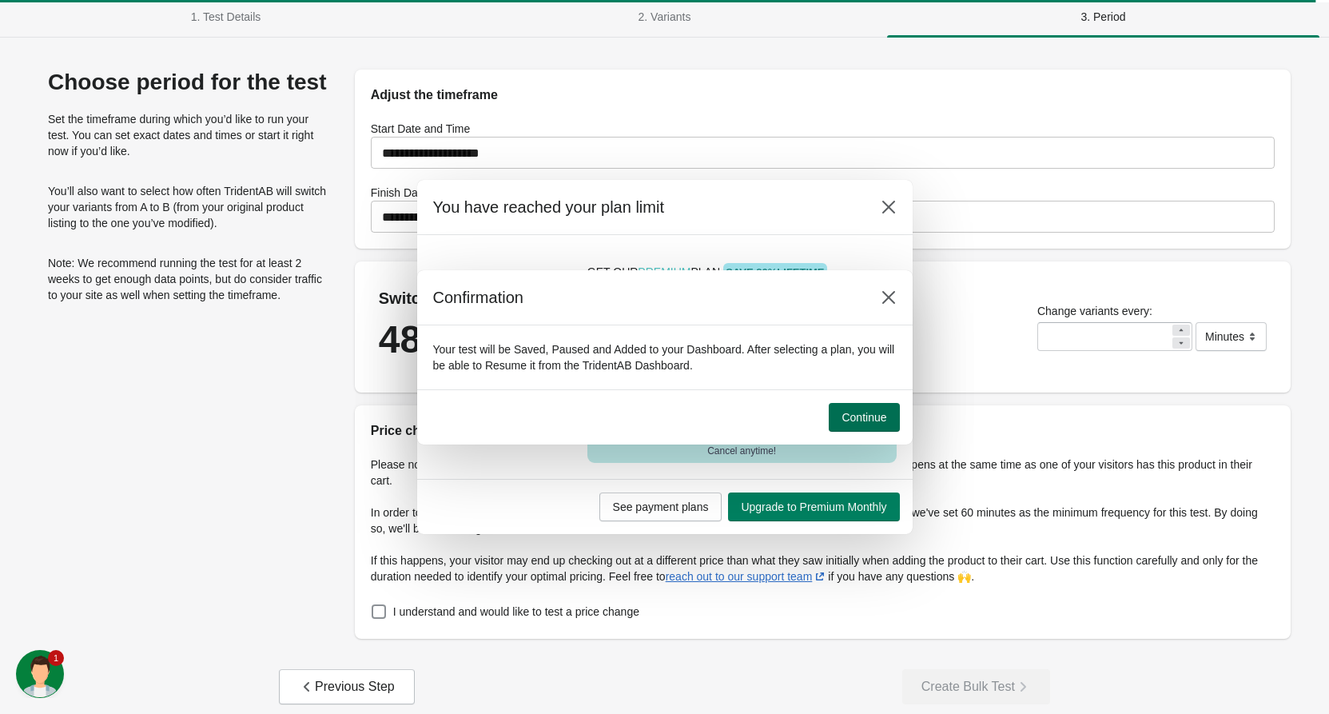
click at [880, 416] on span "Continue" at bounding box center [864, 417] width 45 height 13
click at [882, 416] on span "Continue" at bounding box center [864, 417] width 45 height 13
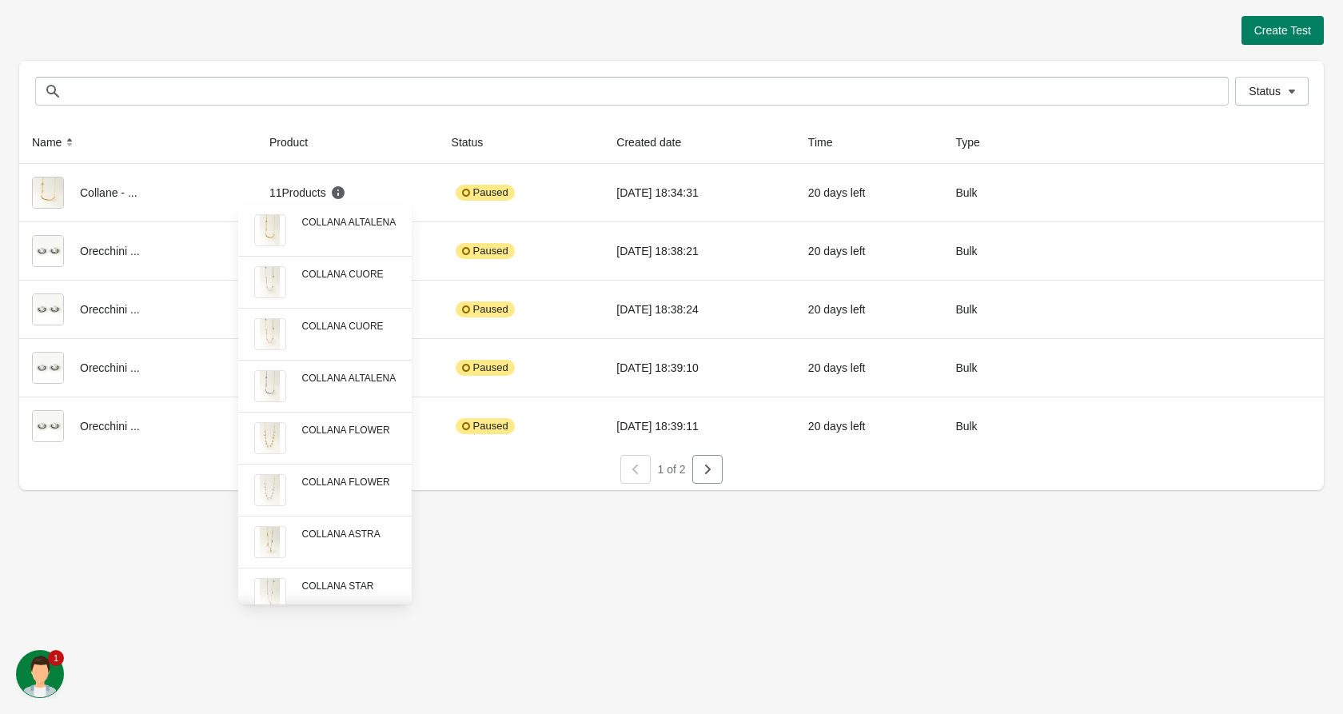
click at [987, 589] on div "Create Test Status Status Name Product Status Created date Time Type Collane - …" at bounding box center [671, 357] width 1343 height 714
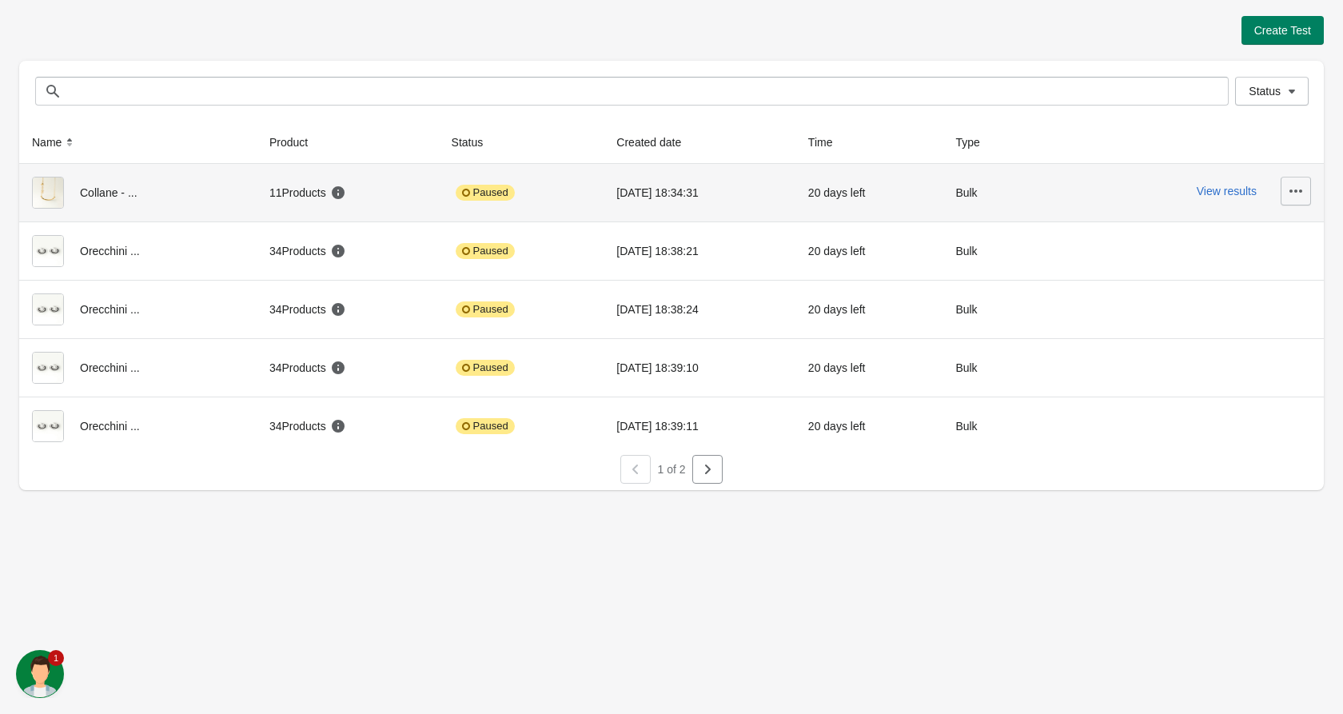
click at [1299, 178] on button "button" at bounding box center [1296, 191] width 30 height 29
click at [1295, 241] on button "Delete" at bounding box center [1277, 232] width 54 height 33
click at [1304, 181] on button "button" at bounding box center [1296, 191] width 30 height 29
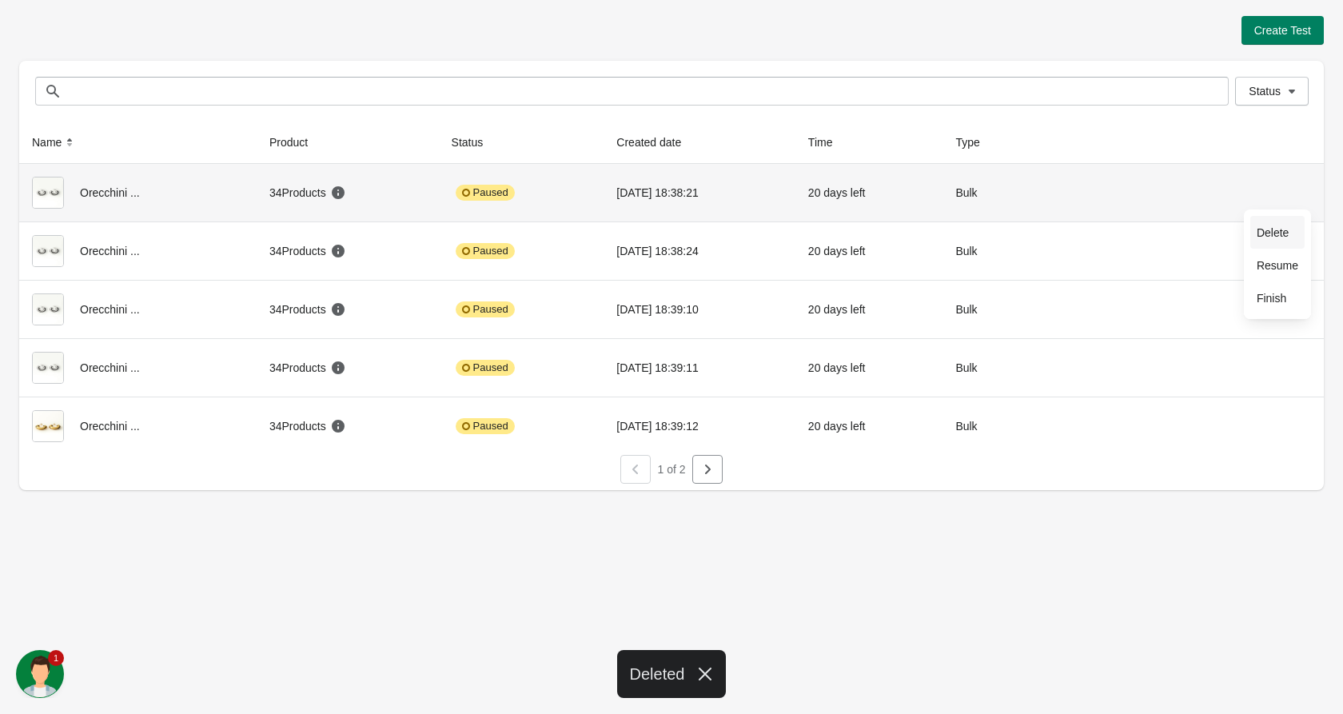
click at [1278, 231] on span "Delete" at bounding box center [1278, 233] width 42 height 16
click at [1297, 185] on icon "button" at bounding box center [1296, 191] width 16 height 16
click at [1268, 235] on span "Delete" at bounding box center [1278, 233] width 42 height 16
click at [1294, 188] on icon "button" at bounding box center [1296, 191] width 16 height 16
click at [1264, 232] on span "Delete" at bounding box center [1278, 233] width 42 height 16
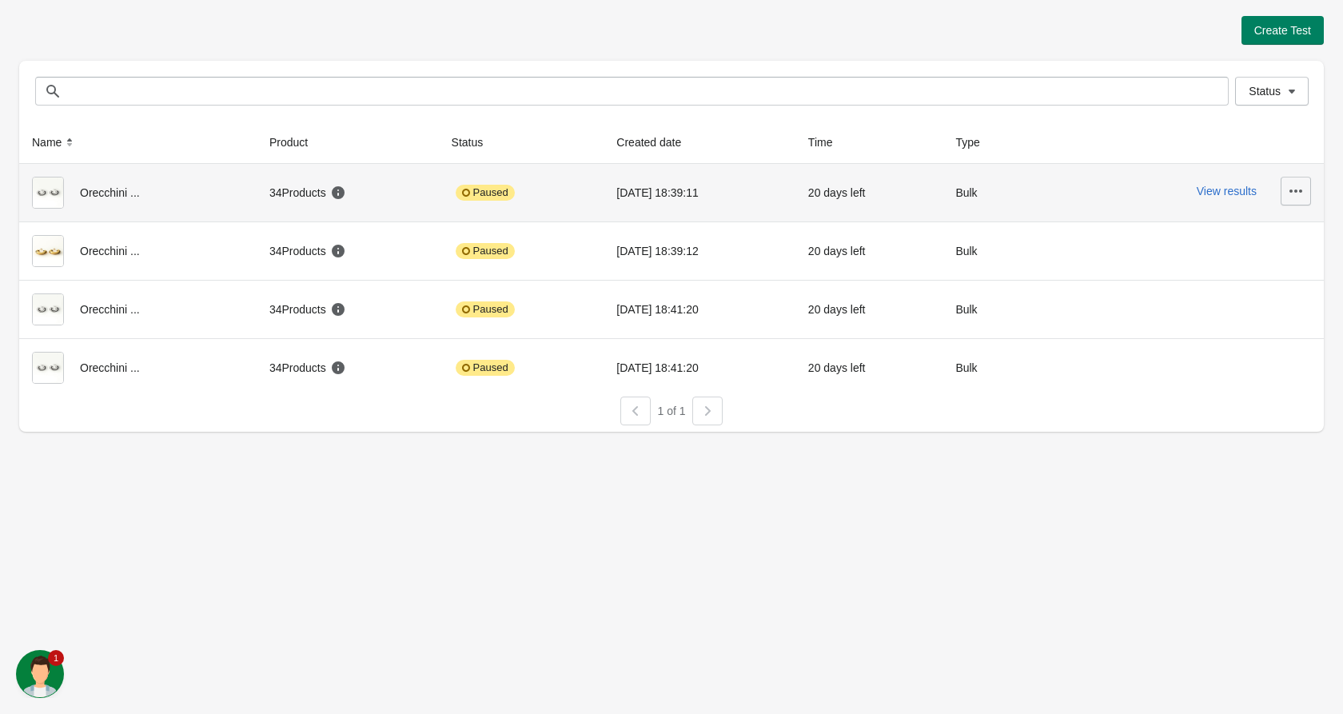
click at [1305, 184] on button "button" at bounding box center [1296, 191] width 30 height 29
click at [1265, 249] on button "Resume" at bounding box center [1277, 265] width 54 height 33
click at [1275, 230] on span "Delete" at bounding box center [1278, 233] width 42 height 16
drag, startPoint x: 1277, startPoint y: 233, endPoint x: 1287, endPoint y: 236, distance: 10.9
click at [1277, 233] on span "Delete" at bounding box center [1278, 233] width 42 height 16
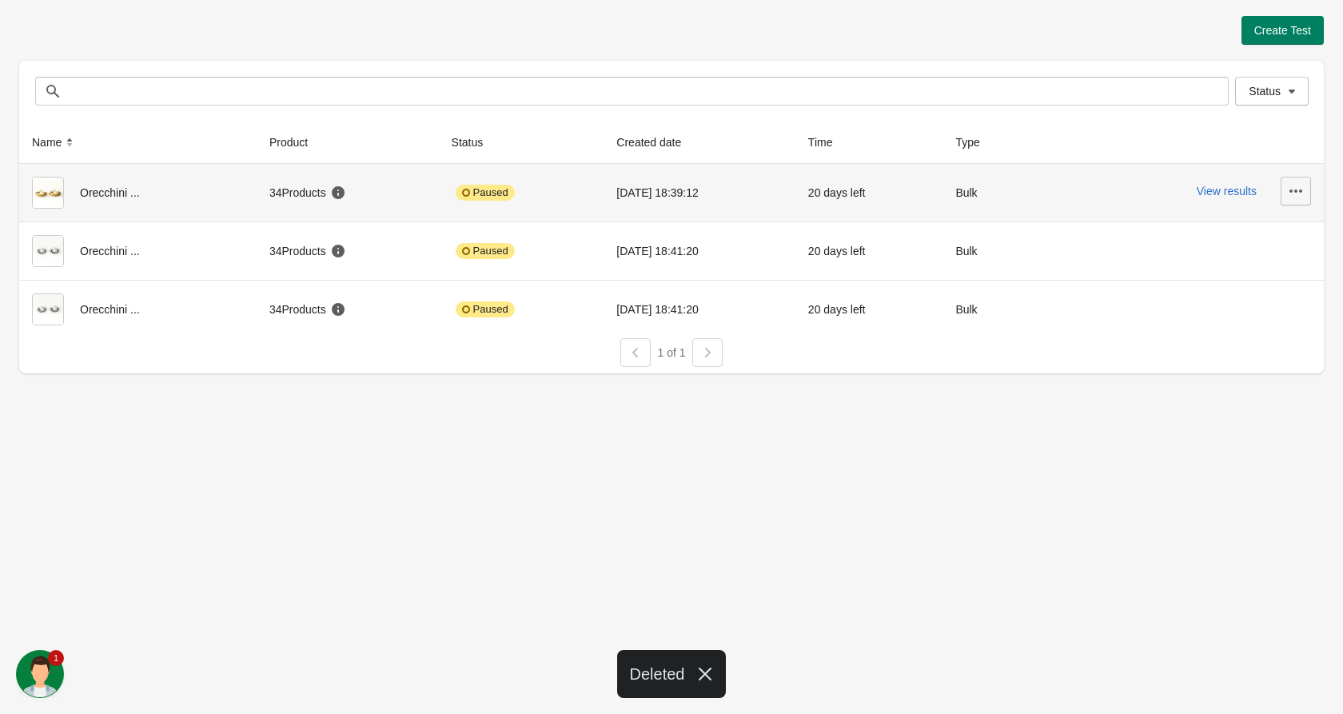
click at [1298, 189] on icon "button" at bounding box center [1296, 191] width 16 height 16
click at [1281, 229] on span "Delete" at bounding box center [1278, 233] width 42 height 16
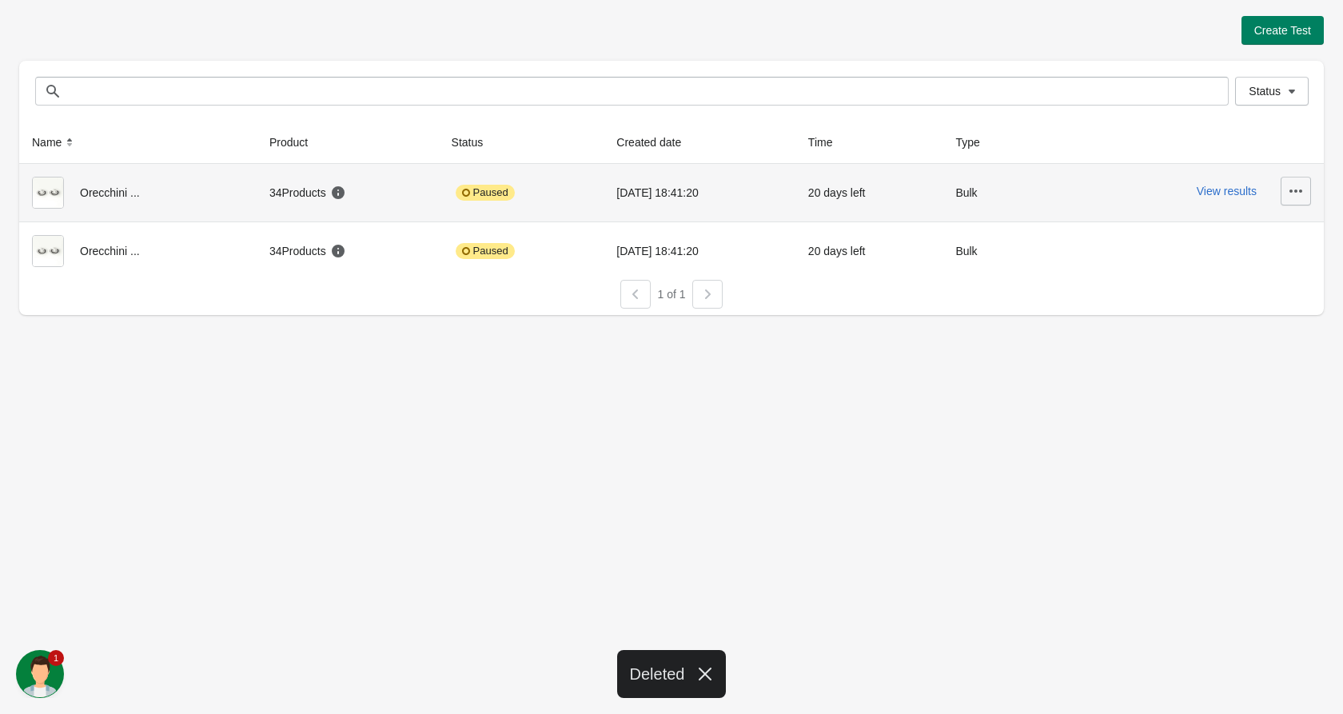
click at [1294, 185] on icon "button" at bounding box center [1296, 191] width 16 height 16
click at [1267, 220] on button "Delete" at bounding box center [1277, 232] width 54 height 33
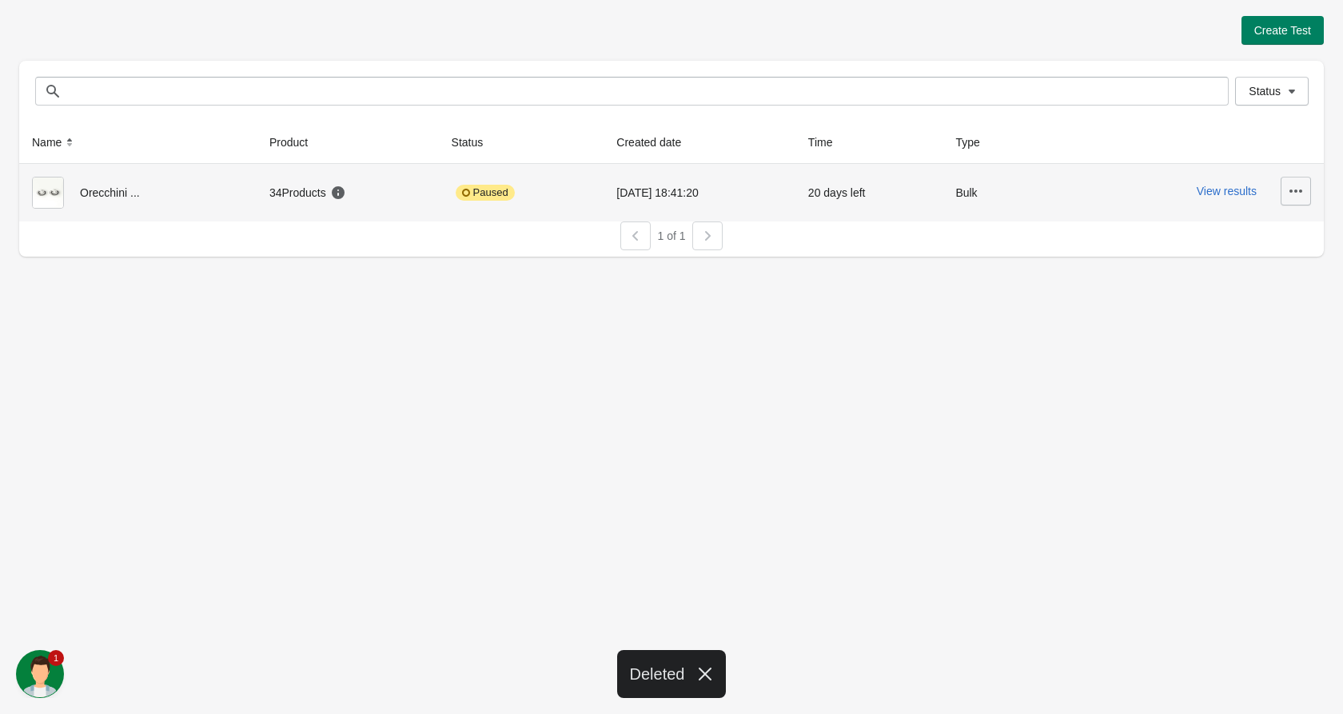
click at [1299, 185] on icon "button" at bounding box center [1296, 191] width 16 height 16
click at [1255, 235] on button "Delete" at bounding box center [1277, 232] width 54 height 33
click at [1285, 232] on span "Delete" at bounding box center [1278, 233] width 42 height 16
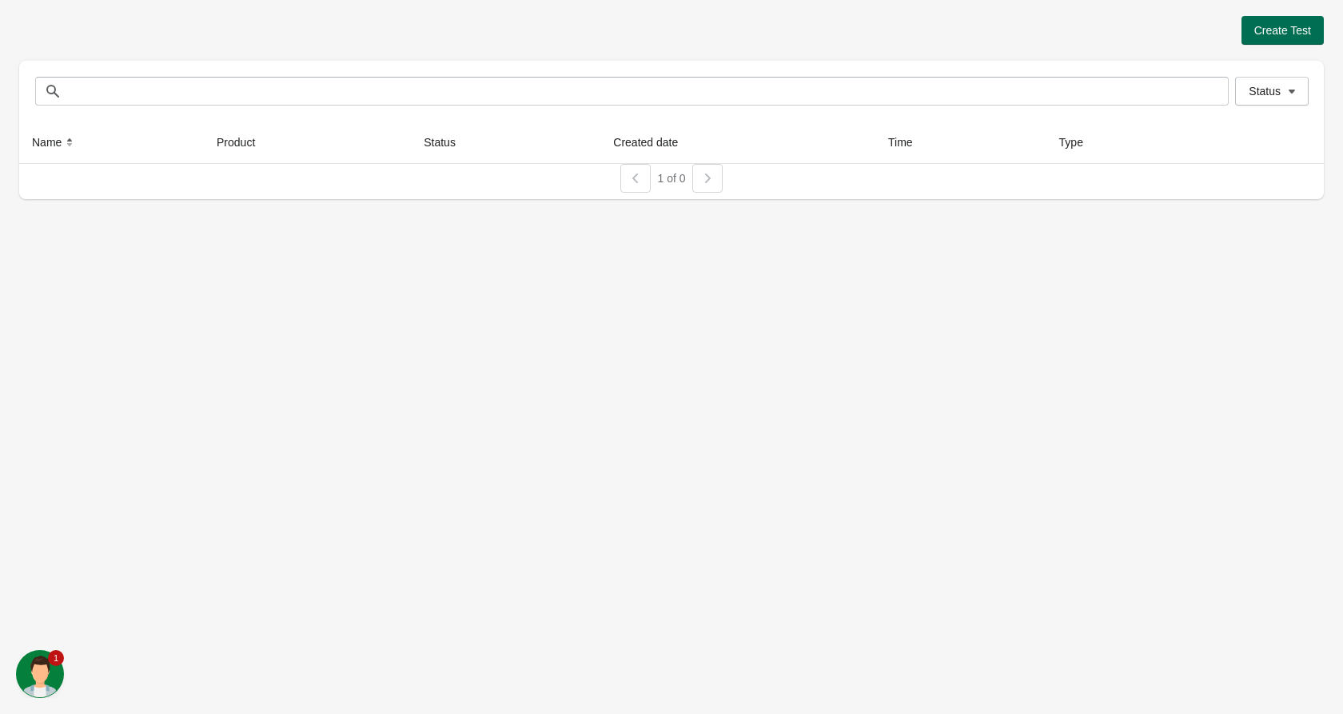
click at [1287, 34] on span "Create Test" at bounding box center [1282, 30] width 57 height 13
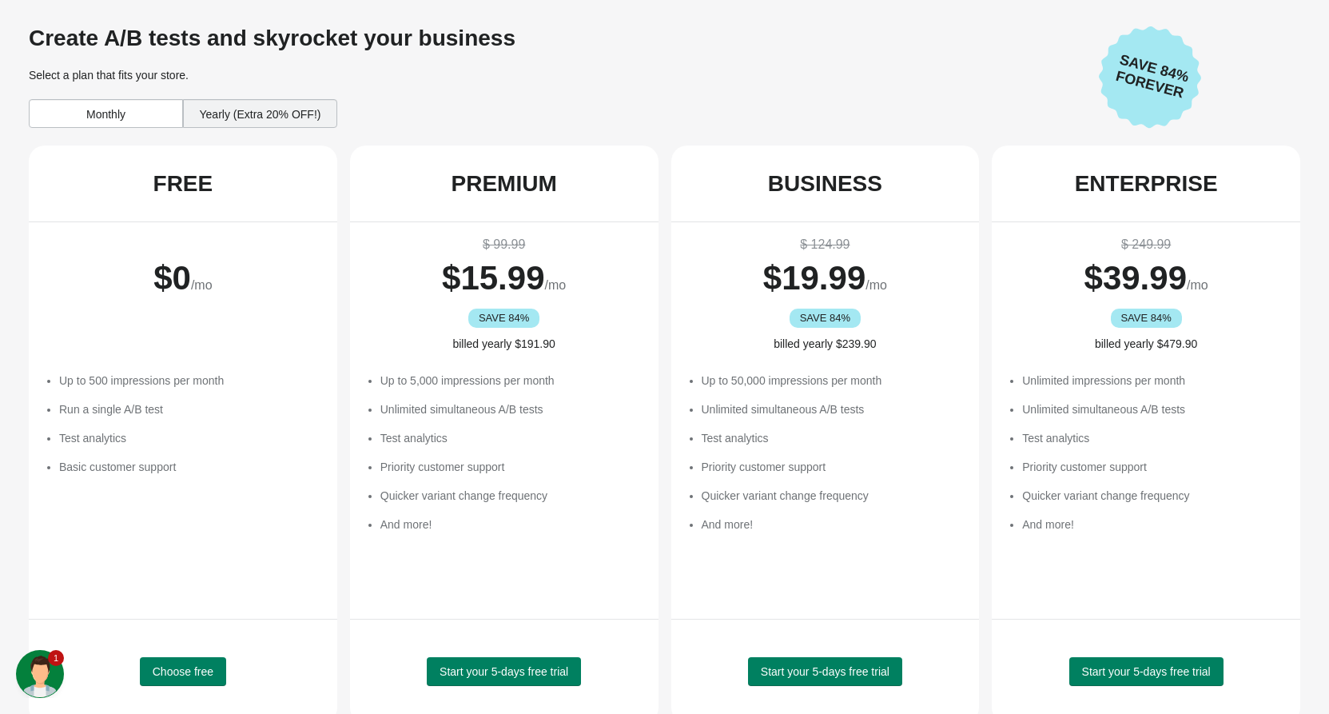
scroll to position [166, 0]
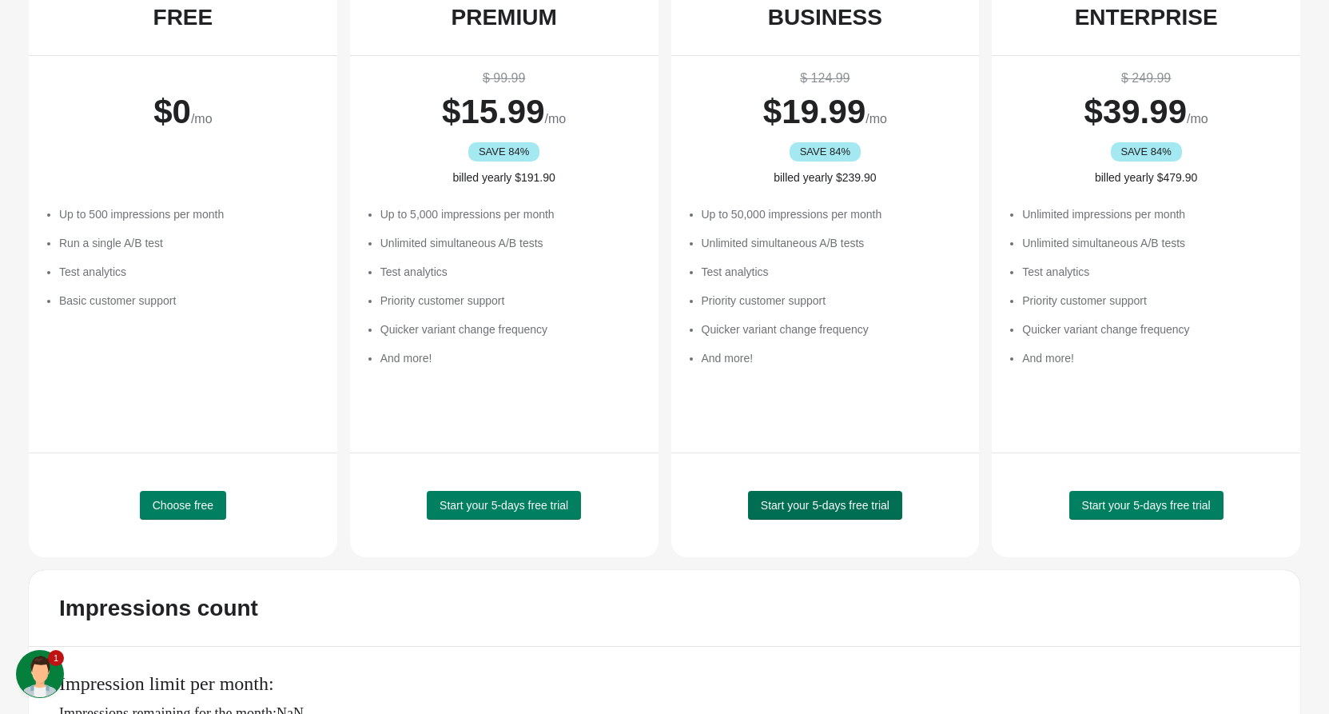
click at [849, 492] on button "Start your 5-days free trial" at bounding box center [825, 505] width 154 height 29
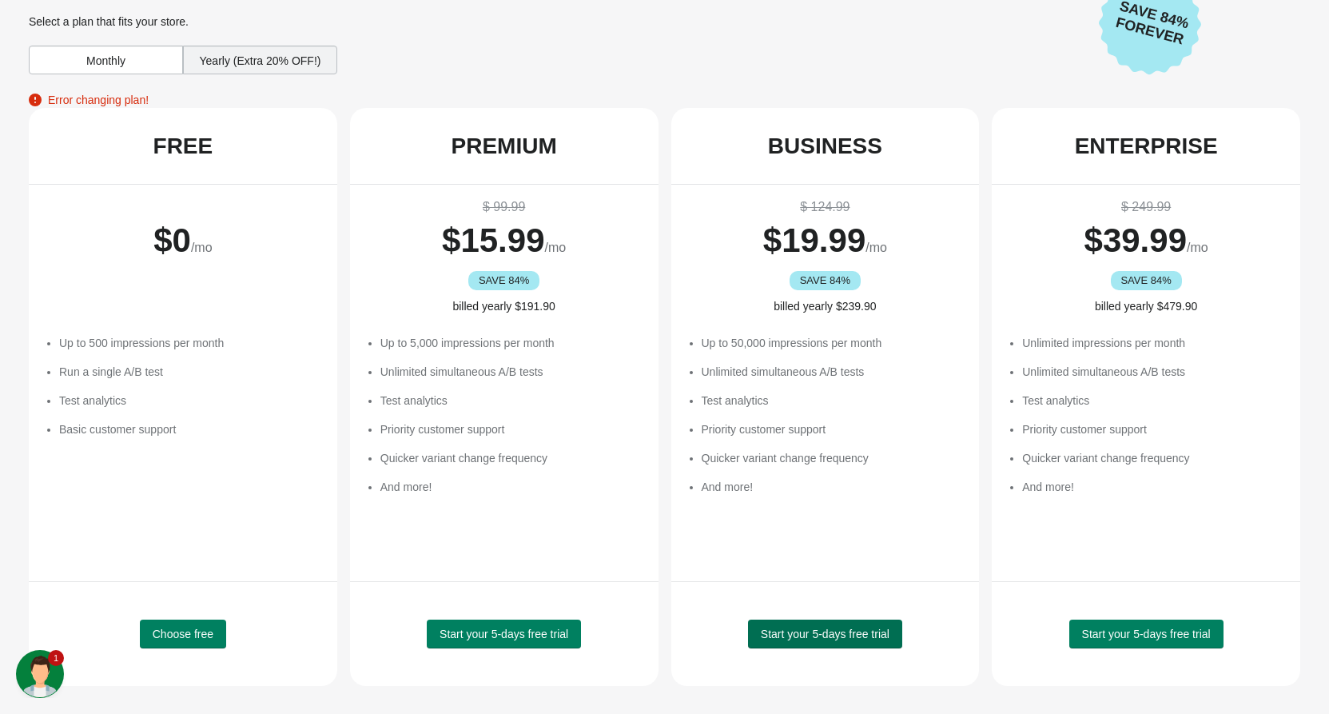
scroll to position [182, 0]
